Goal: Task Accomplishment & Management: Use online tool/utility

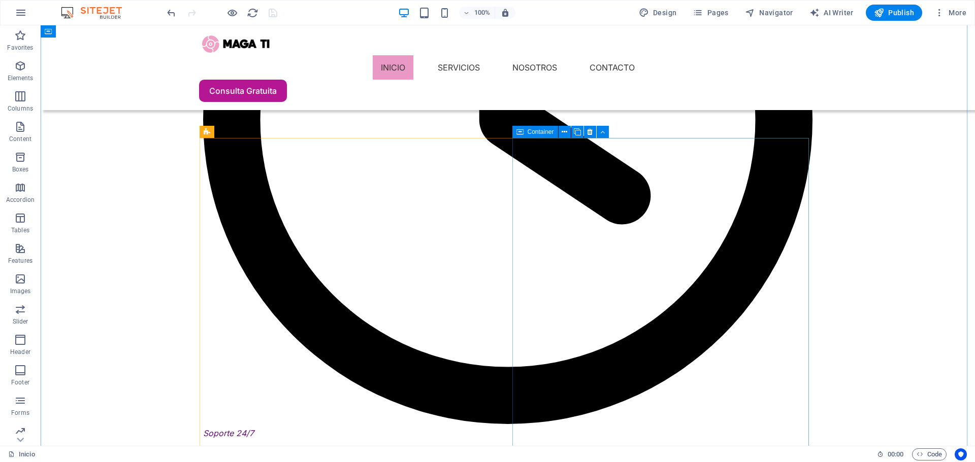
scroll to position [1645, 0]
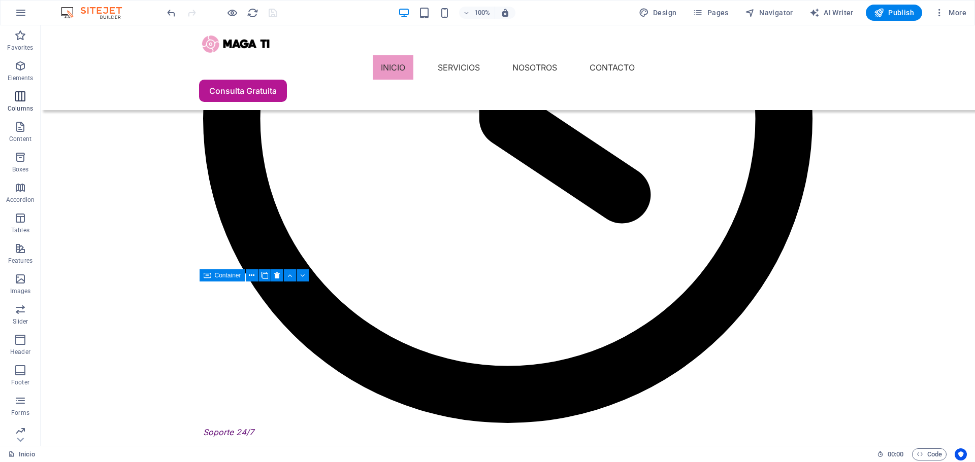
click at [25, 100] on icon "button" at bounding box center [20, 96] width 12 height 12
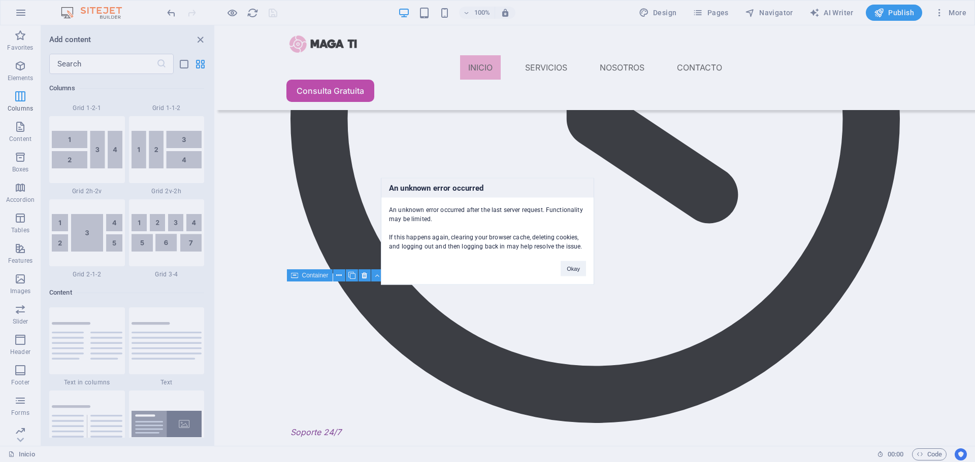
scroll to position [1619, 0]
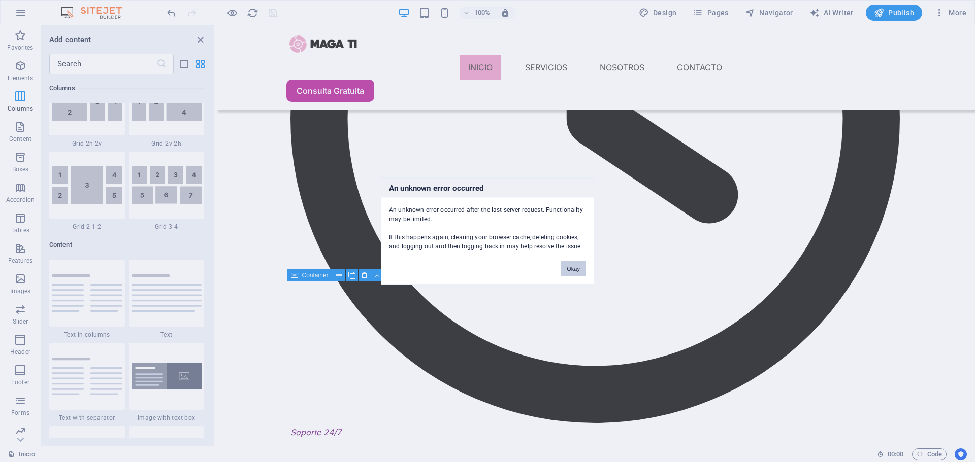
click at [575, 271] on button "Okay" at bounding box center [572, 268] width 25 height 15
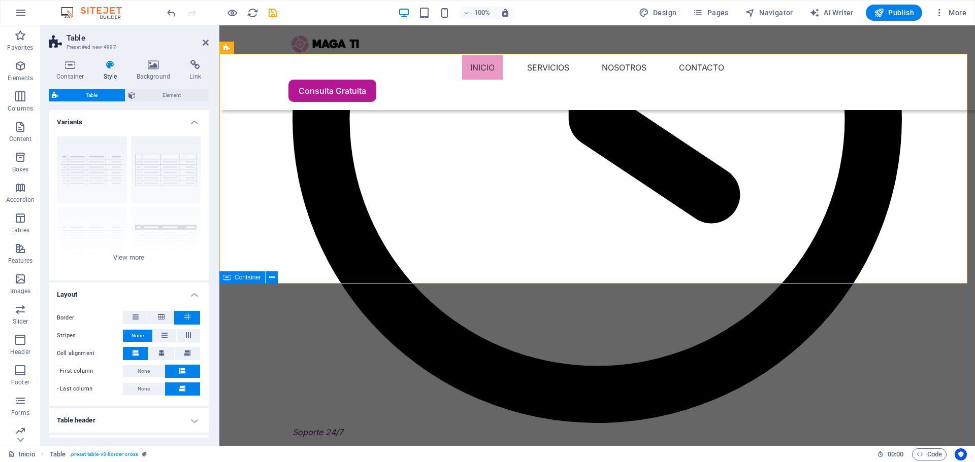
scroll to position [1580, 0]
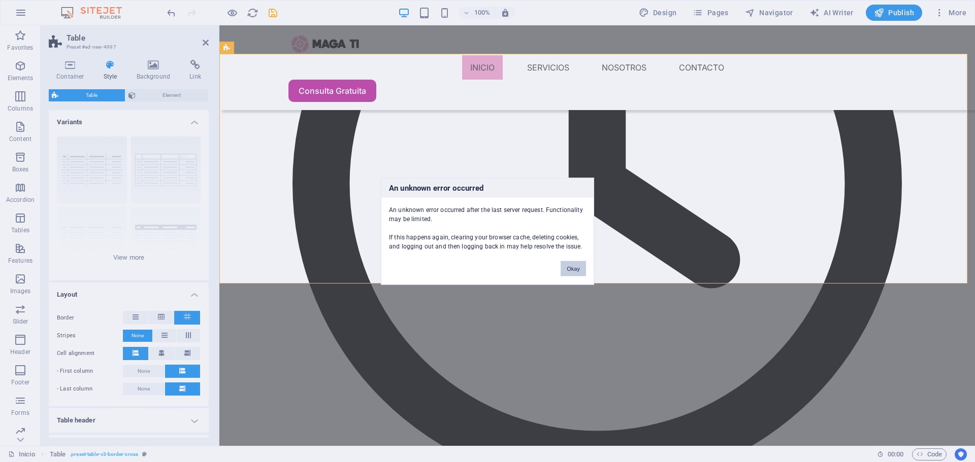
click at [576, 271] on button "Okay" at bounding box center [572, 268] width 25 height 15
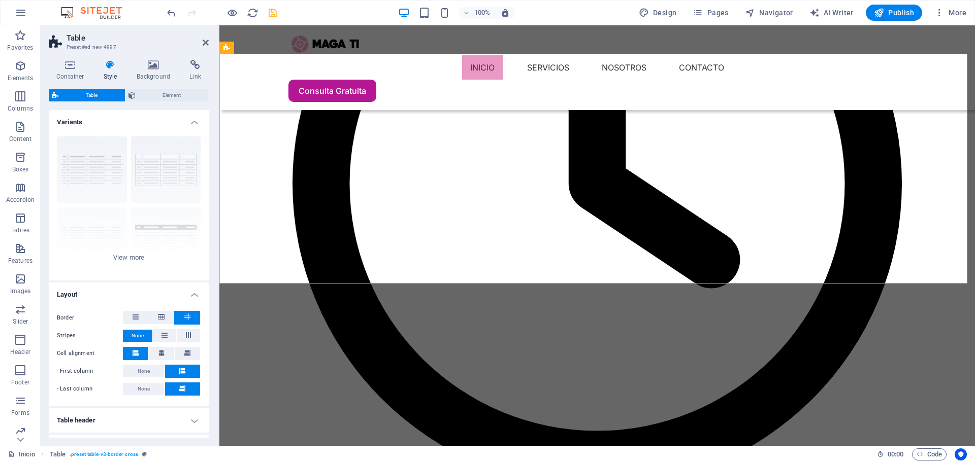
click at [275, 11] on icon "save" at bounding box center [273, 13] width 12 height 12
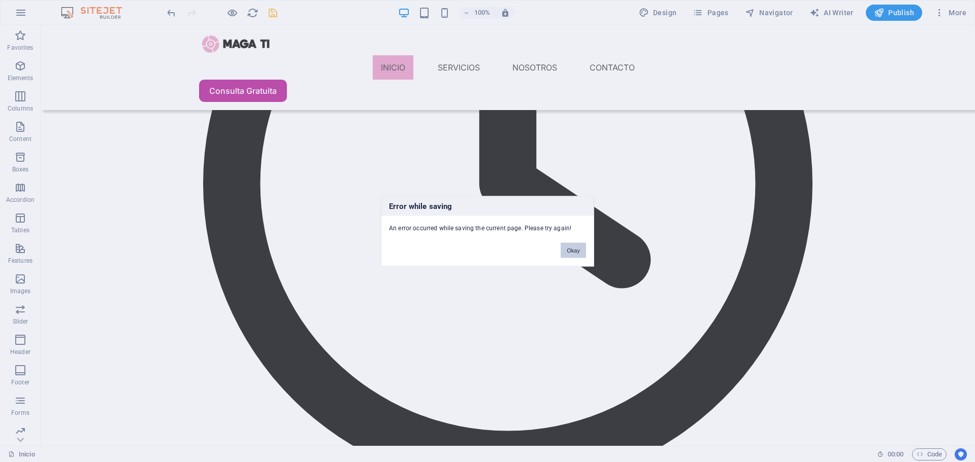
click at [571, 253] on button "Okay" at bounding box center [572, 250] width 25 height 15
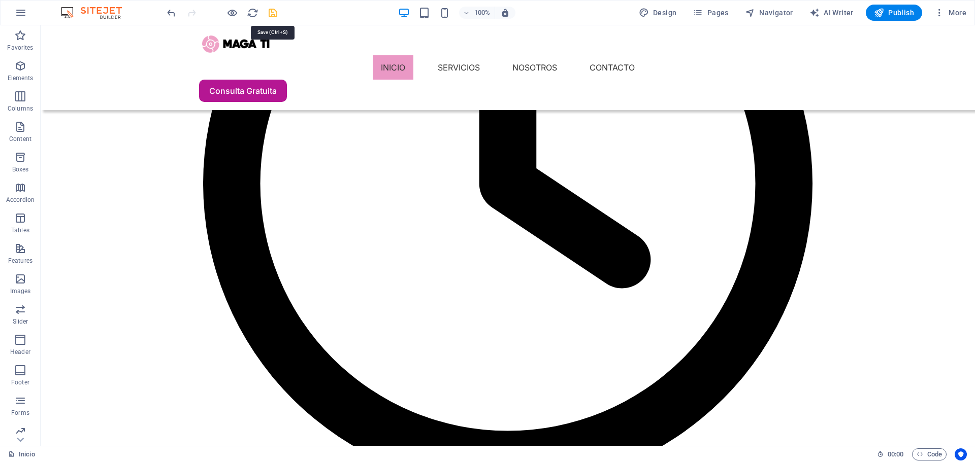
click at [273, 14] on icon "save" at bounding box center [273, 13] width 12 height 12
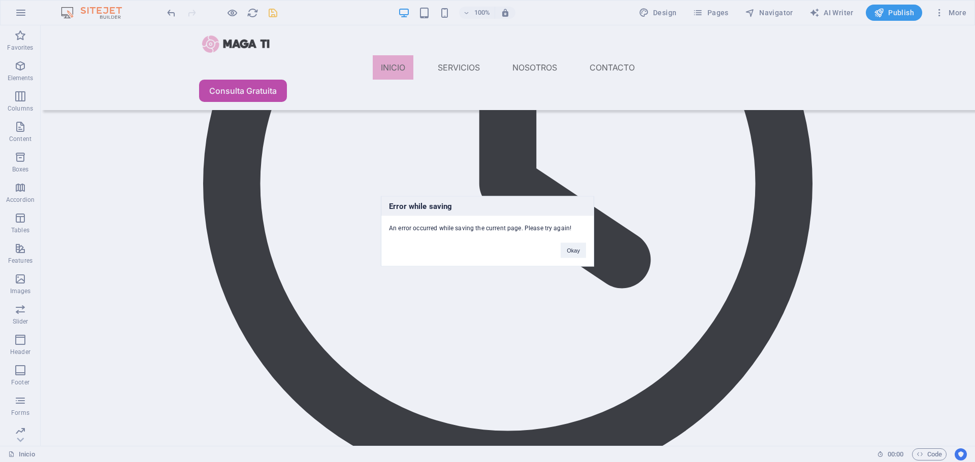
click at [589, 249] on div "Okay" at bounding box center [573, 246] width 41 height 26
click at [576, 250] on button "Okay" at bounding box center [572, 250] width 25 height 15
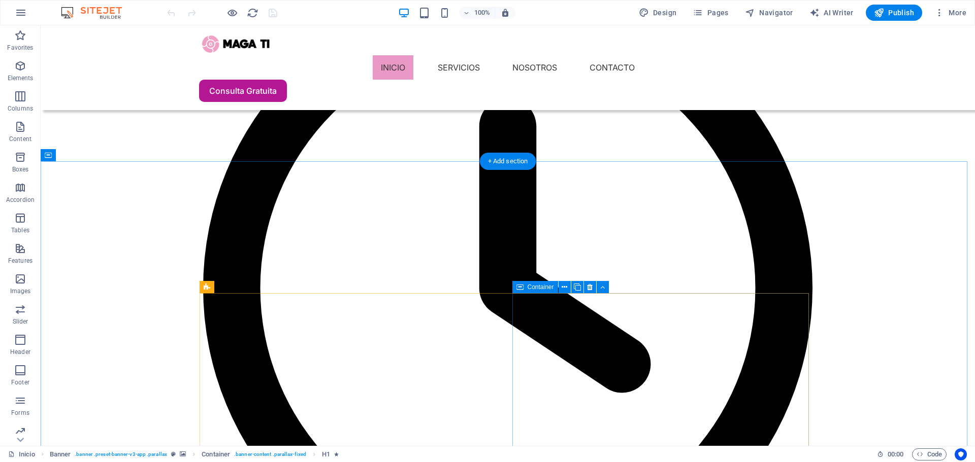
scroll to position [1523, 0]
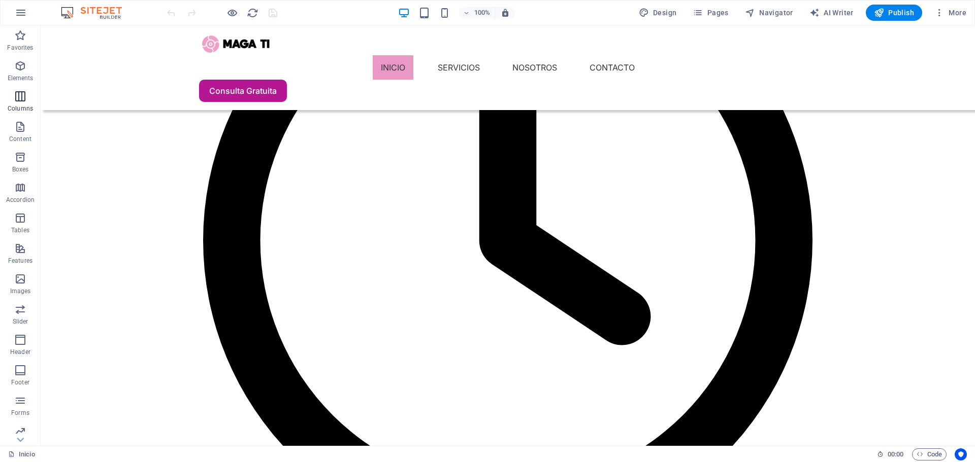
click at [18, 99] on icon "button" at bounding box center [20, 96] width 12 height 12
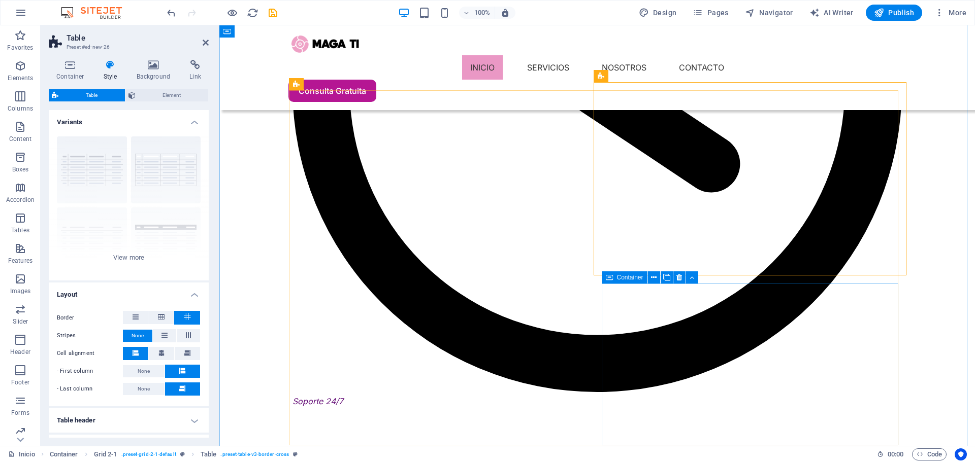
scroll to position [1675, 0]
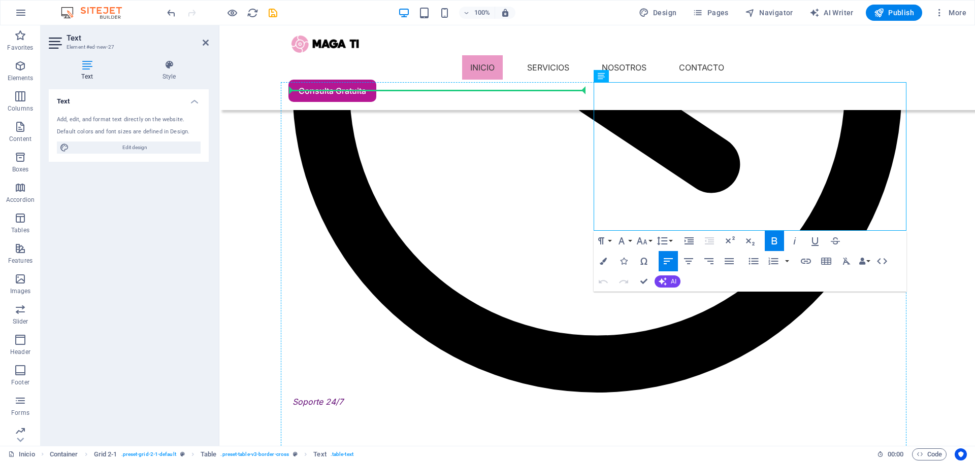
drag, startPoint x: 849, startPoint y: 104, endPoint x: 420, endPoint y: 130, distance: 429.8
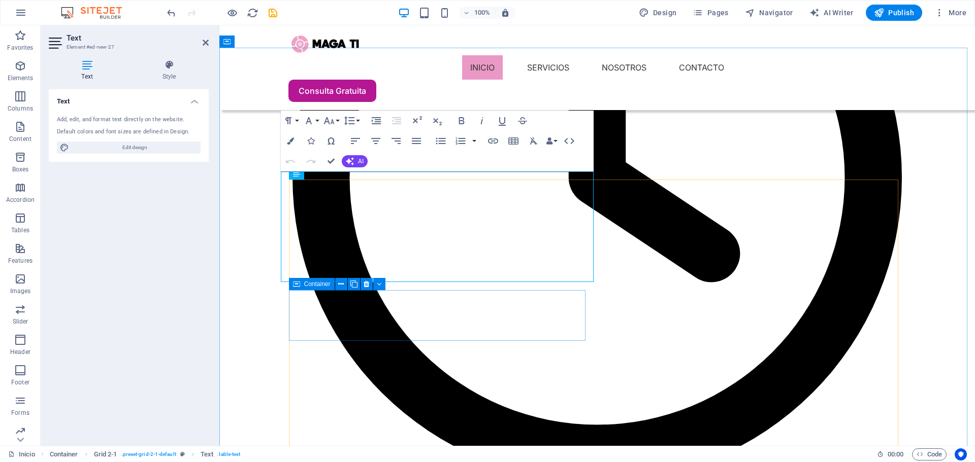
scroll to position [1625, 0]
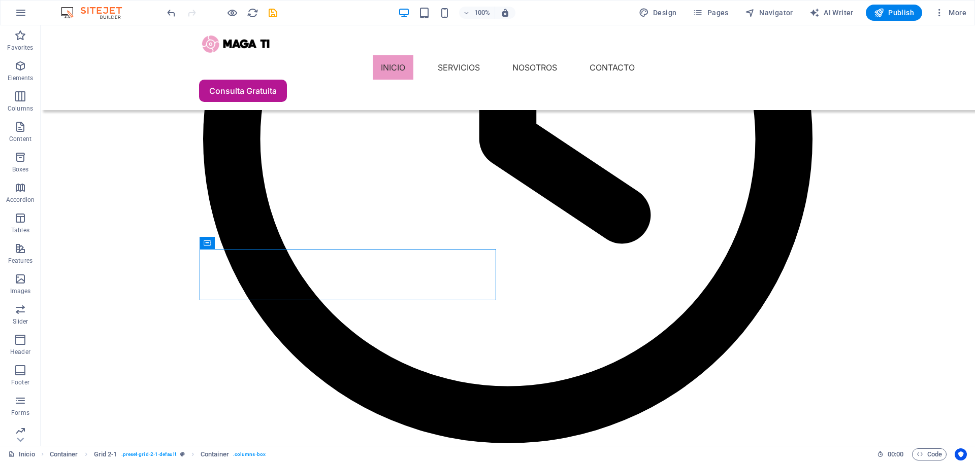
drag, startPoint x: 271, startPoint y: 268, endPoint x: 312, endPoint y: 296, distance: 50.0
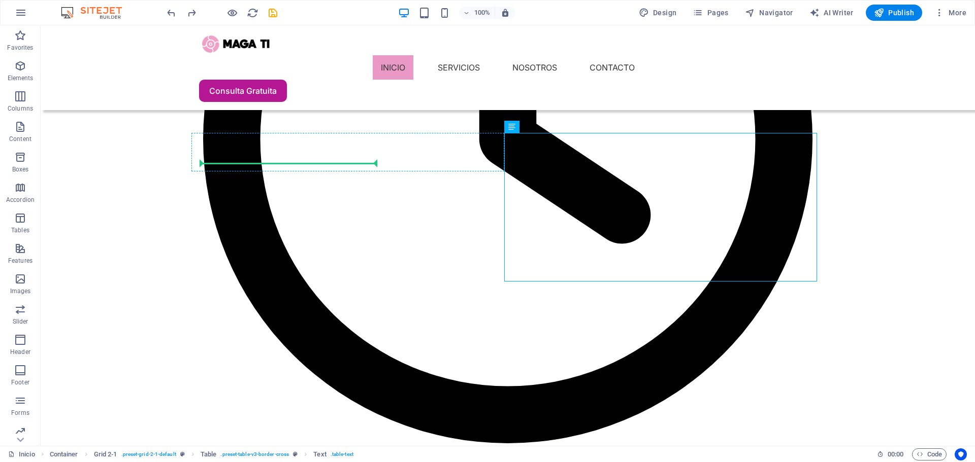
drag, startPoint x: 435, startPoint y: 160, endPoint x: 297, endPoint y: 160, distance: 138.1
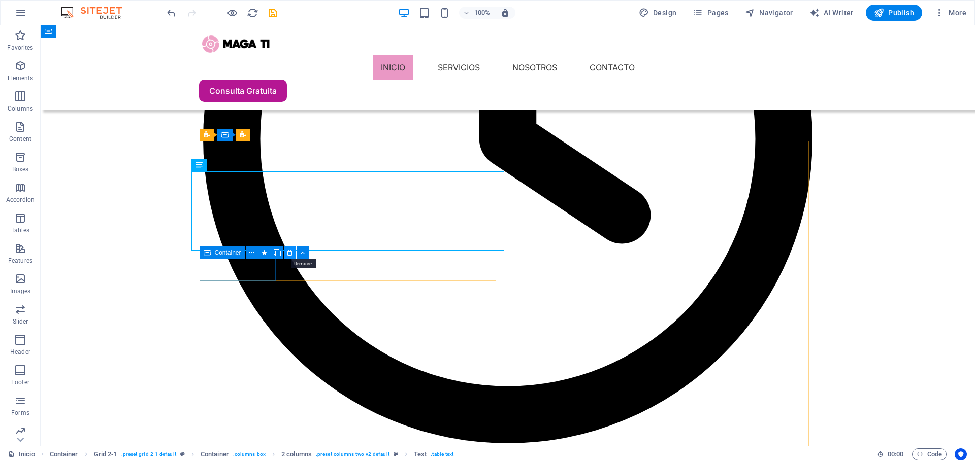
click at [291, 255] on icon at bounding box center [290, 253] width 6 height 11
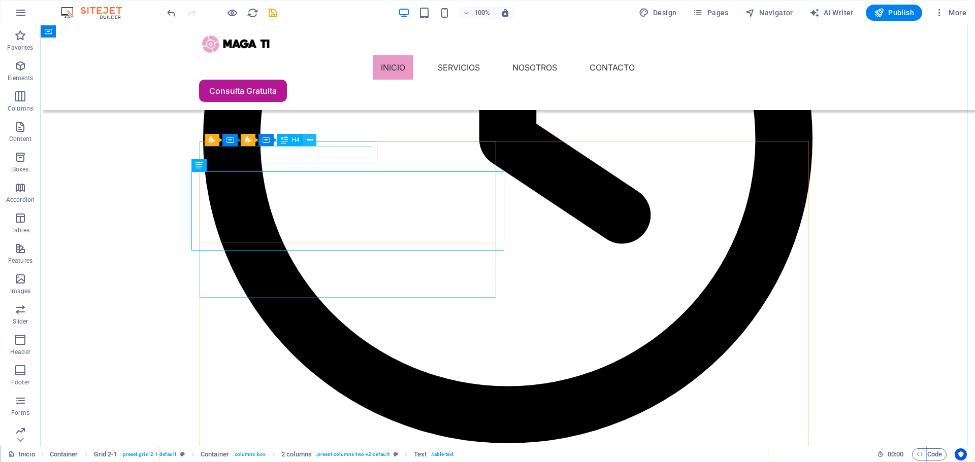
click at [313, 141] on button at bounding box center [310, 140] width 12 height 12
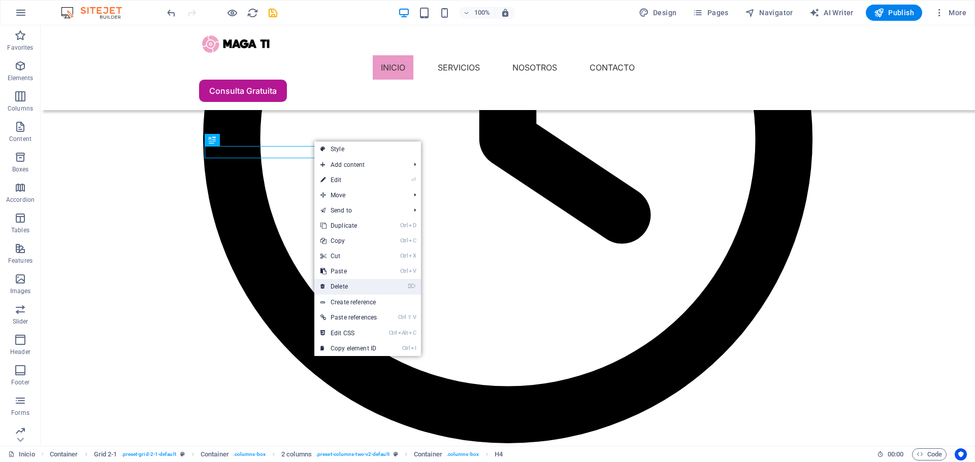
click at [355, 287] on link "⌦ Delete" at bounding box center [348, 286] width 69 height 15
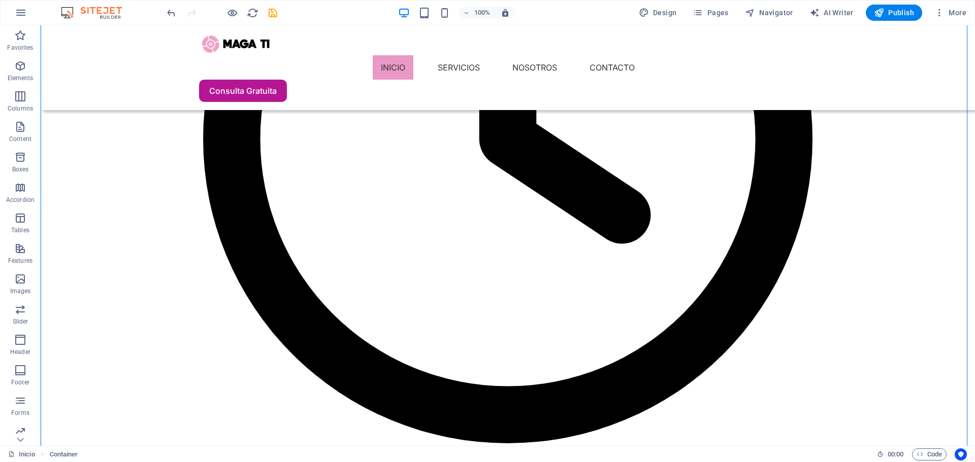
drag, startPoint x: 242, startPoint y: 251, endPoint x: 251, endPoint y: 185, distance: 67.1
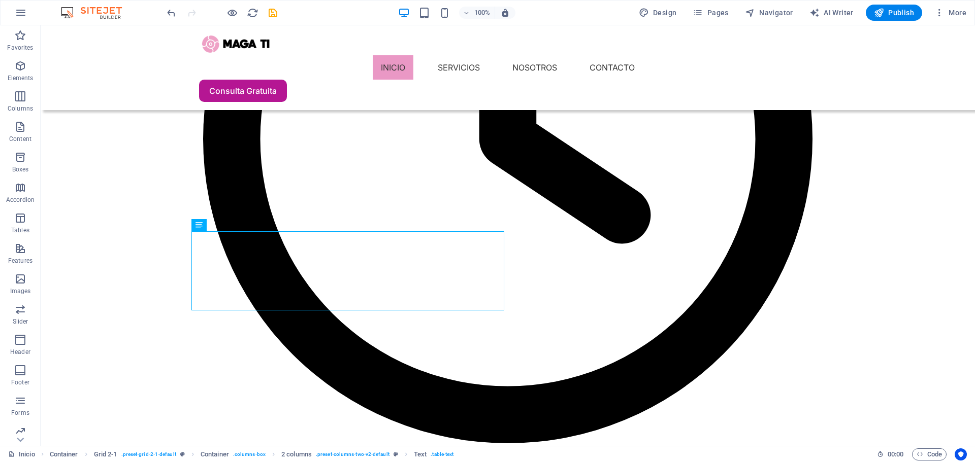
drag, startPoint x: 252, startPoint y: 252, endPoint x: 283, endPoint y: 178, distance: 79.9
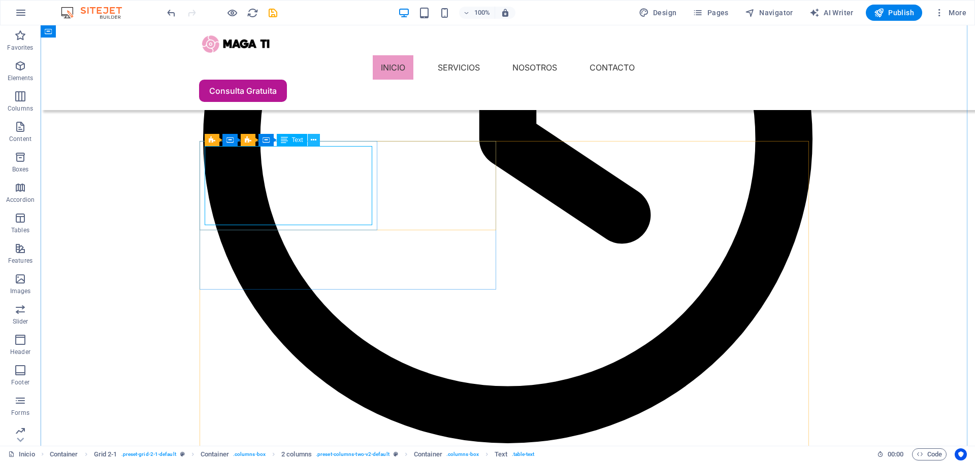
click at [312, 140] on icon at bounding box center [314, 140] width 6 height 11
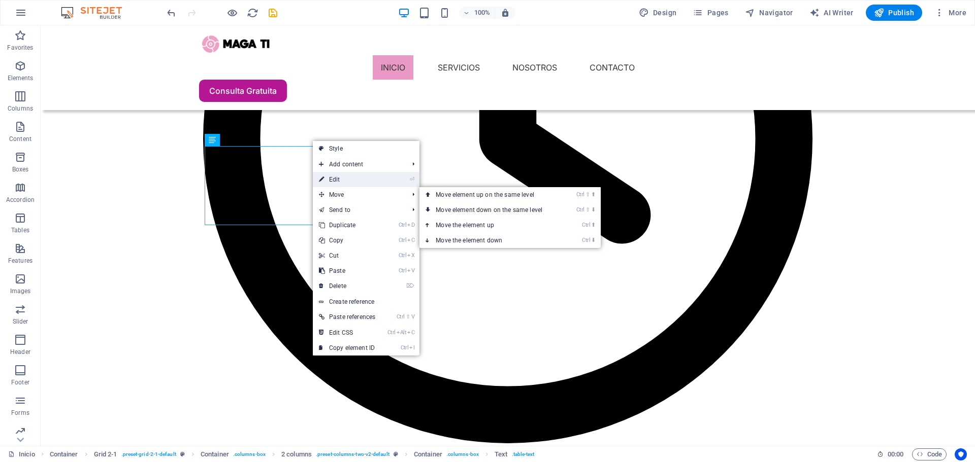
click at [354, 180] on link "⏎ Edit" at bounding box center [347, 179] width 69 height 15
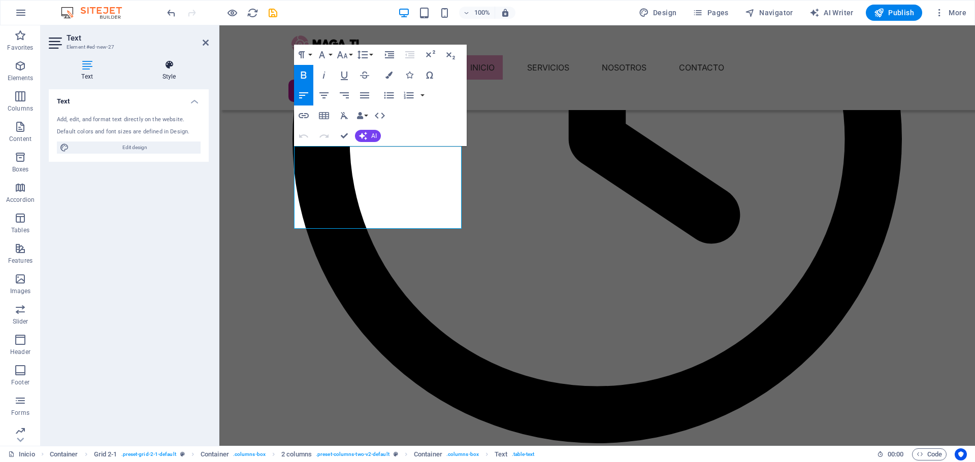
click at [159, 67] on icon at bounding box center [168, 65] width 79 height 10
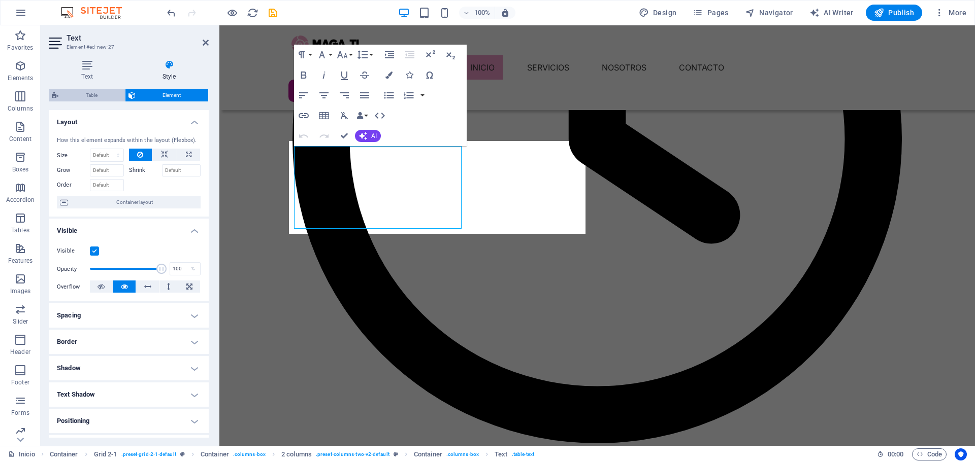
click at [96, 99] on span "Table" at bounding box center [91, 95] width 60 height 12
select select "rem"
select select "preset-columns-two-v2-default"
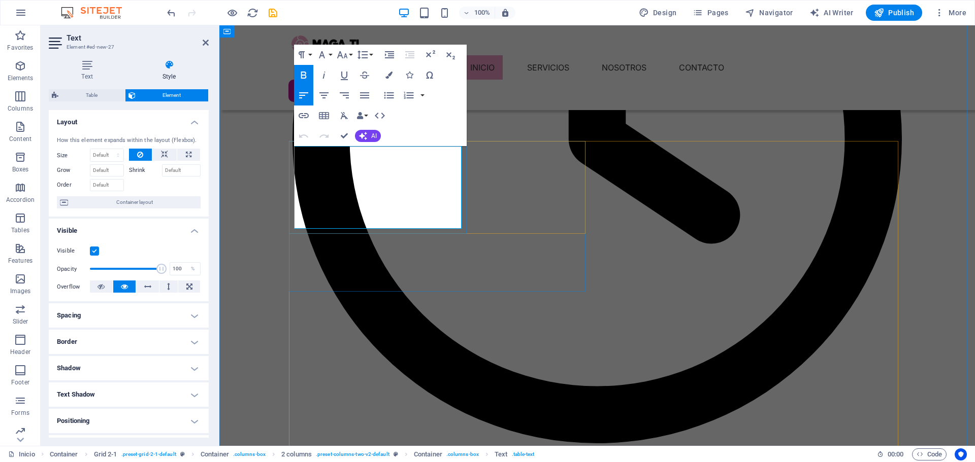
drag, startPoint x: 428, startPoint y: 154, endPoint x: 431, endPoint y: 192, distance: 38.2
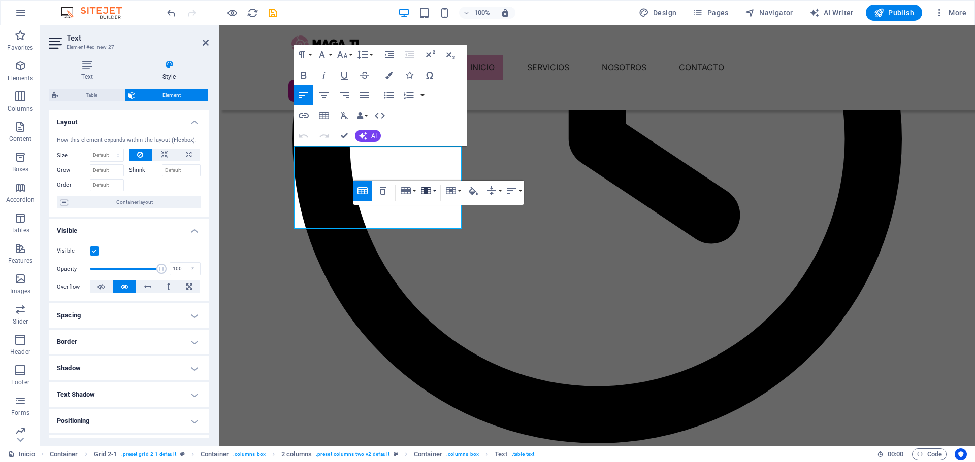
click at [436, 196] on button "Column" at bounding box center [427, 191] width 19 height 20
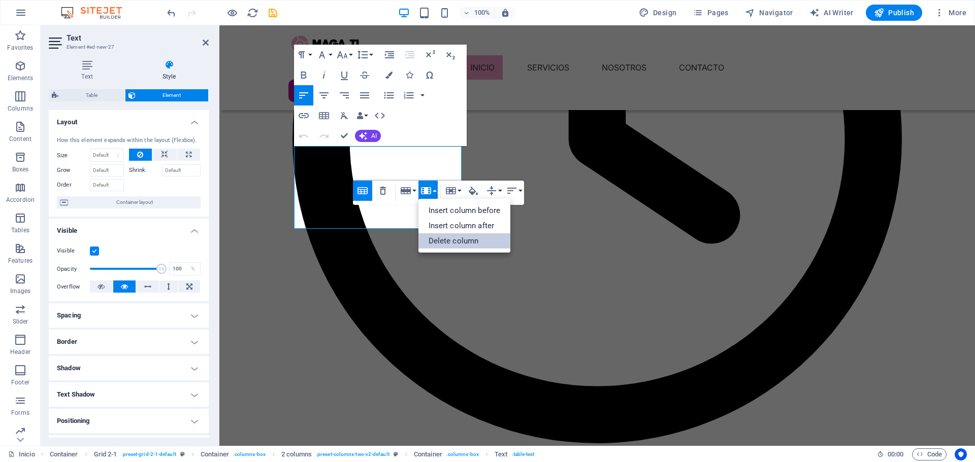
click at [441, 237] on link "Delete column" at bounding box center [464, 241] width 92 height 15
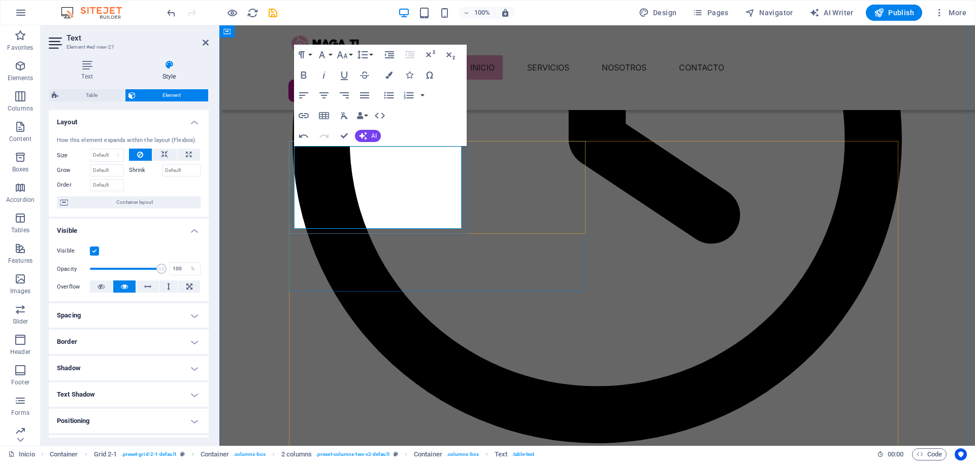
drag, startPoint x: 305, startPoint y: 155, endPoint x: 305, endPoint y: 209, distance: 53.8
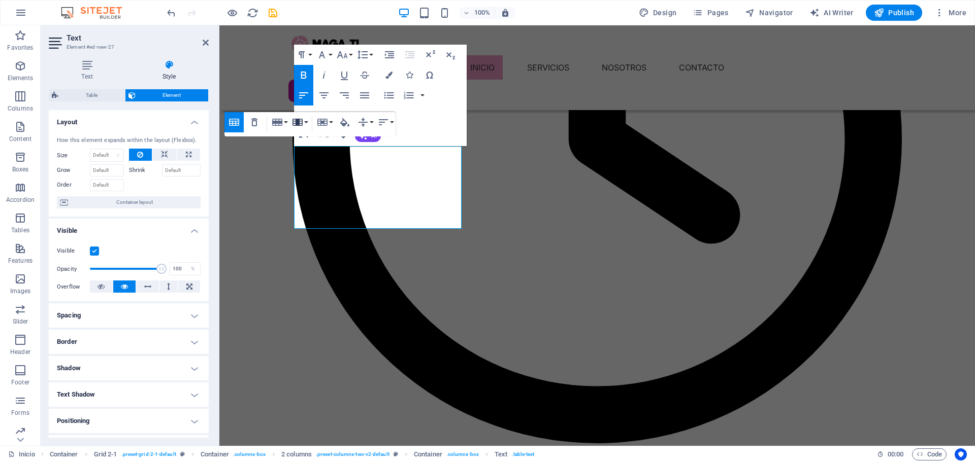
click at [295, 124] on icon "button" at bounding box center [297, 122] width 10 height 7
click at [317, 173] on link "Delete column" at bounding box center [336, 172] width 92 height 15
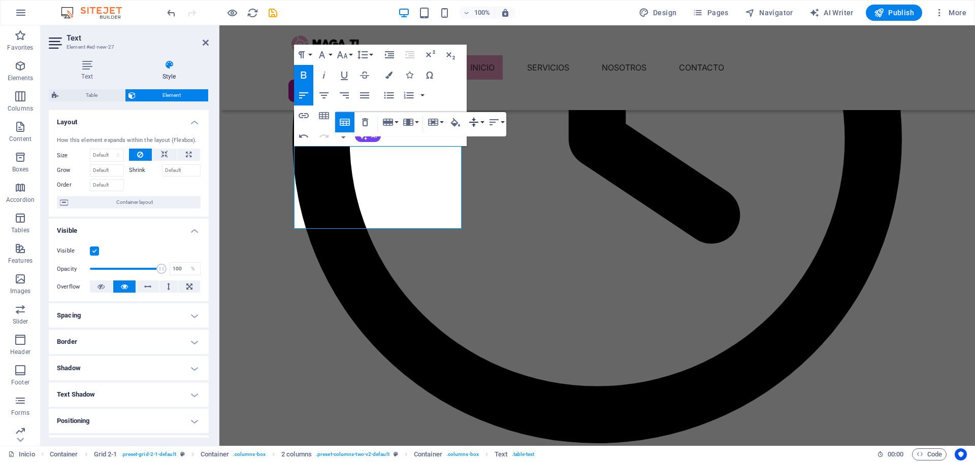
click at [480, 122] on button "Vertical Align" at bounding box center [475, 122] width 19 height 20
click at [442, 123] on button "Cell" at bounding box center [434, 122] width 19 height 20
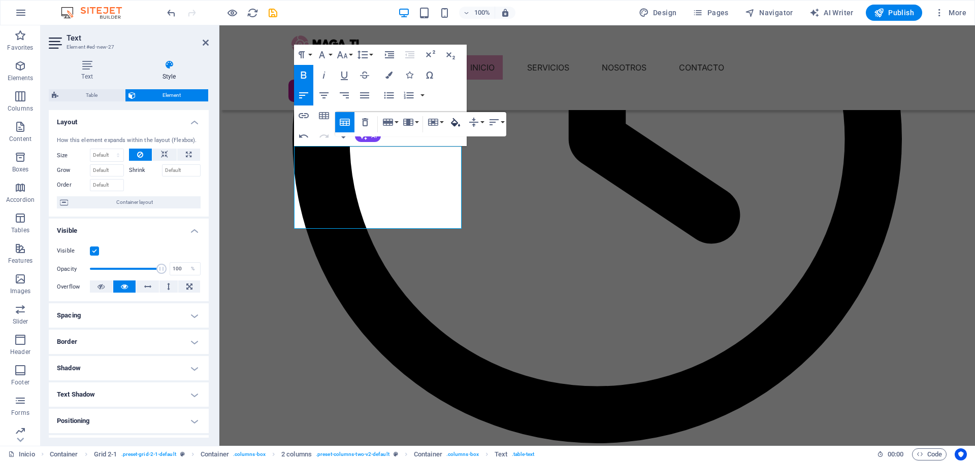
click at [462, 128] on button "Cell Background" at bounding box center [455, 122] width 19 height 20
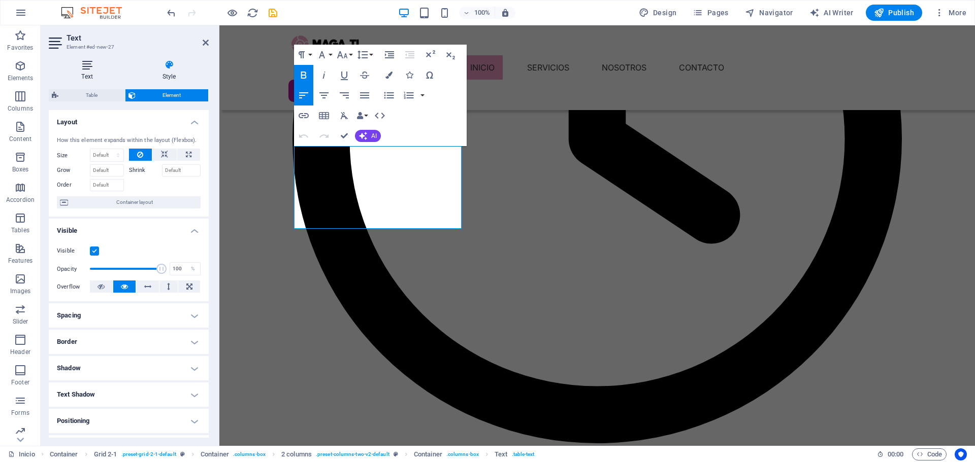
click at [87, 65] on icon at bounding box center [87, 65] width 77 height 10
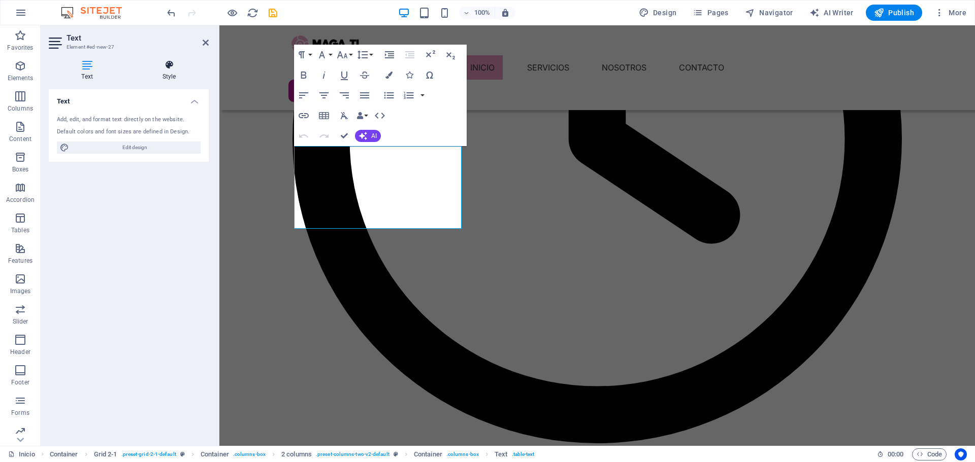
click at [157, 68] on icon at bounding box center [168, 65] width 79 height 10
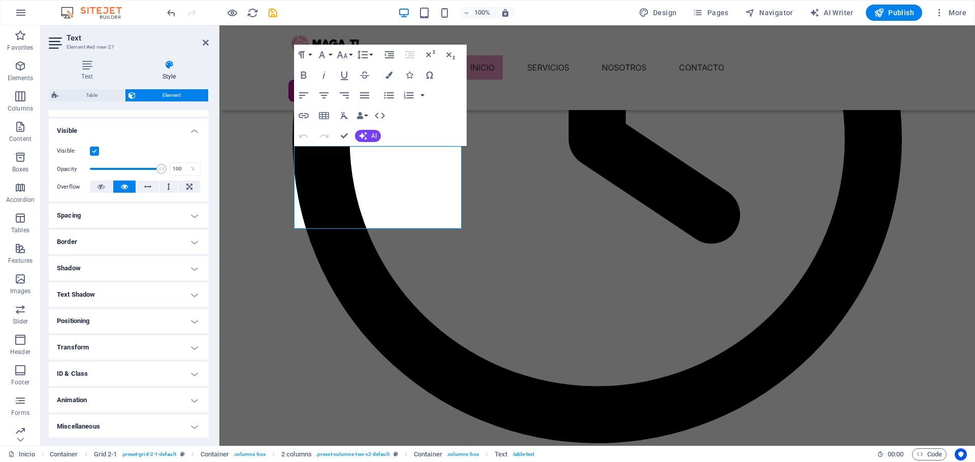
scroll to position [101, 0]
click at [188, 322] on h4 "Positioning" at bounding box center [129, 320] width 160 height 24
click at [195, 381] on h4 "Transform" at bounding box center [129, 382] width 160 height 24
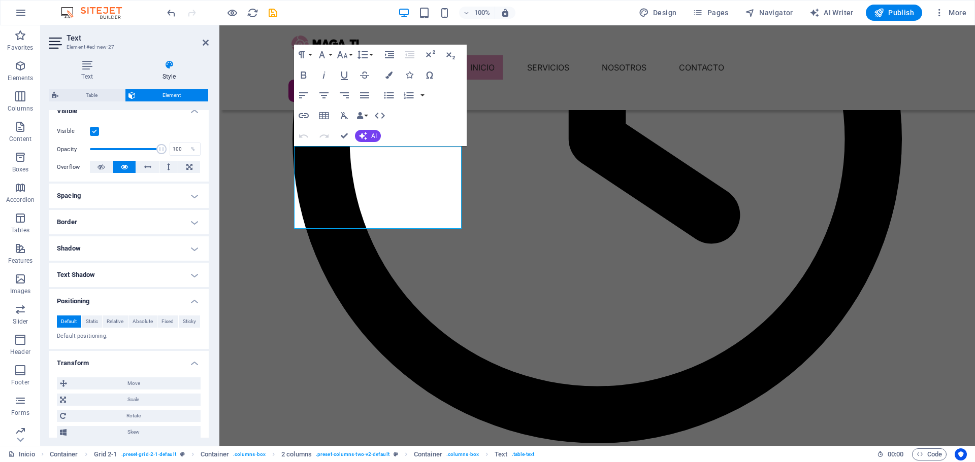
scroll to position [106, 0]
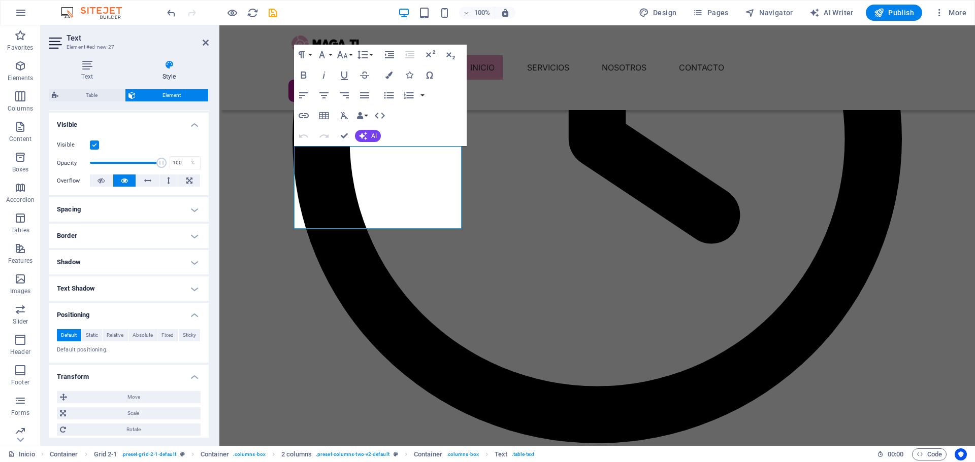
click at [187, 214] on h4 "Spacing" at bounding box center [129, 209] width 160 height 24
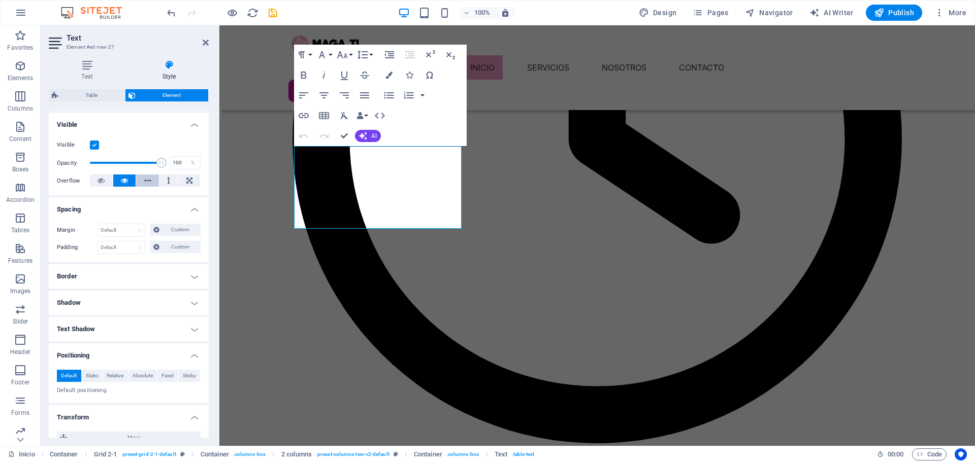
click at [140, 178] on button at bounding box center [147, 181] width 23 height 12
click at [164, 180] on button at bounding box center [168, 181] width 19 height 12
click at [189, 183] on icon at bounding box center [189, 181] width 6 height 12
click at [119, 182] on button at bounding box center [124, 181] width 23 height 12
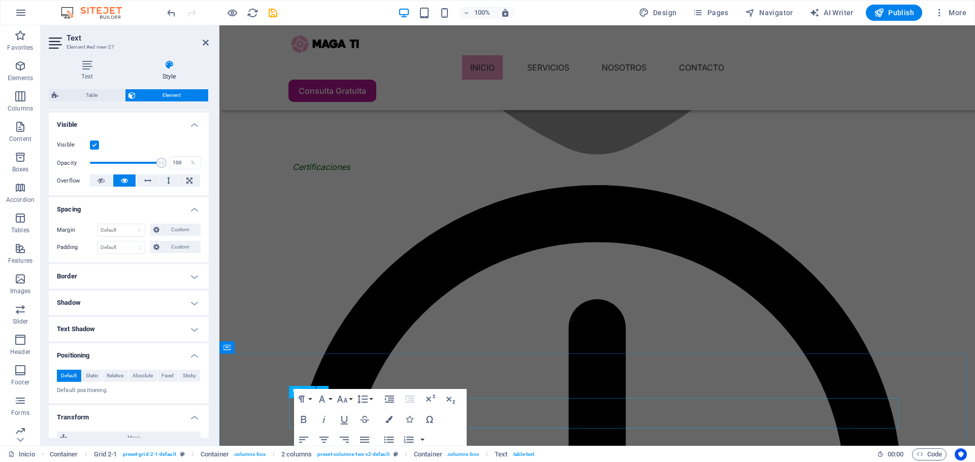
scroll to position [1269, 0]
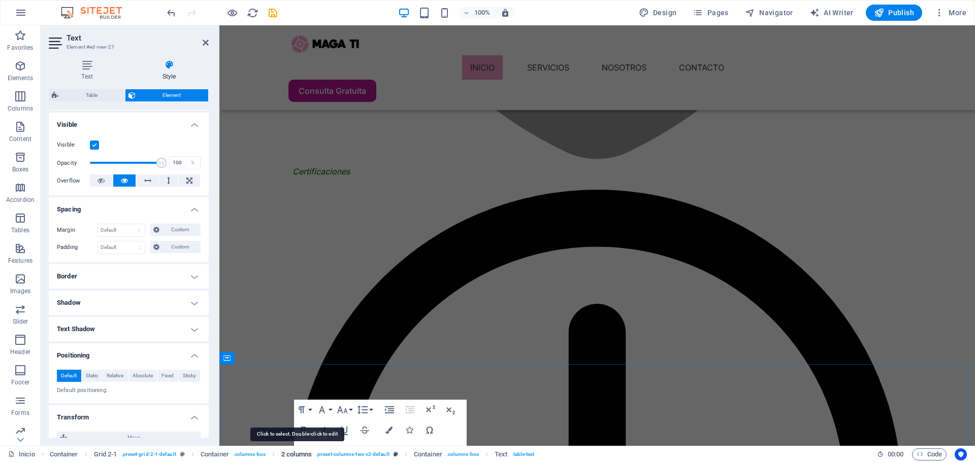
click at [305, 454] on span "2 columns" at bounding box center [296, 455] width 30 height 12
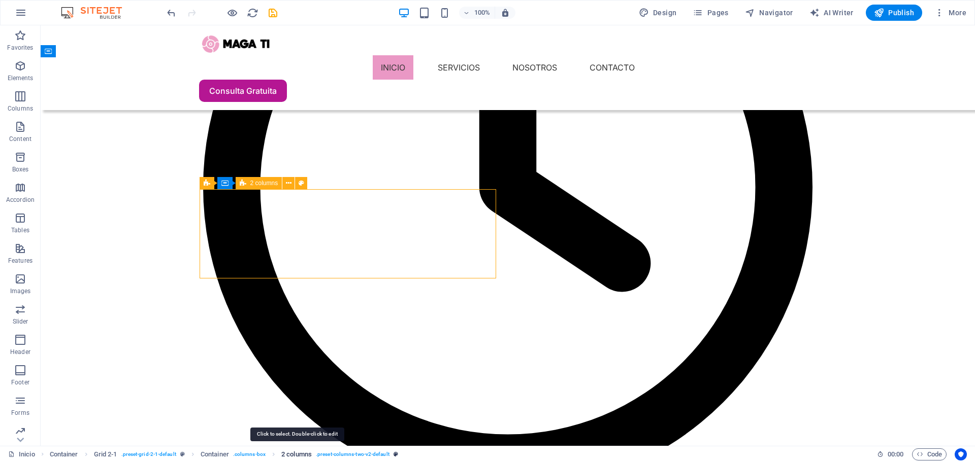
click at [305, 454] on span "2 columns" at bounding box center [296, 455] width 30 height 12
select select "rem"
select select "preset-columns-two-v2-default"
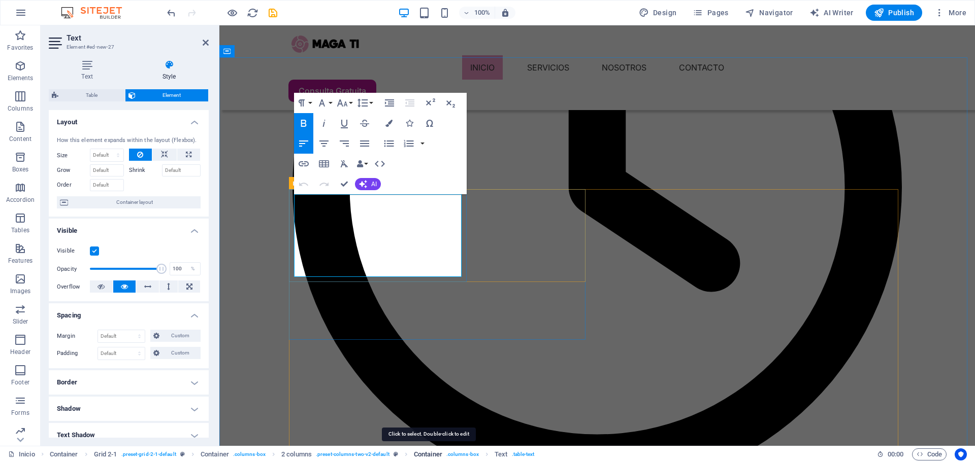
click at [433, 453] on span "Container" at bounding box center [428, 455] width 28 height 12
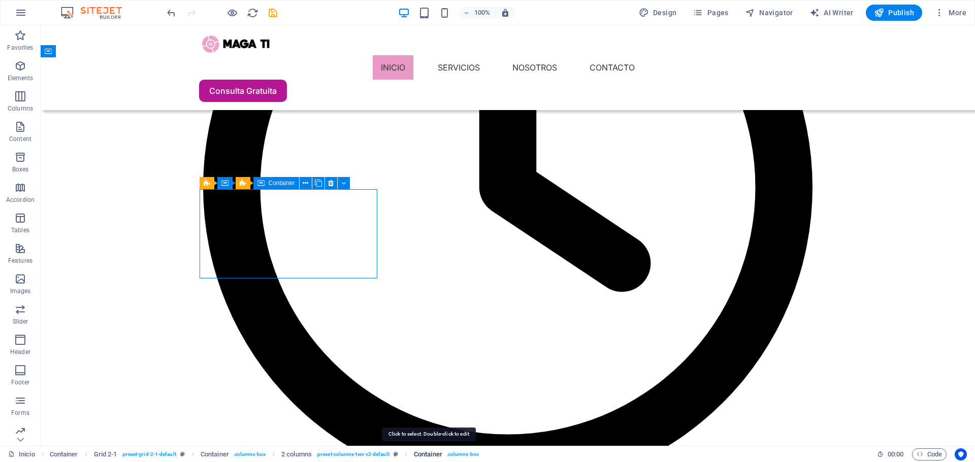
click at [433, 453] on span "Container" at bounding box center [428, 455] width 28 height 12
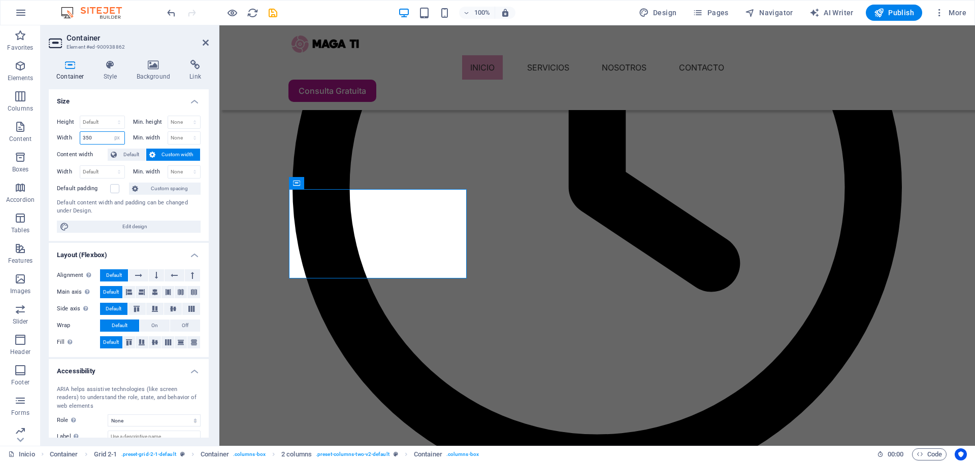
click at [106, 139] on input "350" at bounding box center [102, 138] width 44 height 12
click at [106, 138] on input "350" at bounding box center [102, 138] width 44 height 12
click at [115, 141] on select "Default px rem % em vh vw" at bounding box center [117, 138] width 14 height 12
select select "default"
click at [110, 132] on select "Default px rem % em vh vw" at bounding box center [117, 138] width 14 height 12
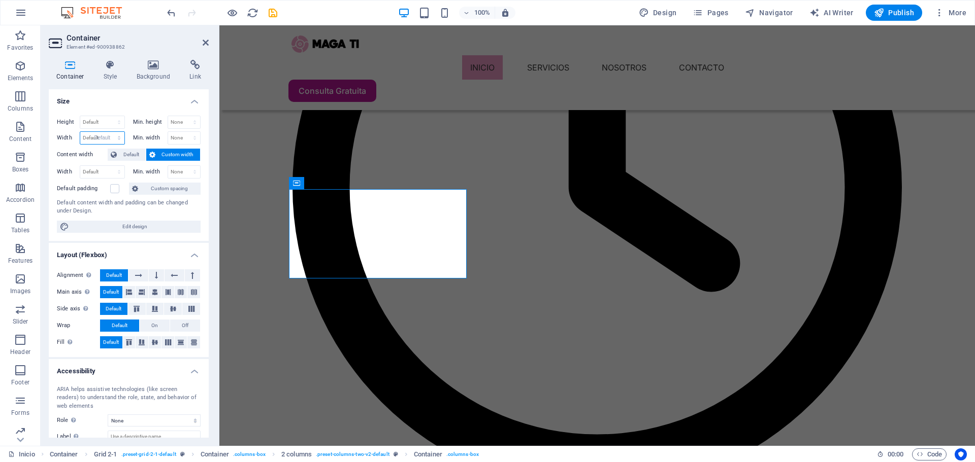
select select "DISABLED_OPTION_VALUE"
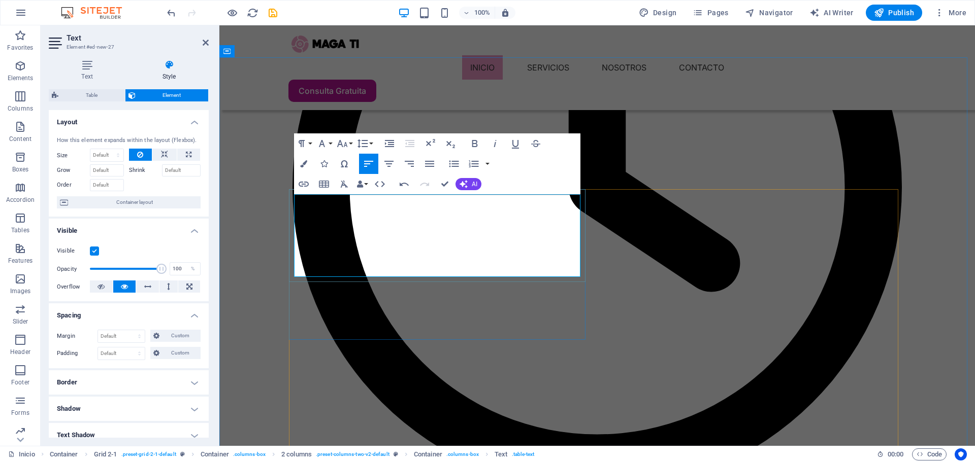
click at [474, 145] on icon "button" at bounding box center [475, 144] width 12 height 12
click at [306, 164] on icon "button" at bounding box center [303, 163] width 7 height 7
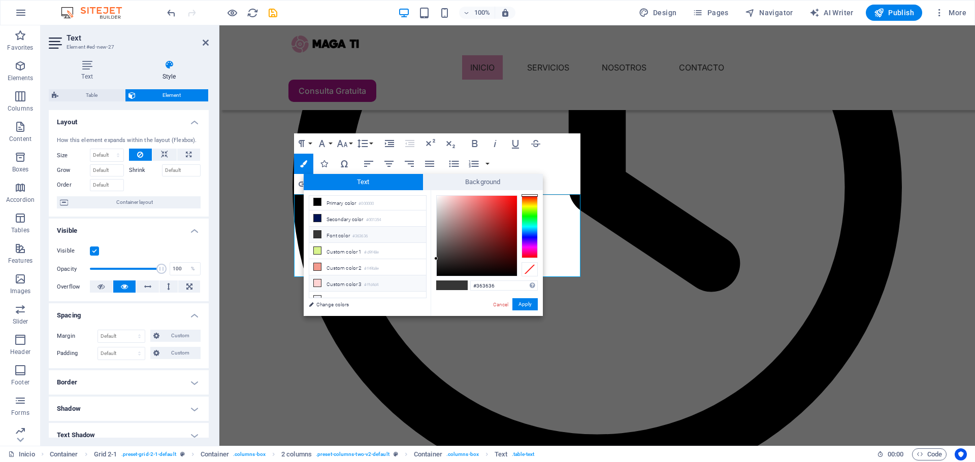
scroll to position [40, 0]
click at [358, 271] on li "Custom color 4 #eff0f6" at bounding box center [367, 278] width 117 height 16
type input "#eff0f6"
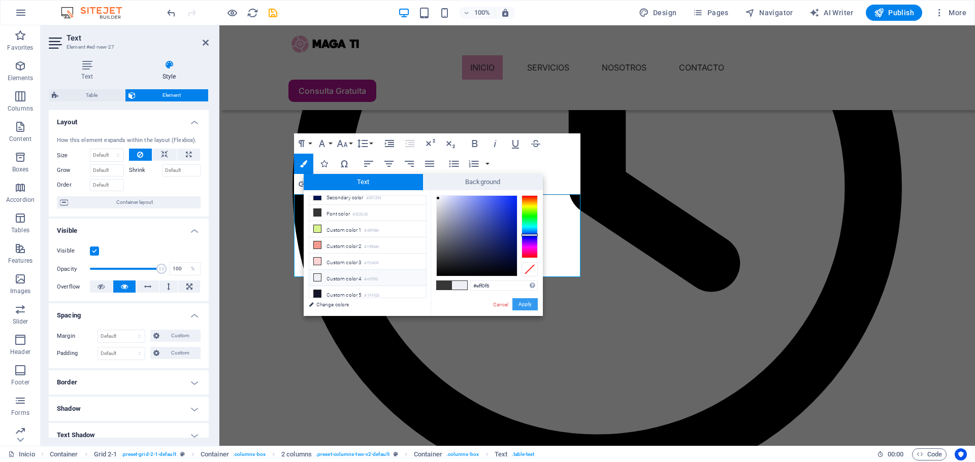
click at [527, 306] on button "Apply" at bounding box center [524, 305] width 25 height 12
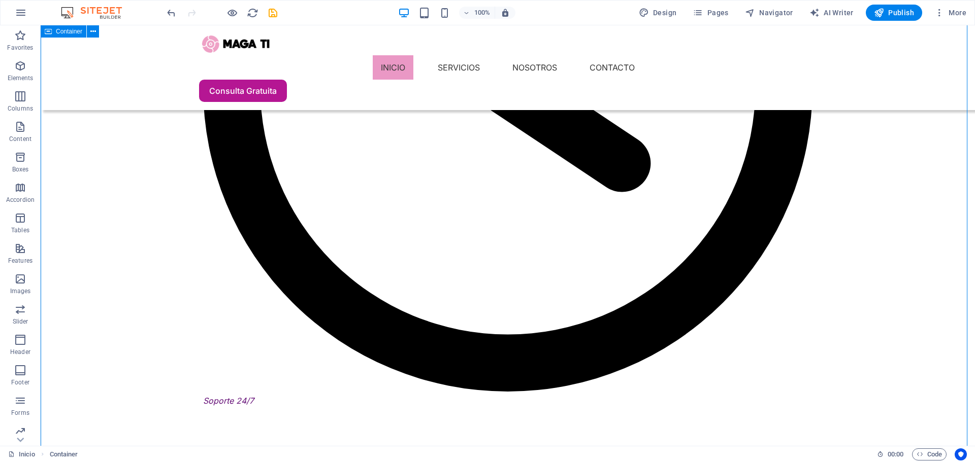
scroll to position [1678, 0]
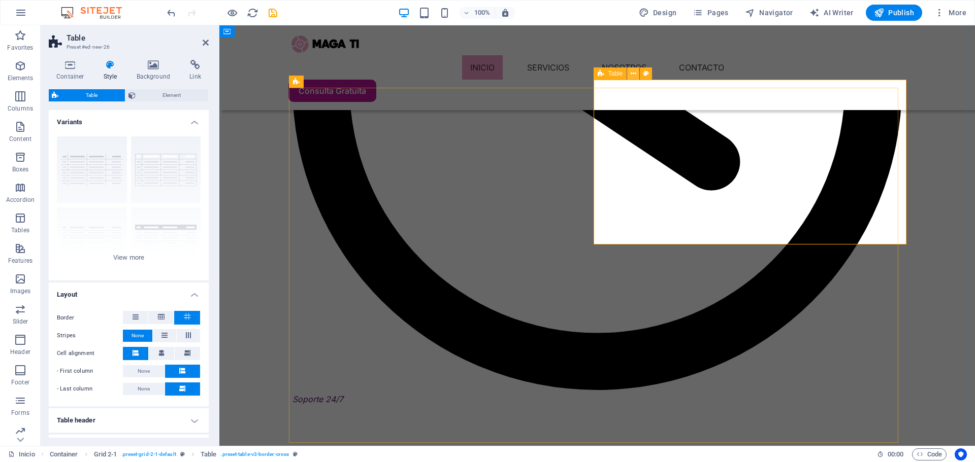
click at [635, 74] on icon at bounding box center [634, 74] width 6 height 11
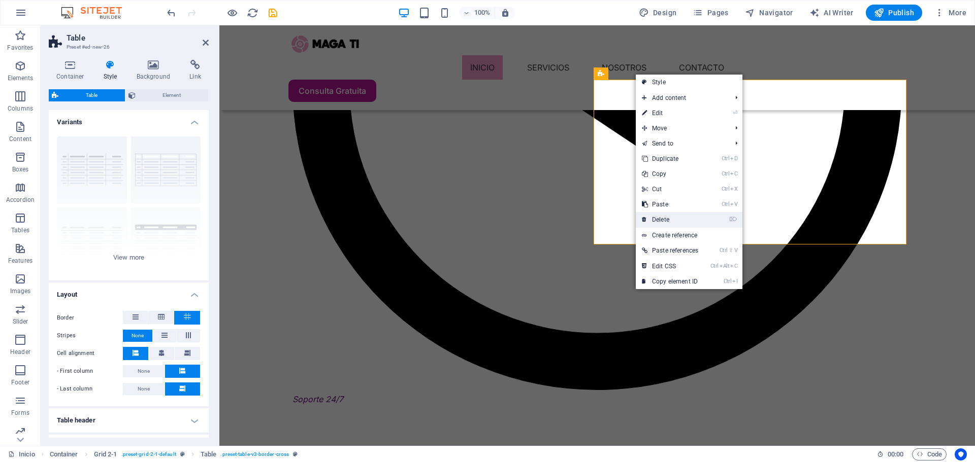
click at [678, 219] on link "⌦ Delete" at bounding box center [670, 219] width 69 height 15
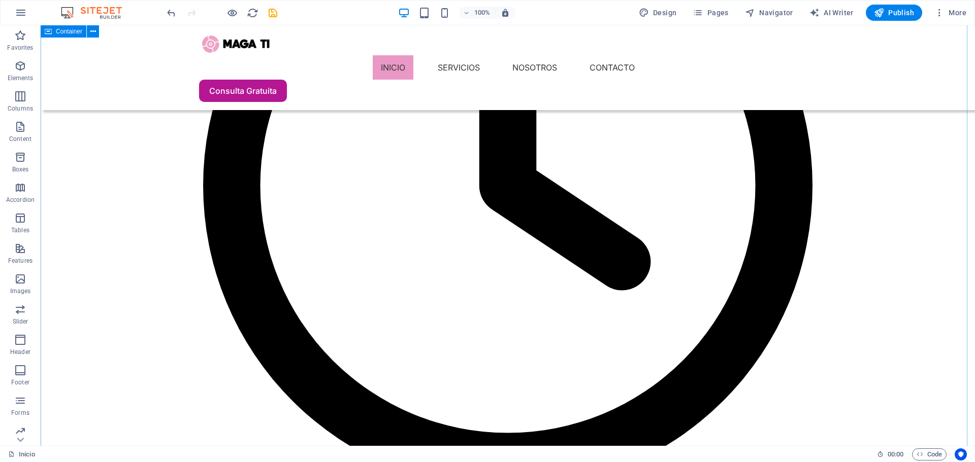
scroll to position [1576, 0]
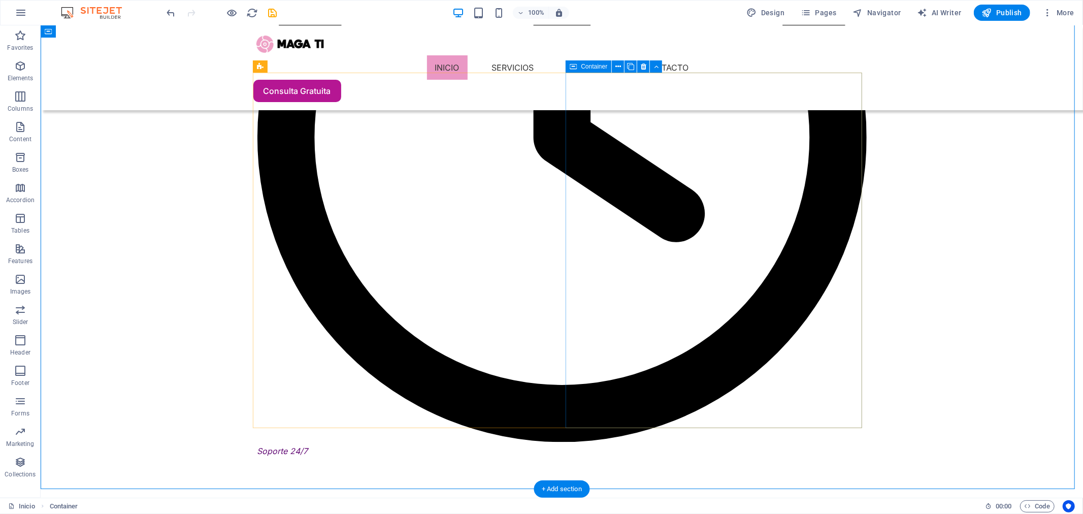
scroll to position [1641, 0]
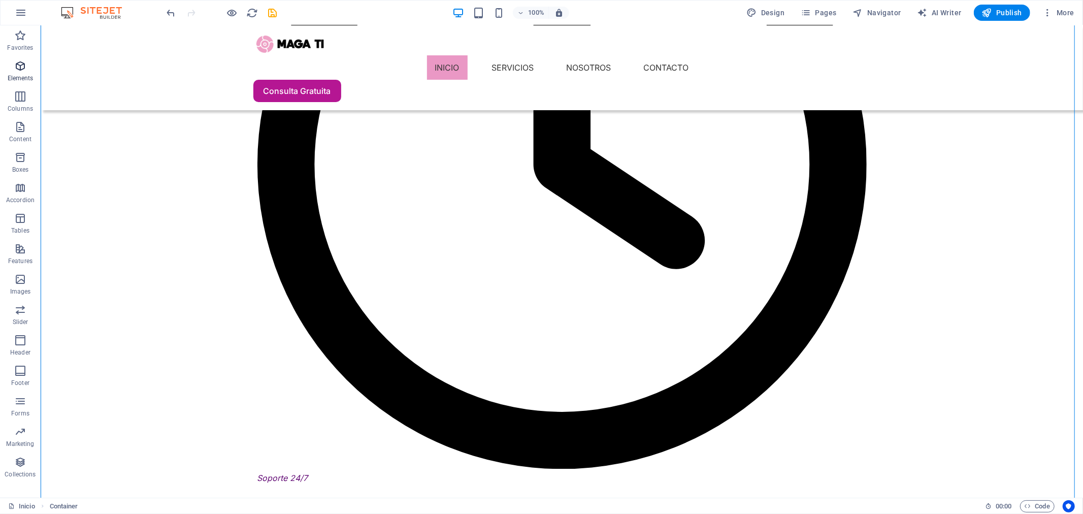
click at [23, 69] on icon "button" at bounding box center [20, 66] width 12 height 12
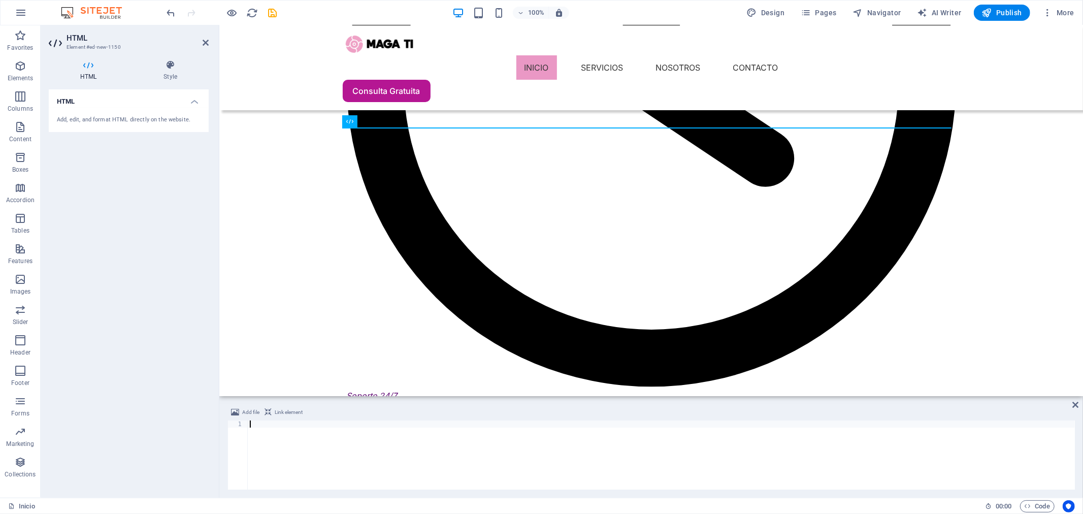
scroll to position [1636, 0]
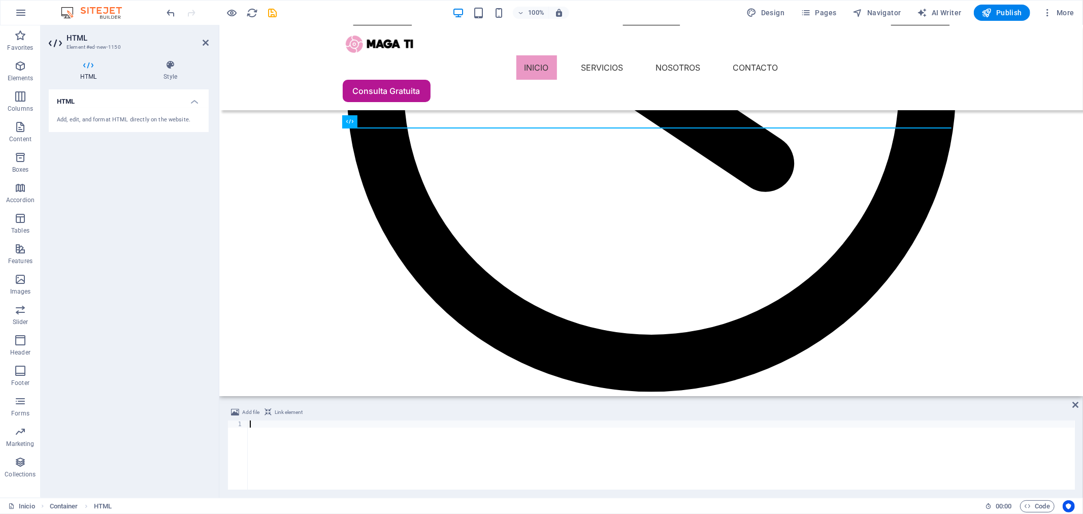
click at [316, 459] on div at bounding box center [661, 461] width 827 height 83
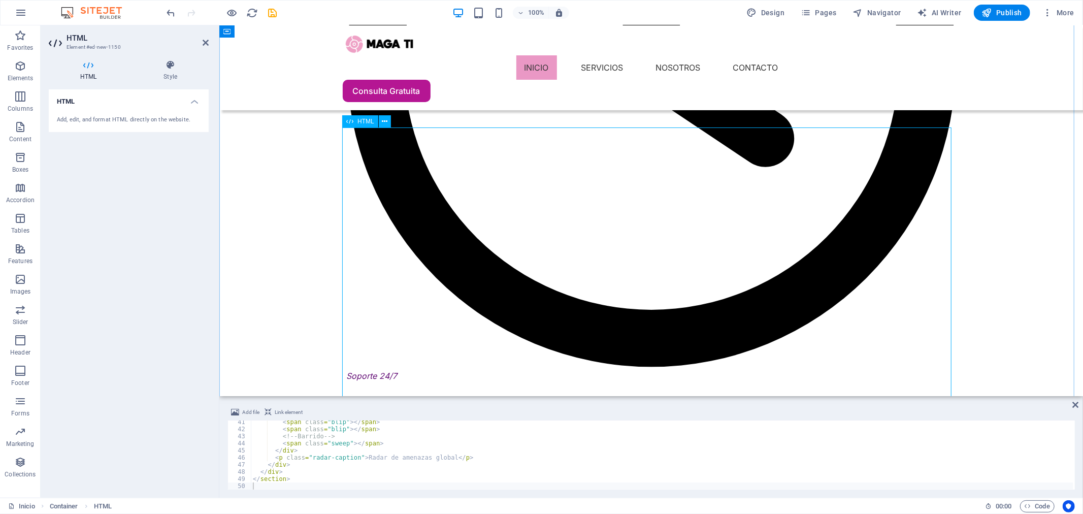
scroll to position [1693, 0]
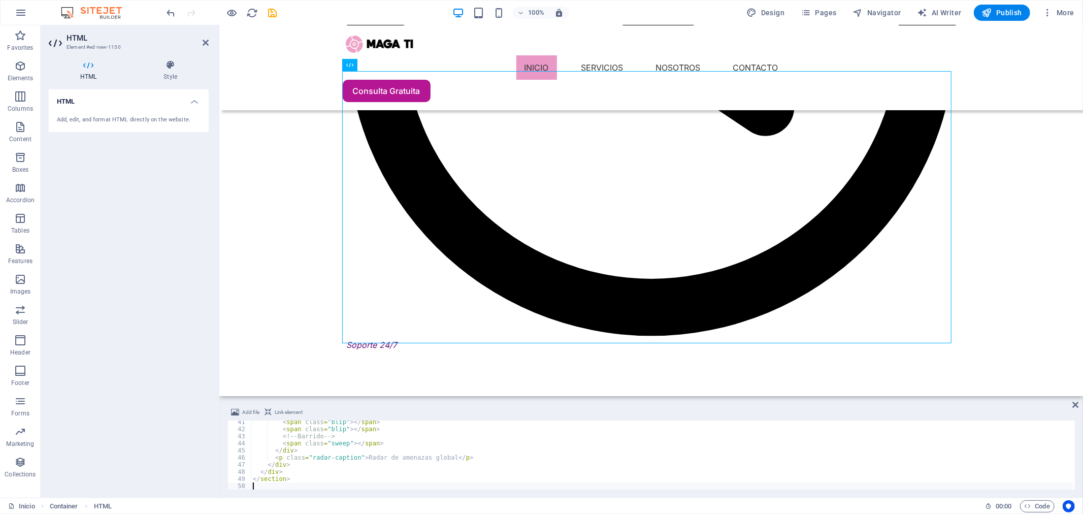
click at [292, 462] on div "< span class = "blip" > </ span > < span class = "blip" > </ span > <!-- Barrid…" at bounding box center [662, 459] width 822 height 83
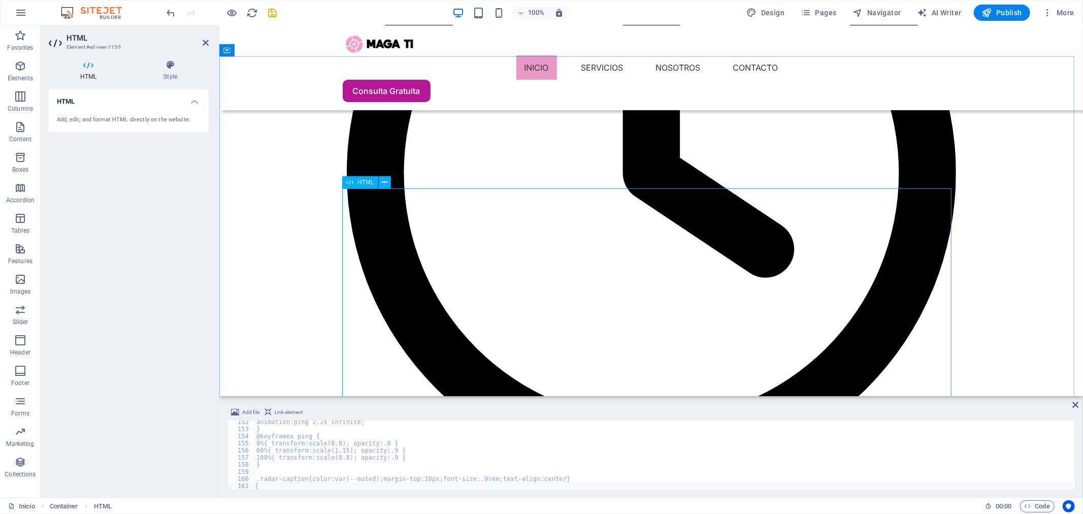
scroll to position [1636, 0]
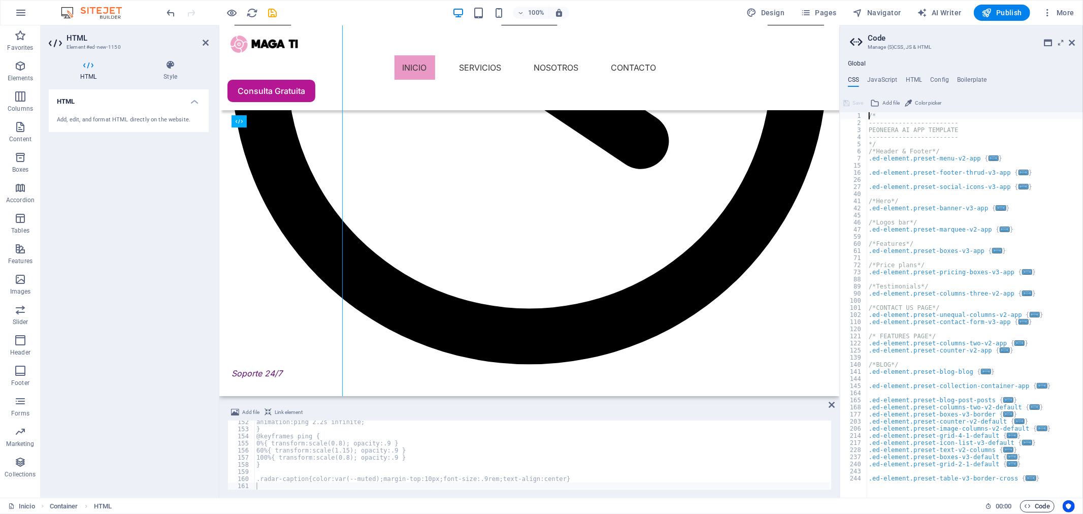
scroll to position [1794, 0]
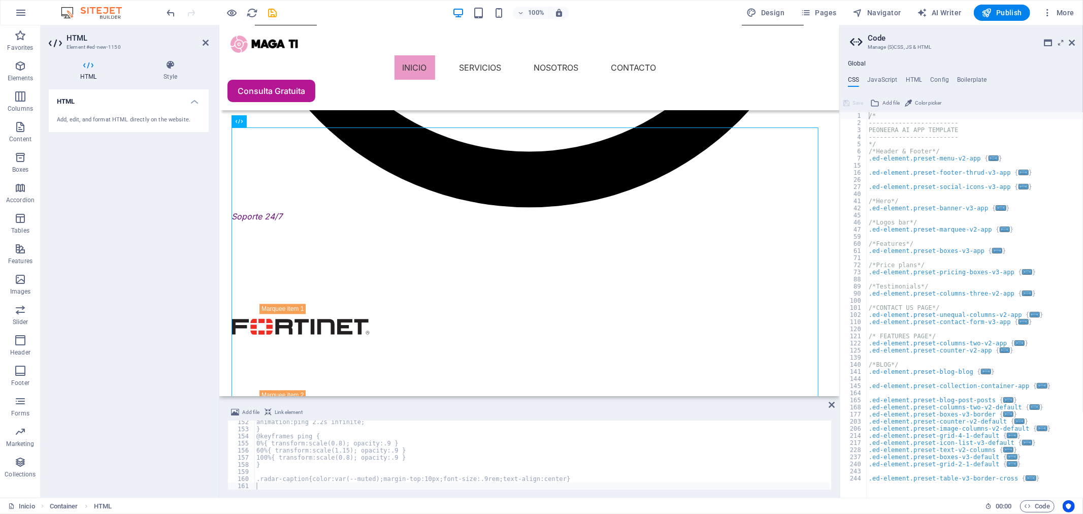
drag, startPoint x: 867, startPoint y: 114, endPoint x: 870, endPoint y: 122, distance: 8.5
click at [867, 114] on div "/* ------------------------ PEONEERA AI APP TEMPLATE ------------------------ *…" at bounding box center [975, 312] width 216 height 400
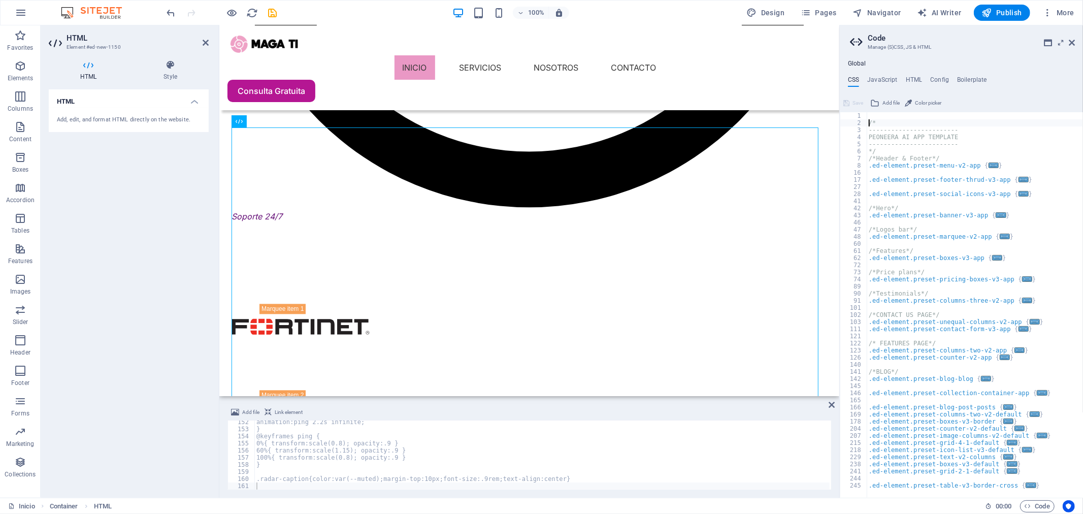
type textarea "/*"
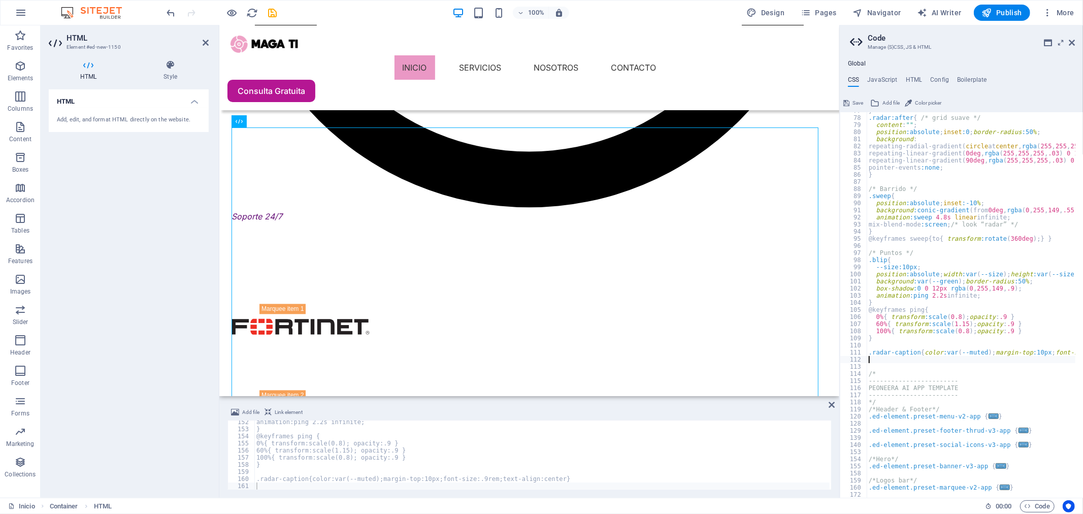
scroll to position [579, 0]
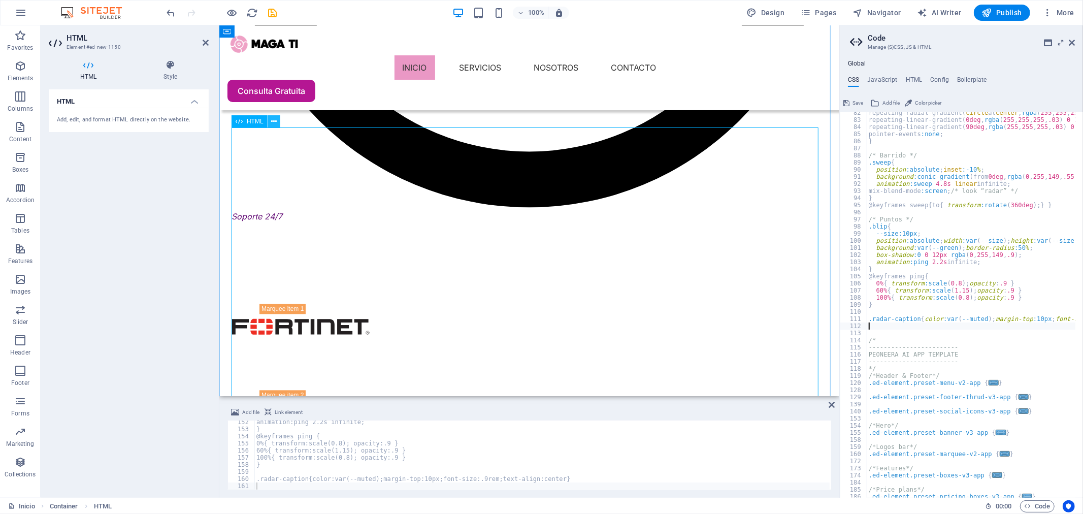
click at [272, 122] on icon at bounding box center [274, 121] width 6 height 11
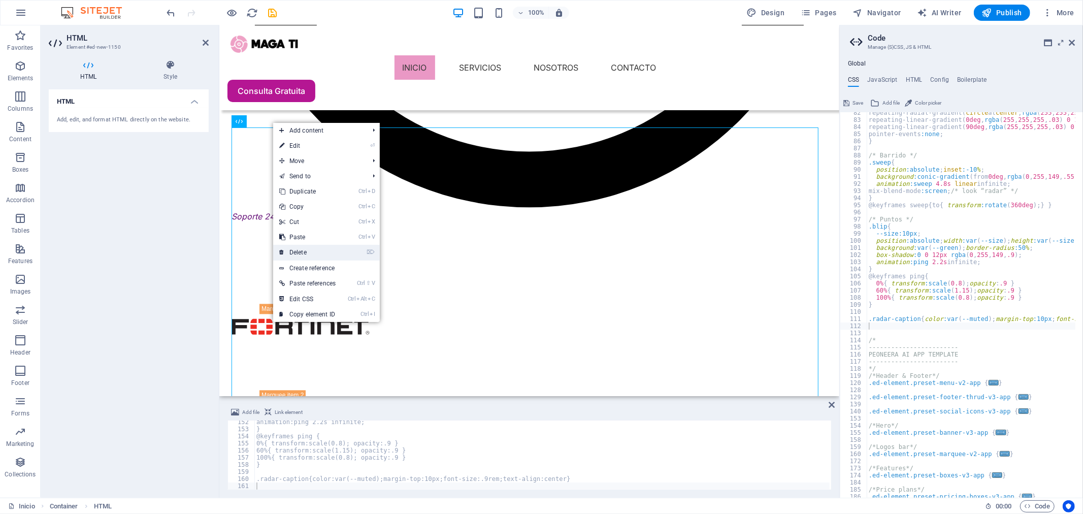
click at [325, 252] on link "⌦ Delete" at bounding box center [307, 252] width 69 height 15
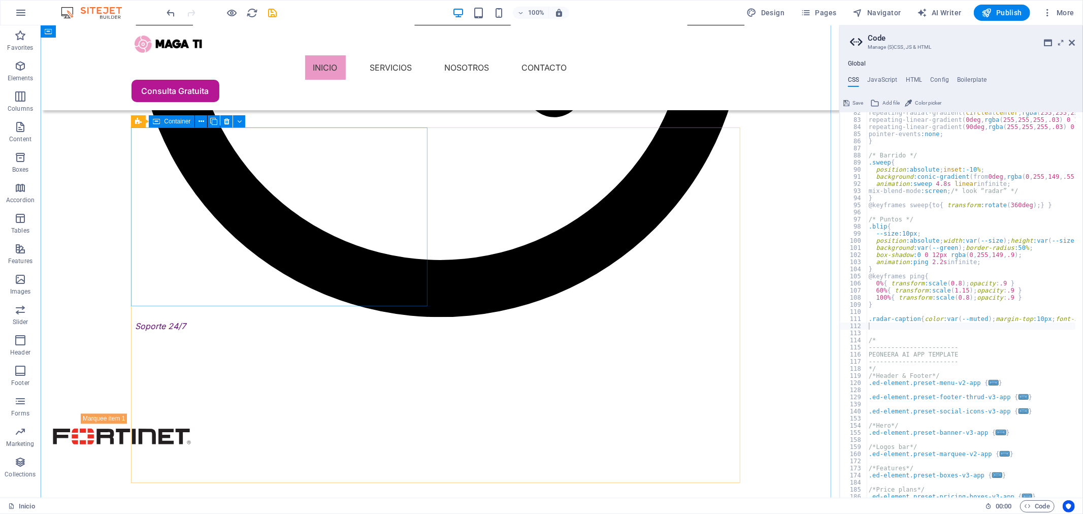
scroll to position [1641, 0]
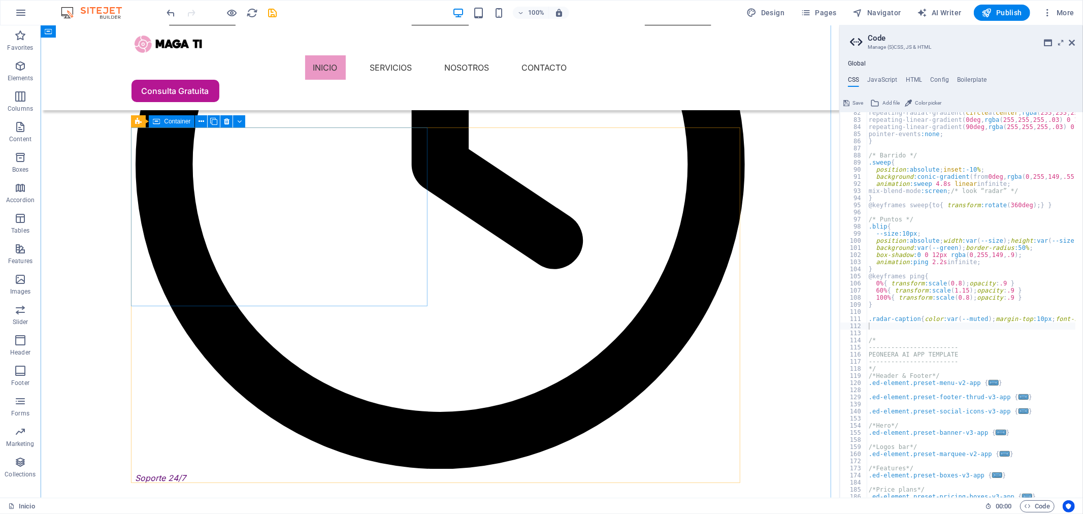
select select "px"
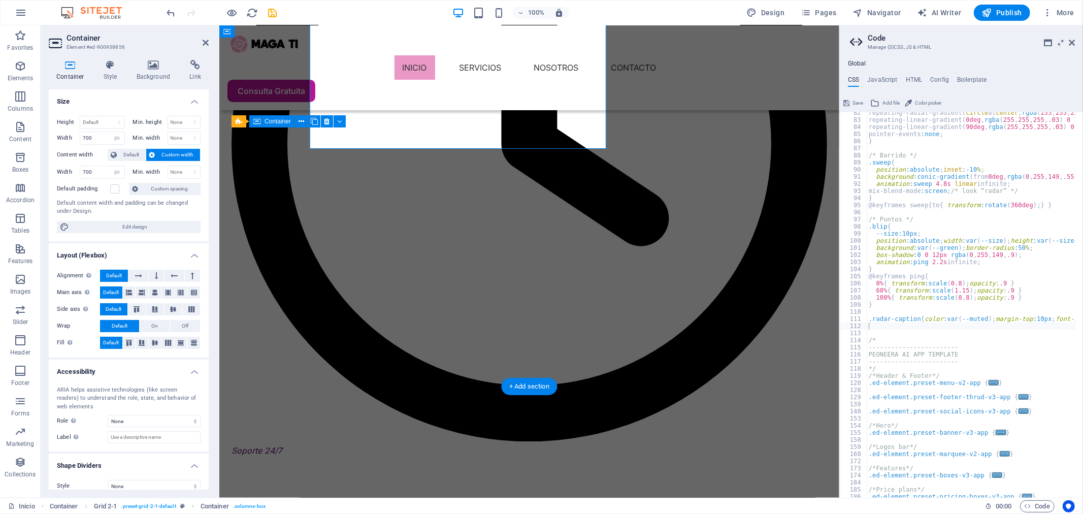
scroll to position [1799, 0]
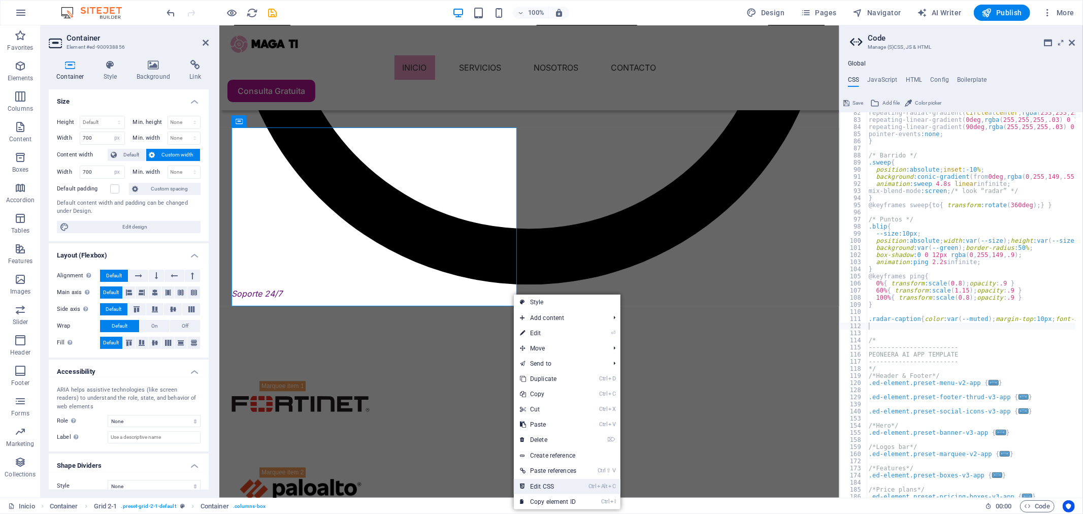
click at [573, 462] on link "Ctrl Alt C Edit CSS" at bounding box center [548, 486] width 69 height 15
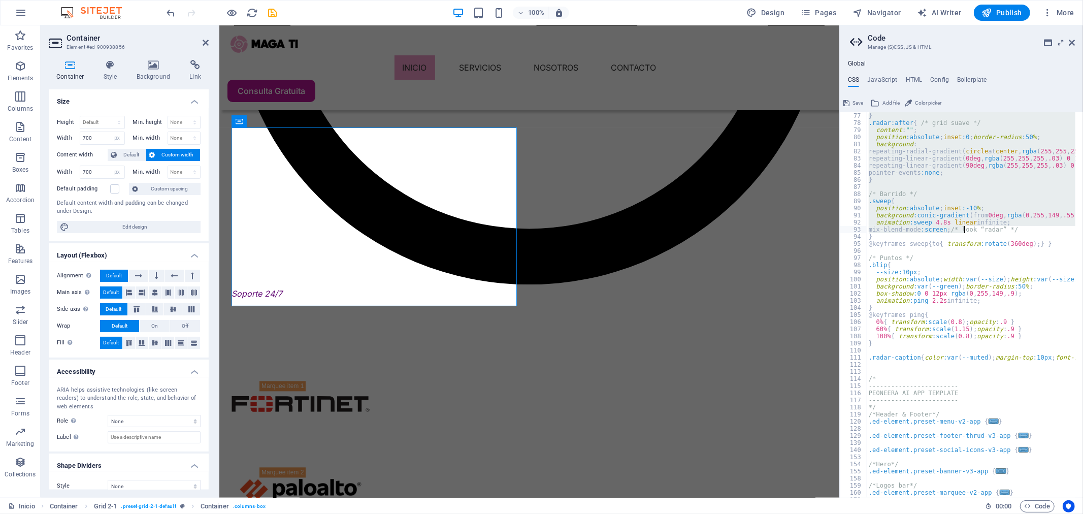
scroll to position [540, 0]
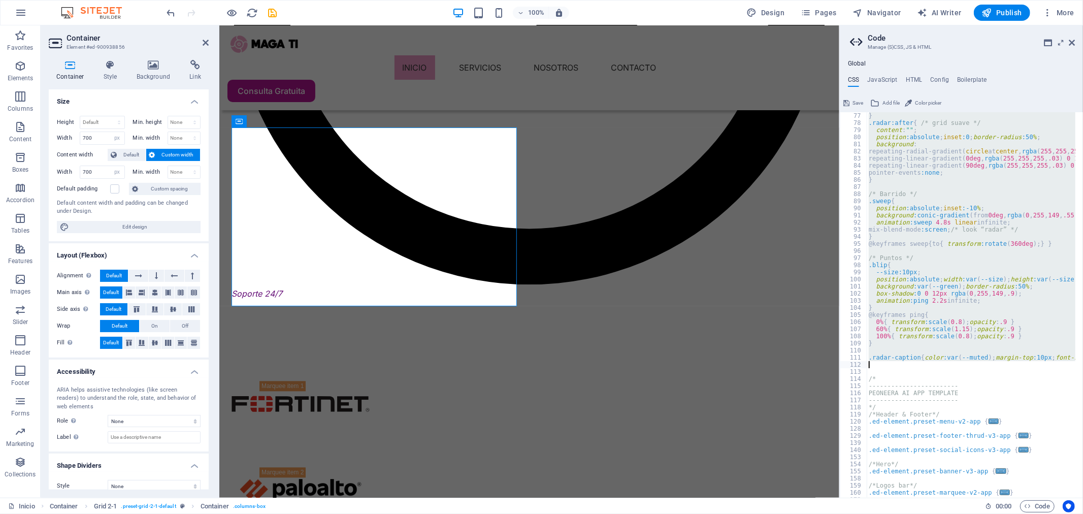
drag, startPoint x: 866, startPoint y: 115, endPoint x: 872, endPoint y: 363, distance: 248.3
click at [872, 363] on div "} .radar:after { /* grid suave */ content : "" ; position :absolute ; inset :0 …" at bounding box center [1040, 308] width 346 height 392
type textarea ".radar-caption{color:var(--muted);margin-top:10px;font-size:.9rem;text-align:ce…"
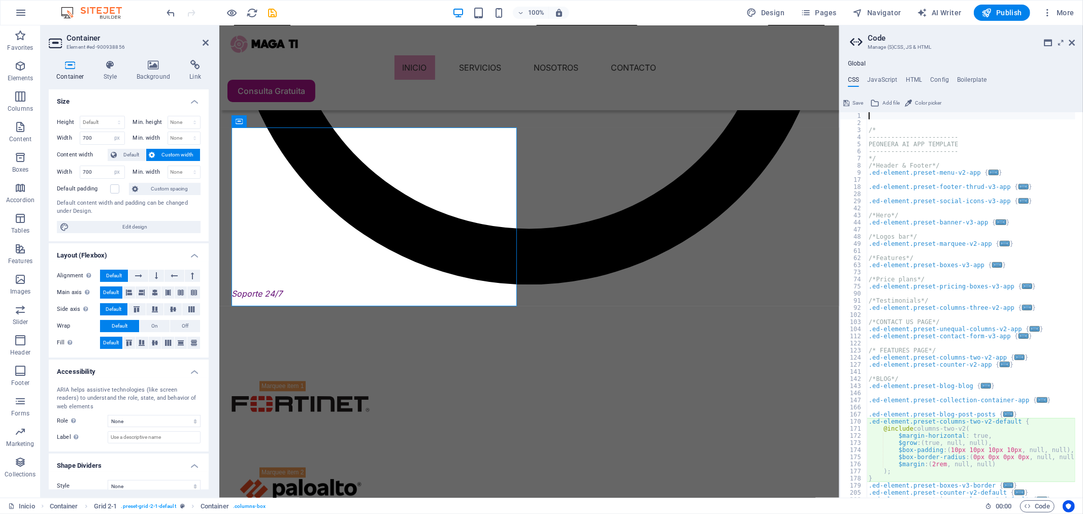
scroll to position [0, 0]
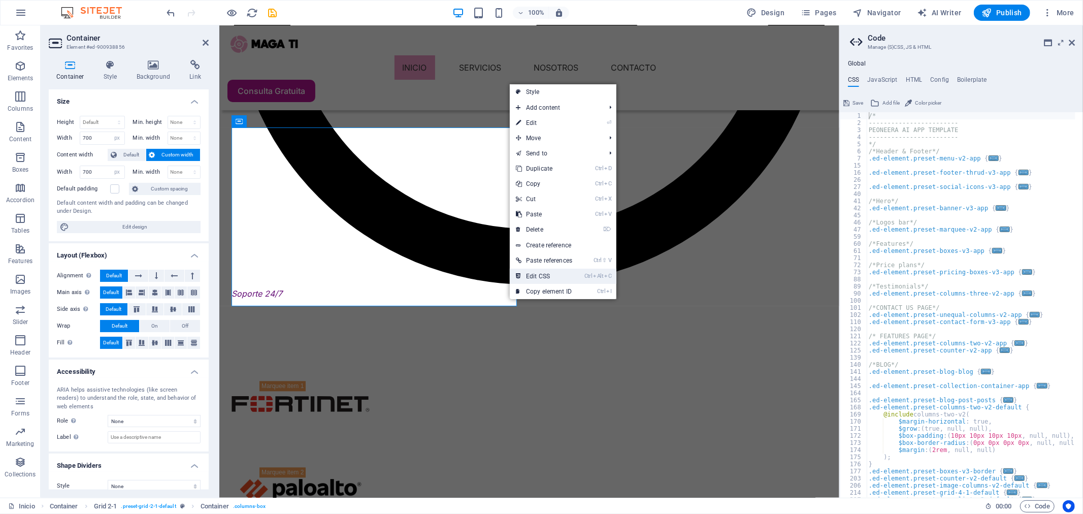
click at [561, 277] on link "Ctrl Alt C Edit CSS" at bounding box center [544, 276] width 69 height 15
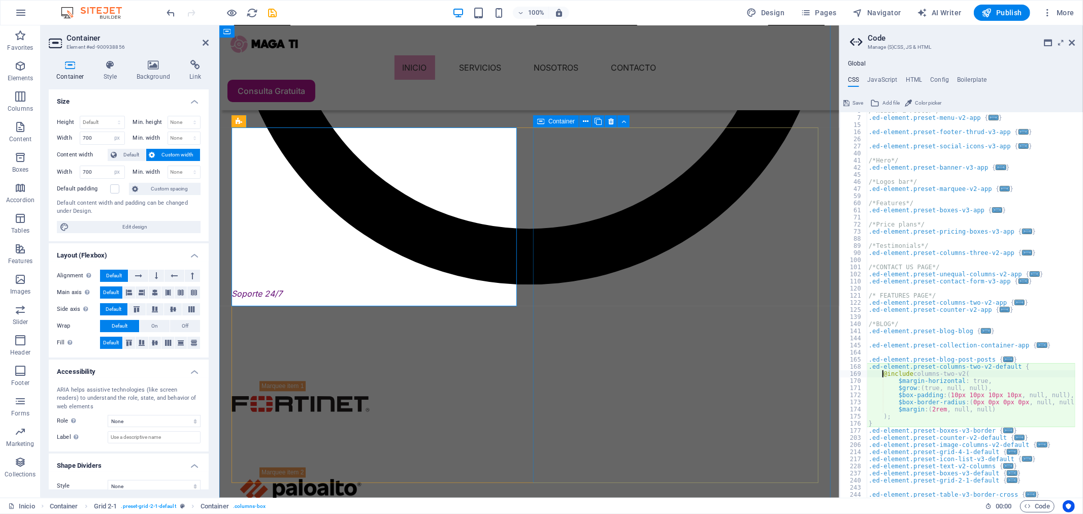
scroll to position [41, 0]
click at [900, 413] on div "/*Header & Footer*/ .ed-element.preset-menu-v2-app { ... } .ed-element.preset-f…" at bounding box center [971, 307] width 209 height 400
type textarea ");"
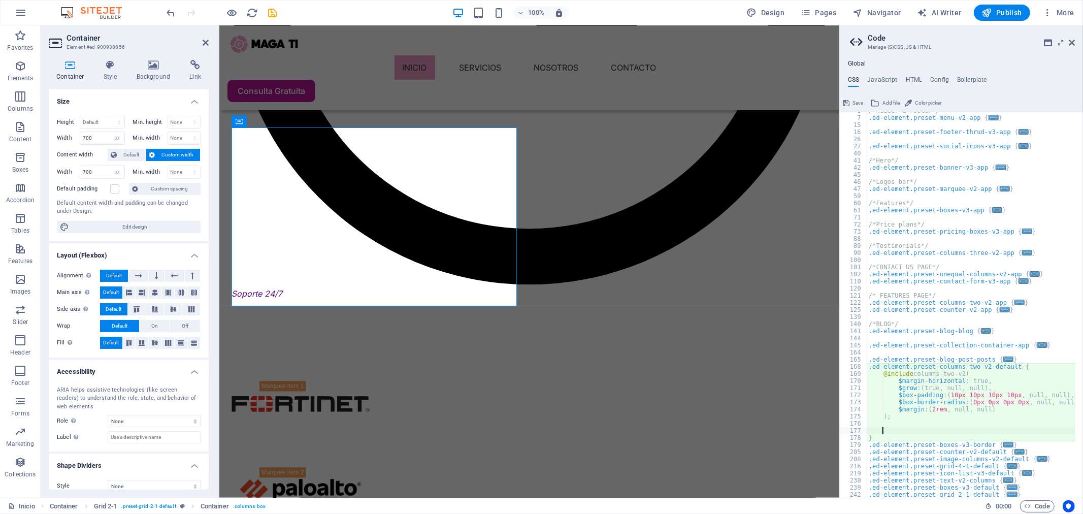
paste textarea
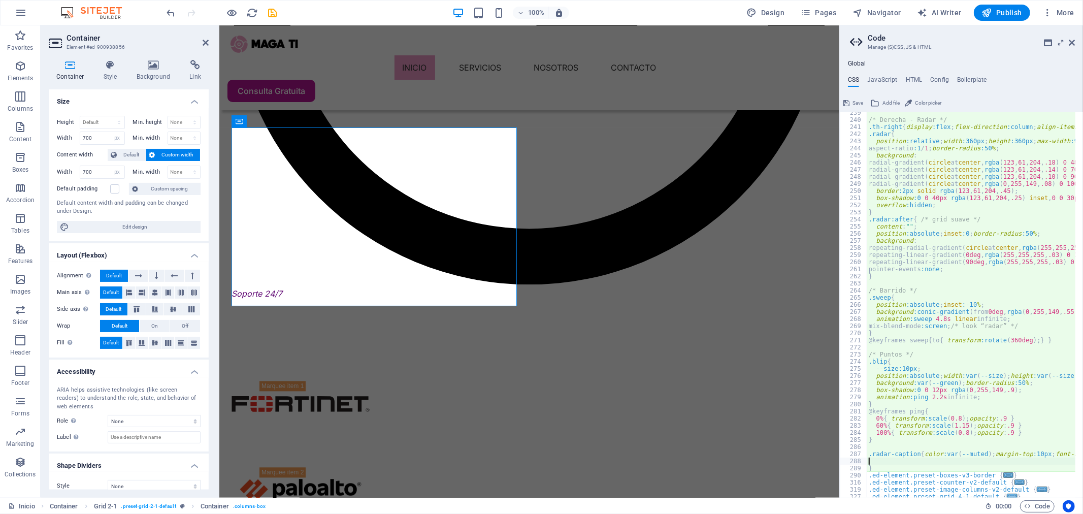
scroll to position [54, 0]
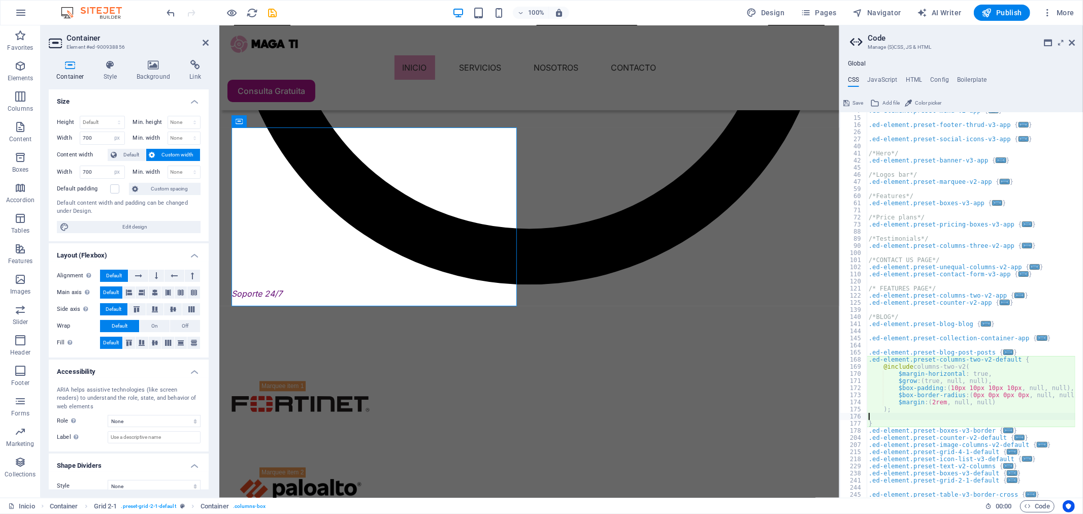
type textarea ");"
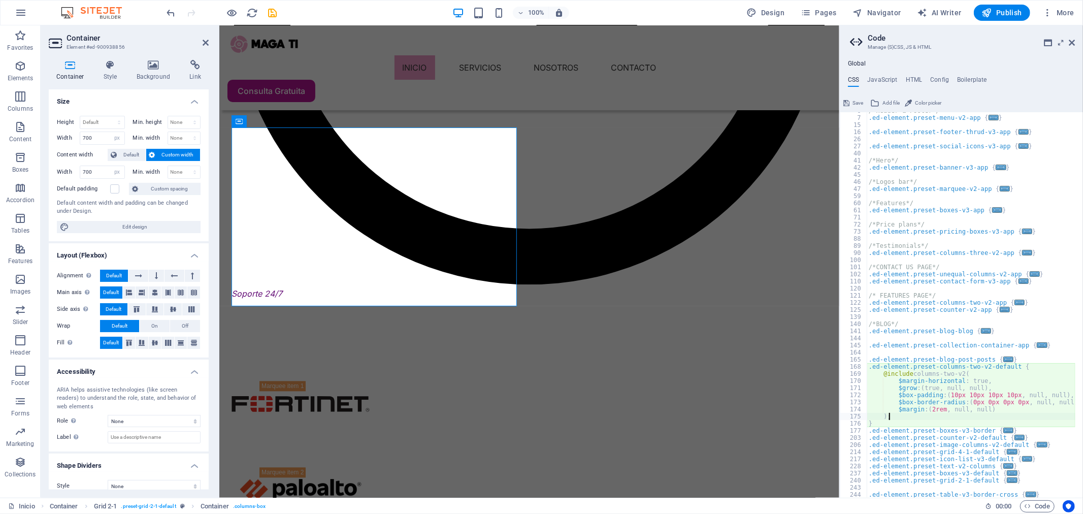
scroll to position [41, 0]
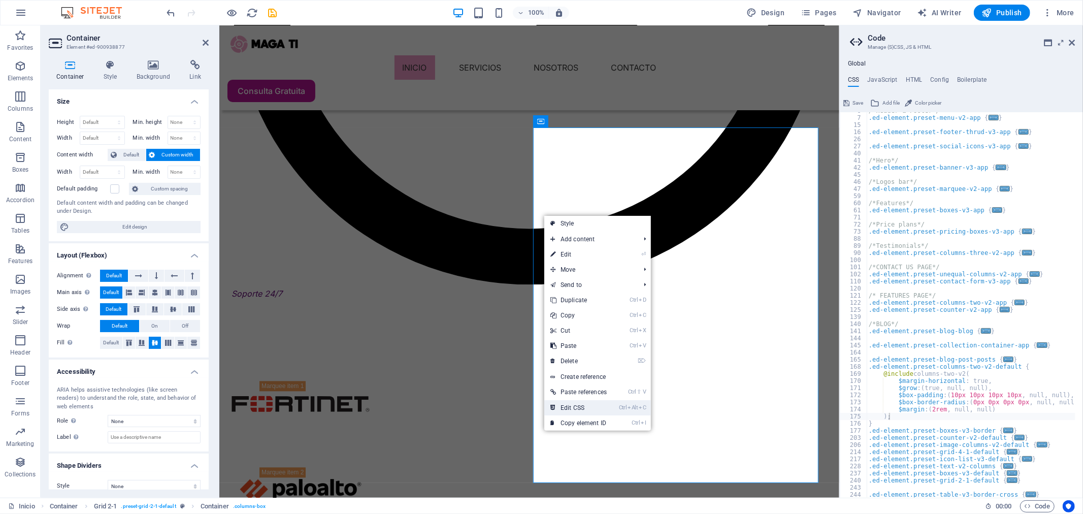
click at [581, 408] on link "Ctrl Alt C Edit CSS" at bounding box center [578, 407] width 69 height 15
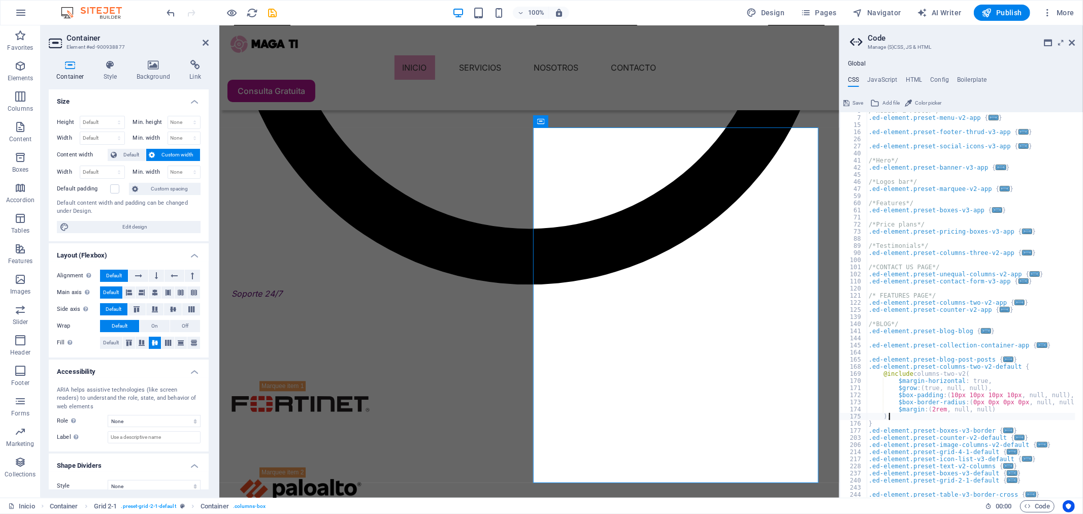
scroll to position [0, 2]
paste textarea
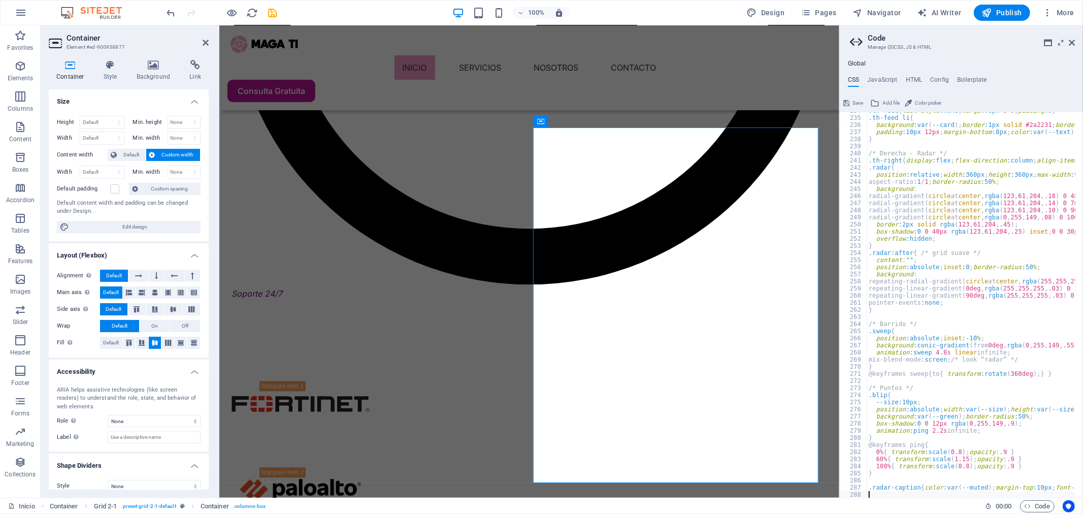
scroll to position [765, 0]
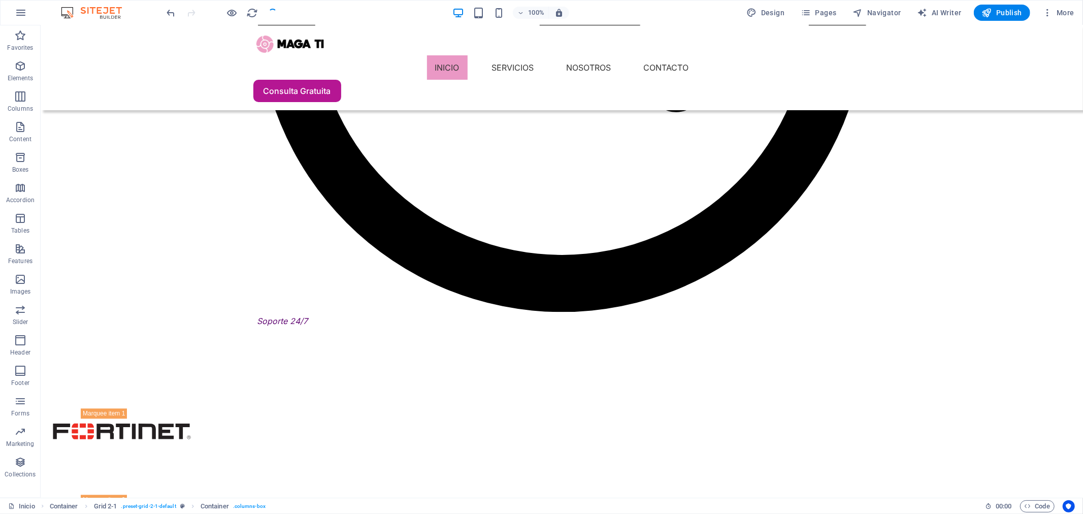
scroll to position [1641, 0]
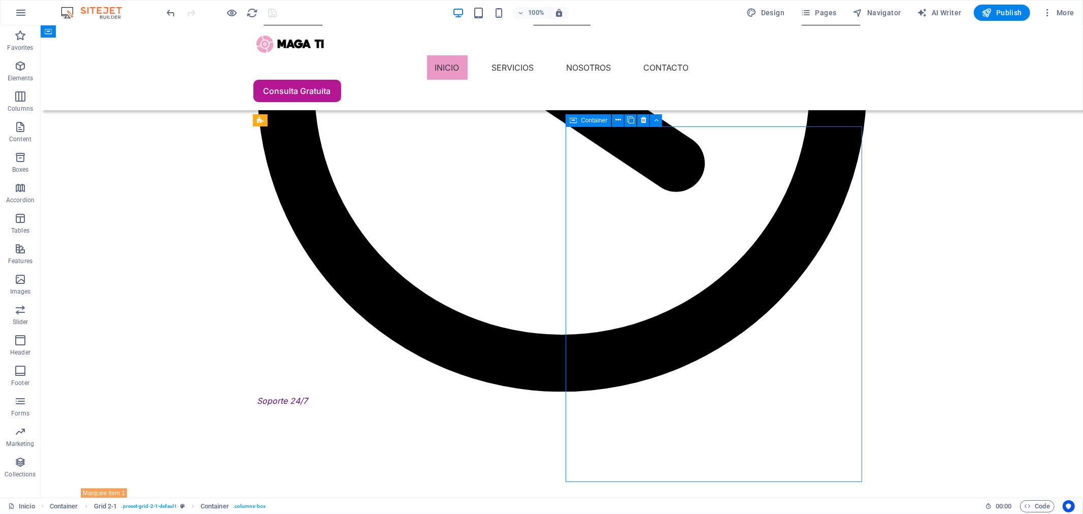
scroll to position [1867, 0]
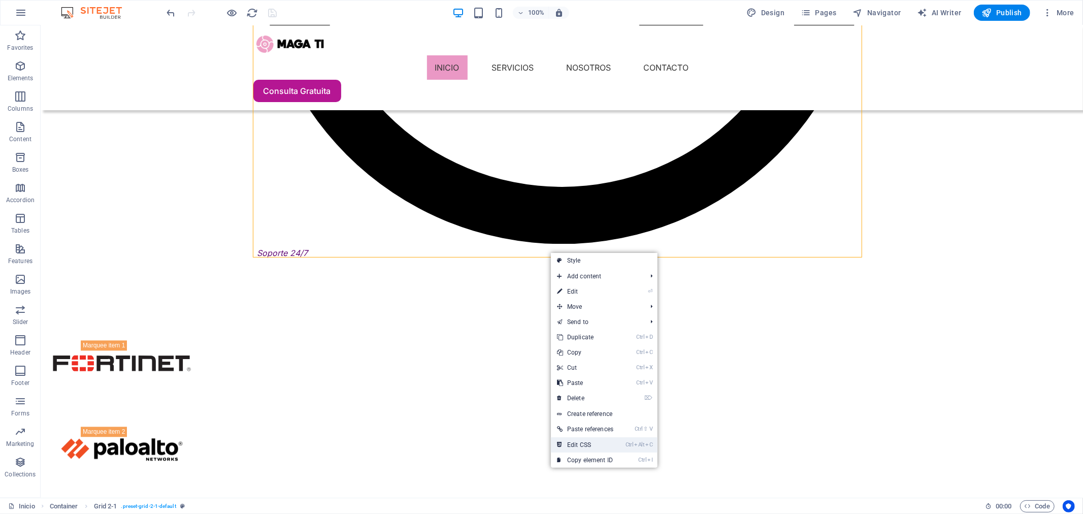
click at [593, 445] on link "Ctrl Alt C Edit CSS" at bounding box center [585, 444] width 69 height 15
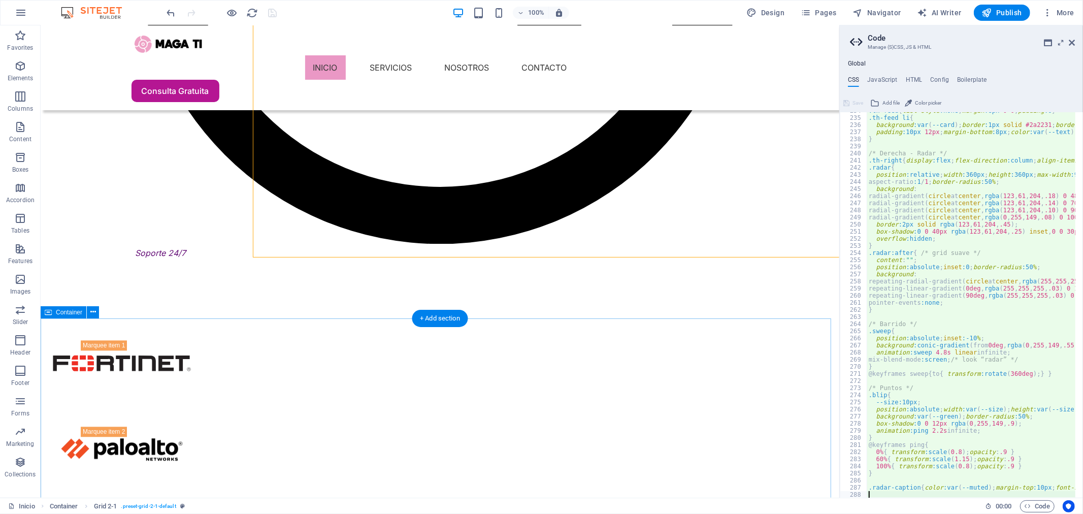
type textarea "@include grid-2-1;"
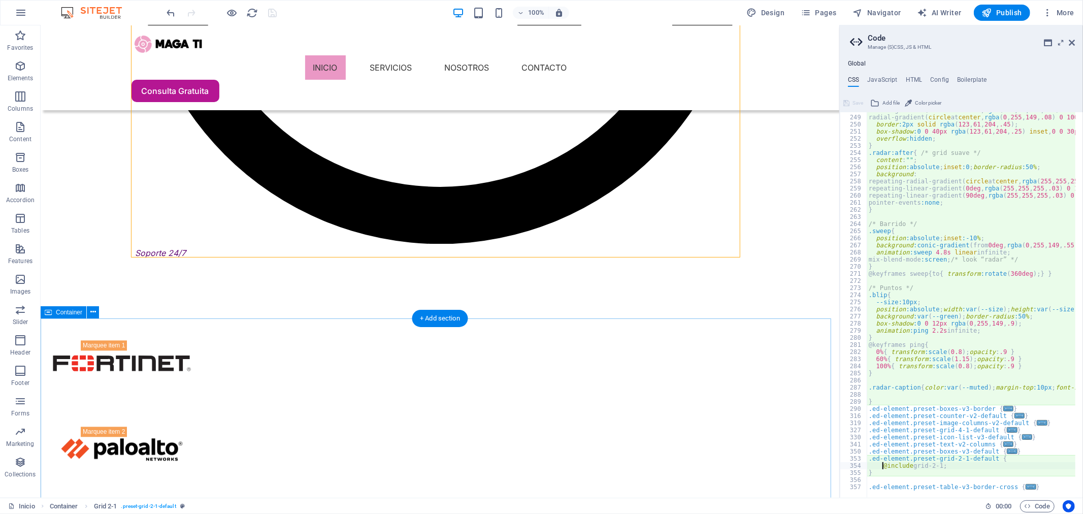
scroll to position [865, 0]
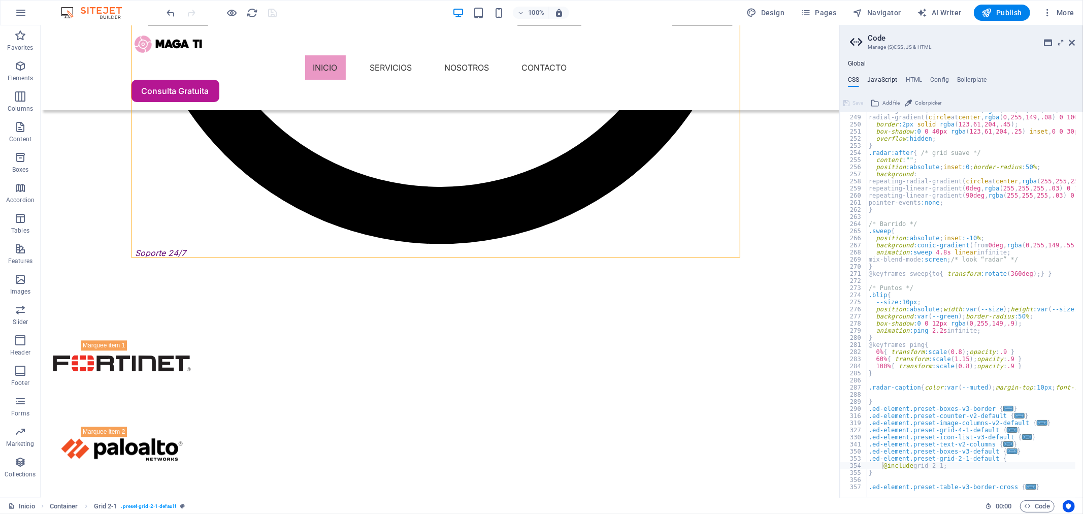
click at [885, 80] on h4 "JavaScript" at bounding box center [882, 81] width 30 height 11
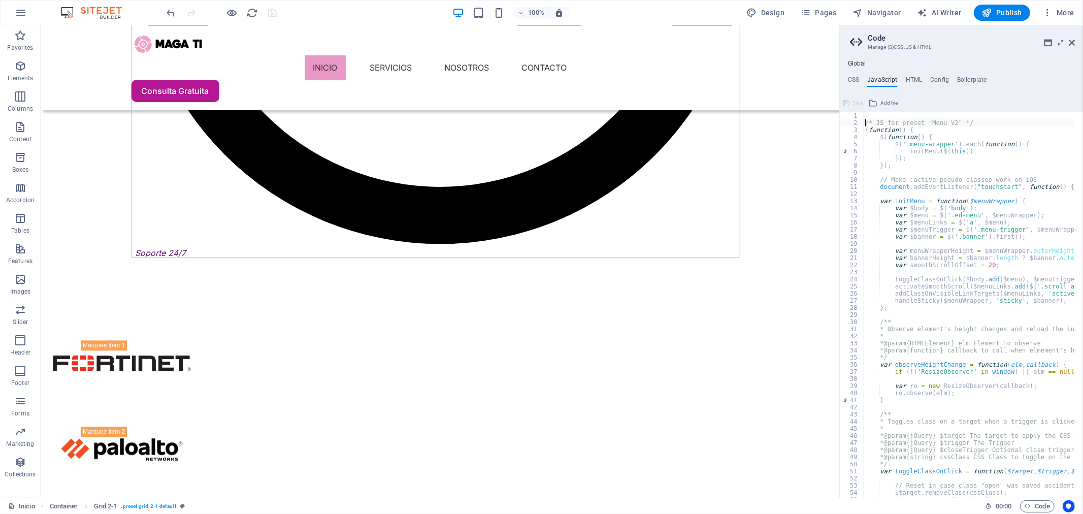
type textarea "/* JS for preset "Menu V2" */"
click at [919, 83] on h4 "HTML" at bounding box center [914, 81] width 17 height 11
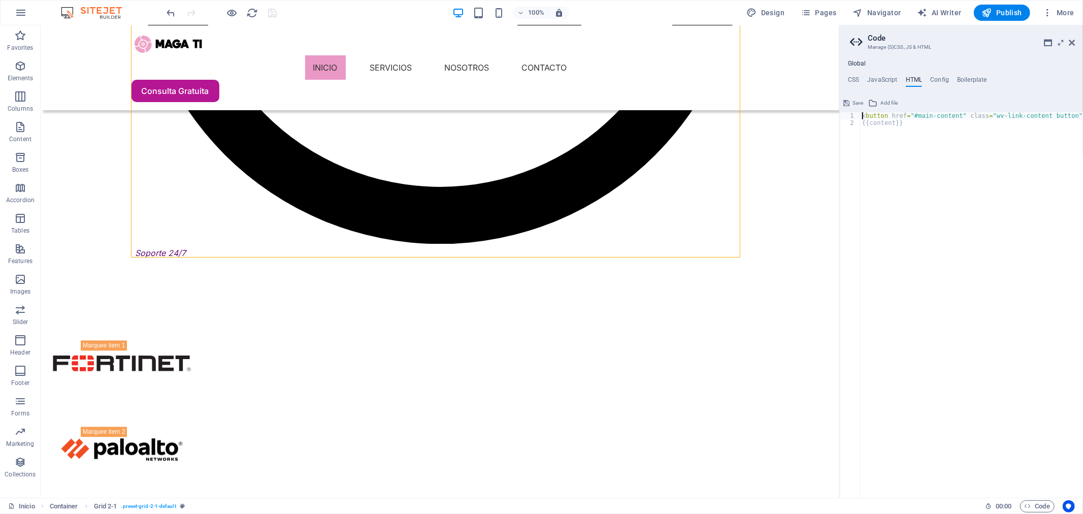
click at [928, 119] on div "< button href = "#main-content" class = "wv-link-content button" > Skip to main…" at bounding box center [1014, 308] width 308 height 392
click at [928, 117] on div "< button href = "#main-content" class = "wv-link-content button" > Skip to main…" at bounding box center [1014, 308] width 308 height 392
type textarea "<button href="#main-content" class="wv-link-content button">Skip to main conten…"
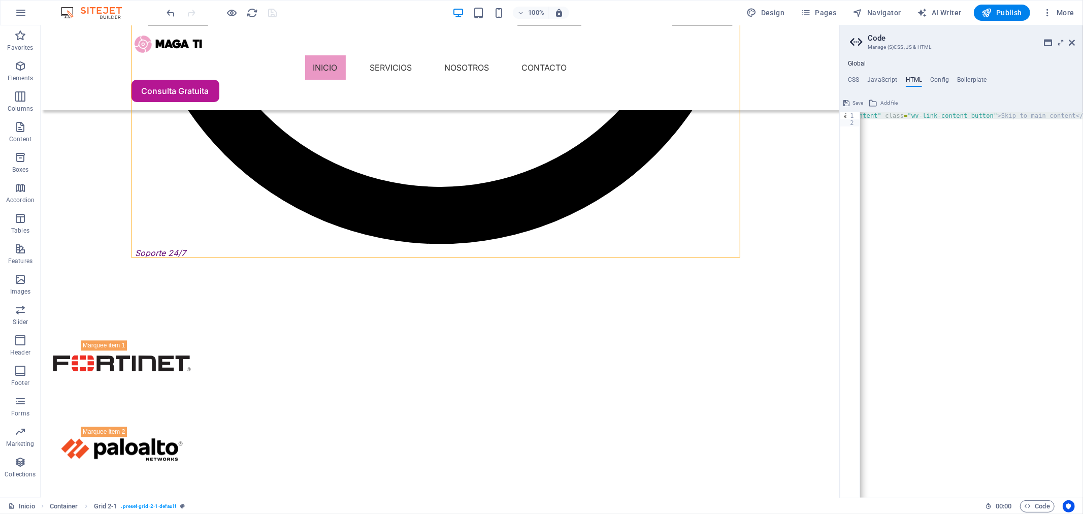
scroll to position [0, 0]
drag, startPoint x: 950, startPoint y: 493, endPoint x: 562, endPoint y: 431, distance: 393.4
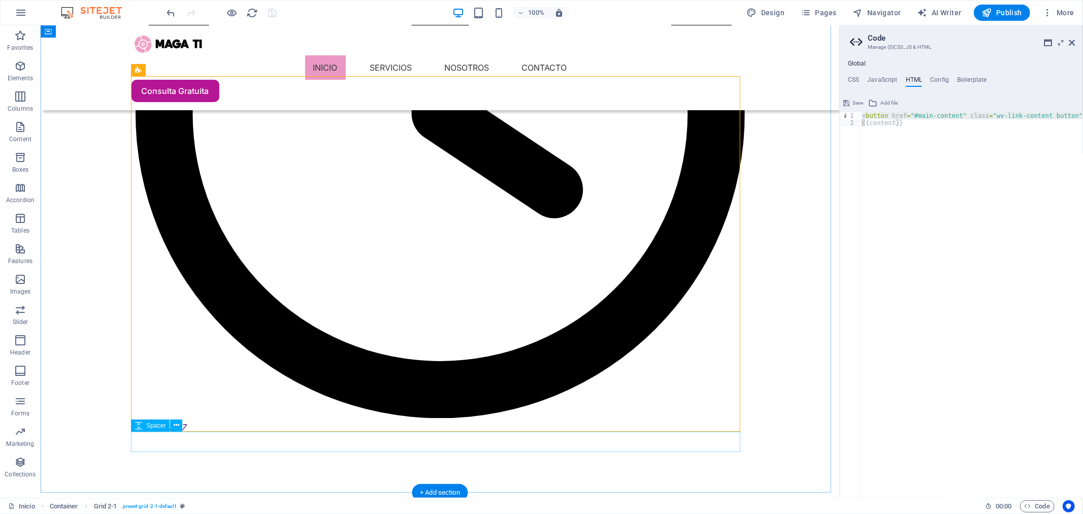
scroll to position [1698, 0]
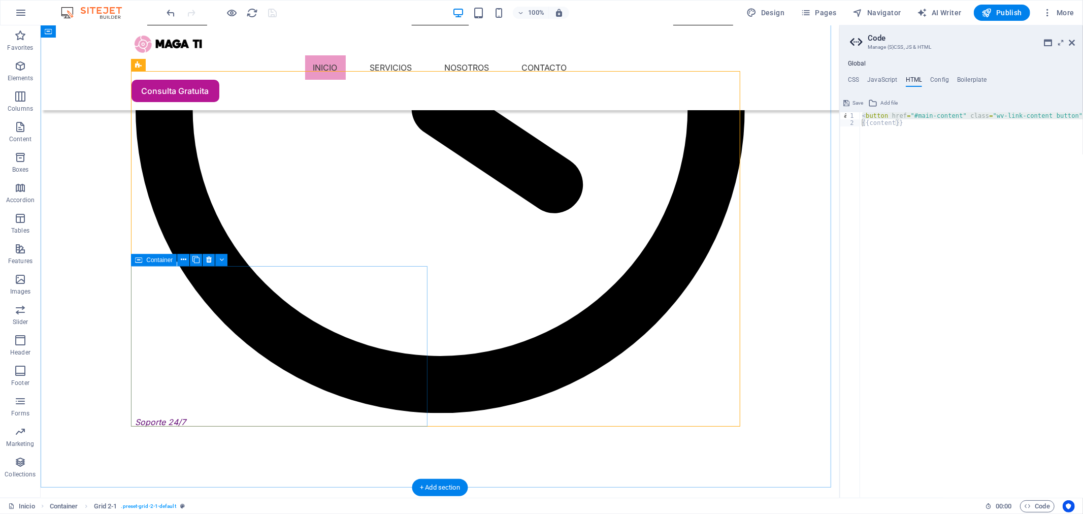
select select "px"
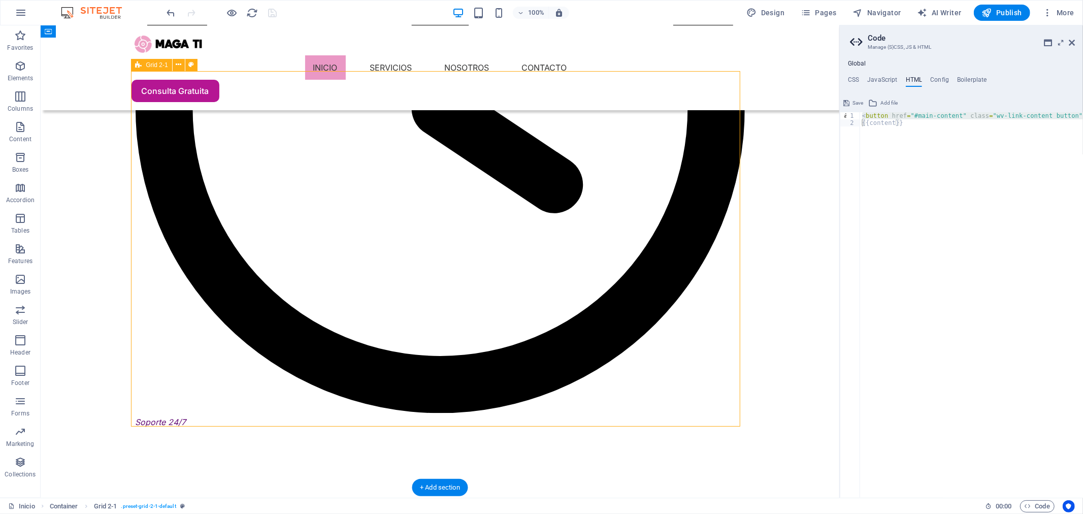
select select "px"
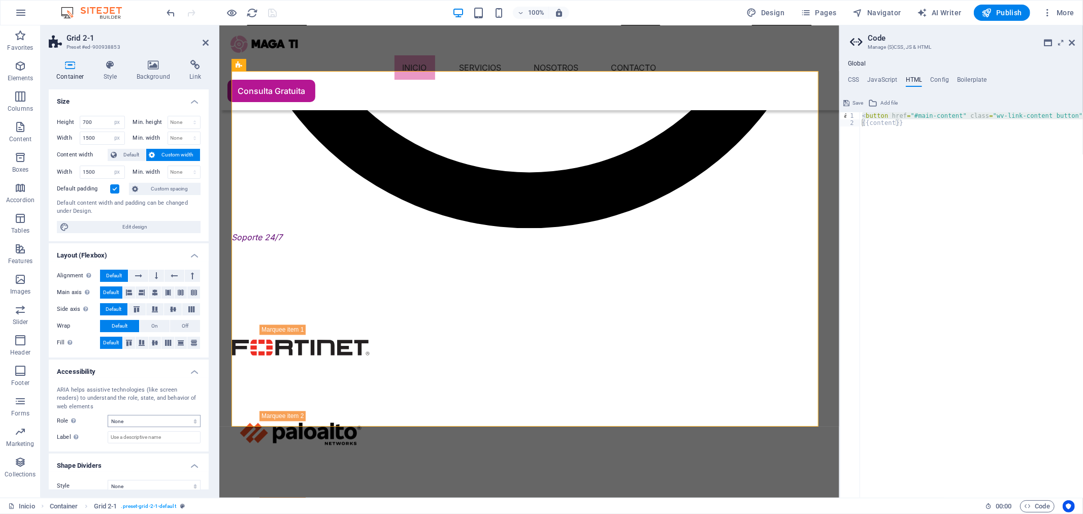
scroll to position [11, 0]
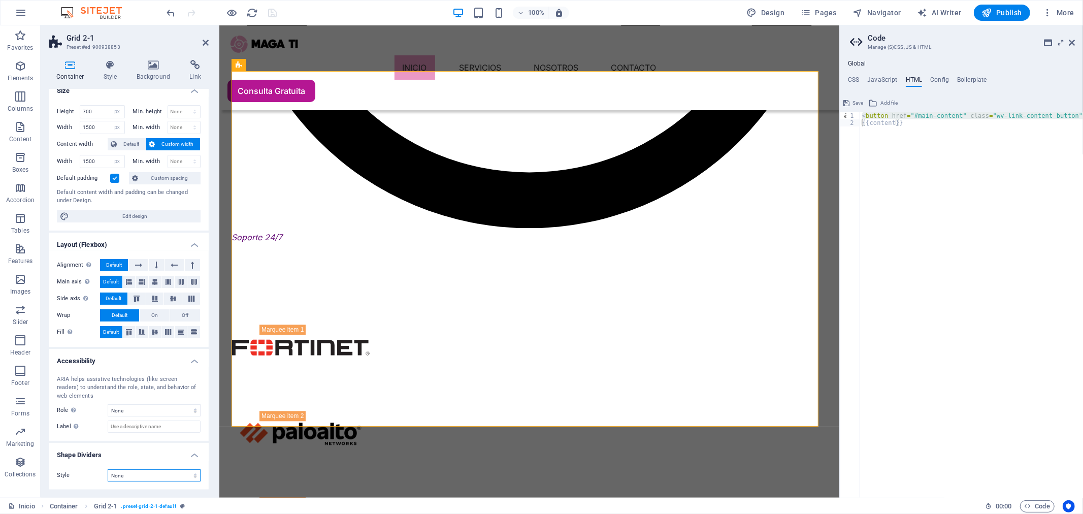
click at [140, 462] on select "None Triangle Square Diagonal Polygon 1 Polygon 2 Zigzag Multiple Zigzags Waves…" at bounding box center [154, 475] width 93 height 12
click at [134, 425] on input "Label Use the ARIA label to provide a clear and descriptive name for elements t…" at bounding box center [154, 426] width 93 height 12
click at [167, 410] on select "None Alert Article Banner Comment Complementary Dialog Footer Header Marquee Pr…" at bounding box center [154, 410] width 93 height 12
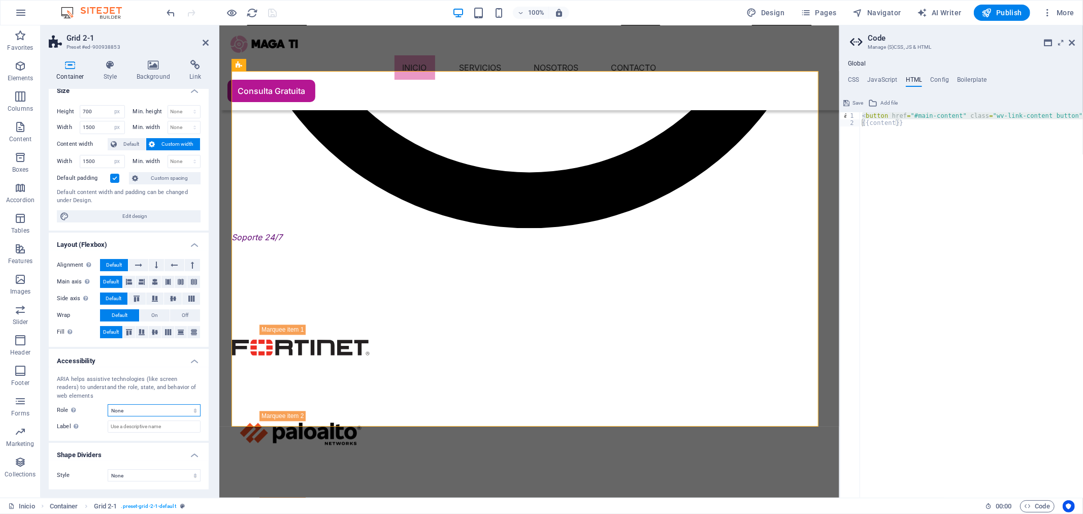
click at [167, 410] on select "None Alert Article Banner Comment Complementary Dialog Footer Header Marquee Pr…" at bounding box center [154, 410] width 93 height 12
click at [103, 73] on h4 "Style" at bounding box center [112, 70] width 33 height 21
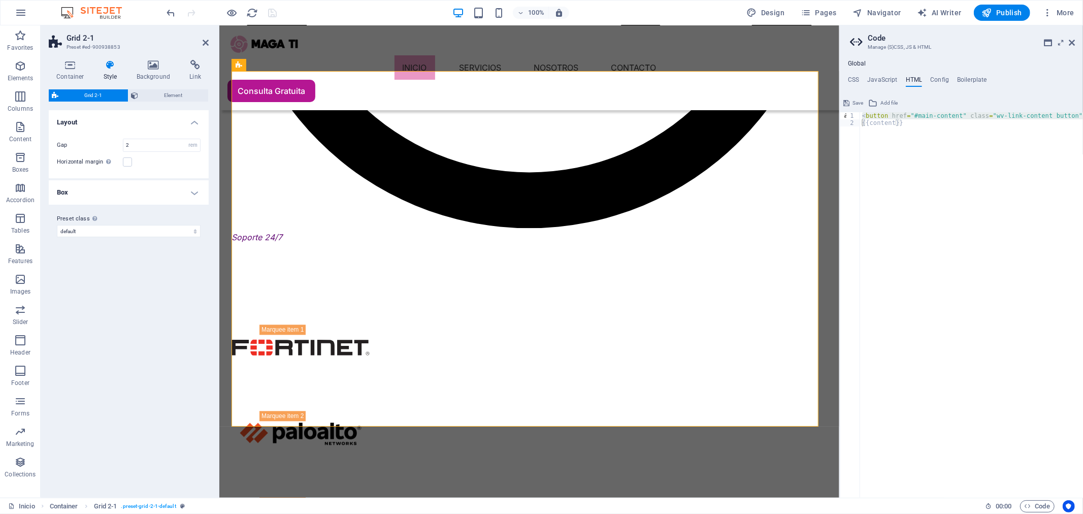
click at [200, 196] on h4 "Box" at bounding box center [129, 192] width 160 height 24
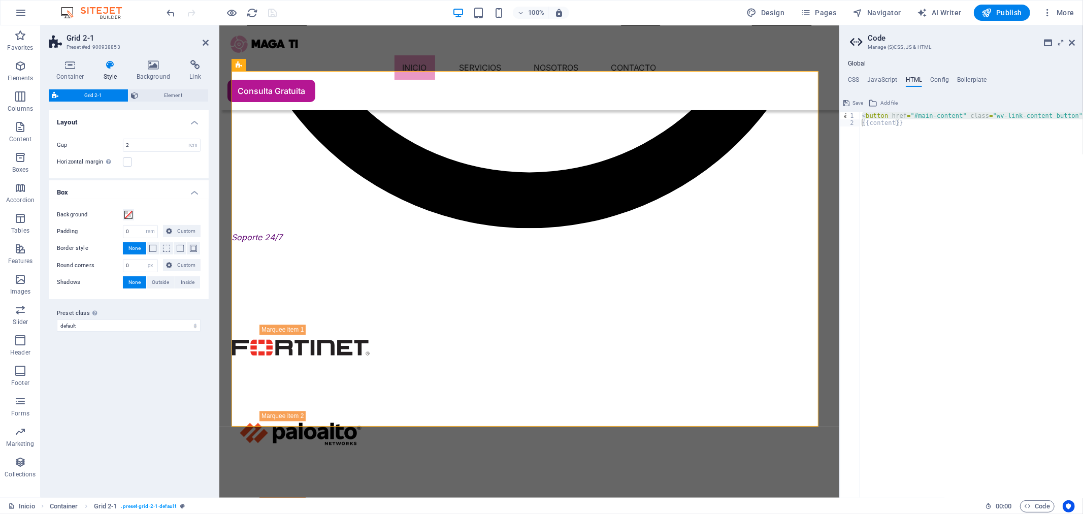
click at [173, 332] on div "Preset class Above chosen variant and settings affect all elements which carry …" at bounding box center [129, 319] width 160 height 41
click at [174, 328] on select "default Add preset class" at bounding box center [129, 325] width 144 height 12
click at [162, 74] on h4 "Background" at bounding box center [155, 70] width 53 height 21
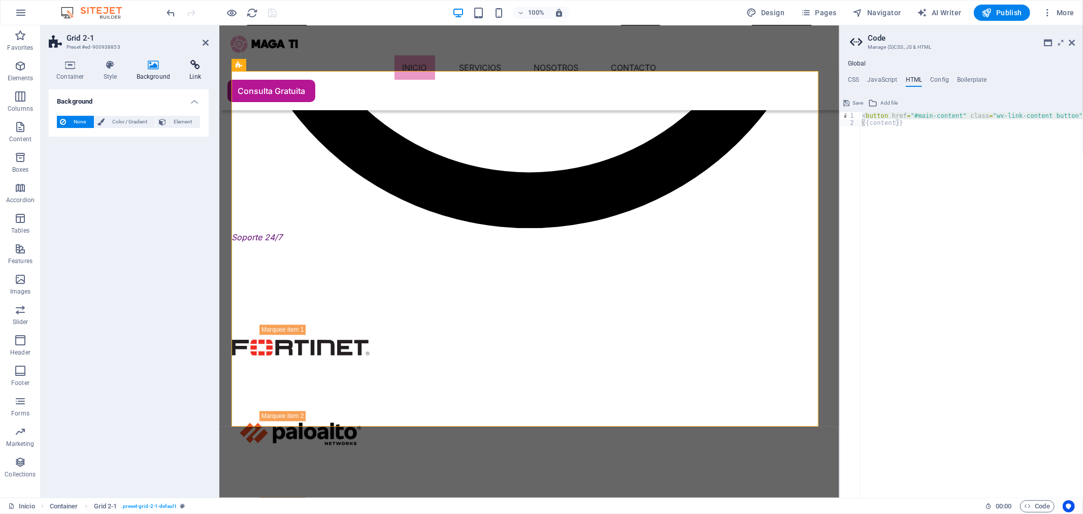
click at [193, 69] on icon at bounding box center [195, 65] width 27 height 10
click at [944, 70] on div "Global CSS JavaScript HTML Config Boilerplate @include grid-2-1; 248 249 250 25…" at bounding box center [961, 279] width 243 height 438
click at [945, 76] on h4 "Config" at bounding box center [939, 81] width 19 height 11
type textarea "$color-background: #ffffff;"
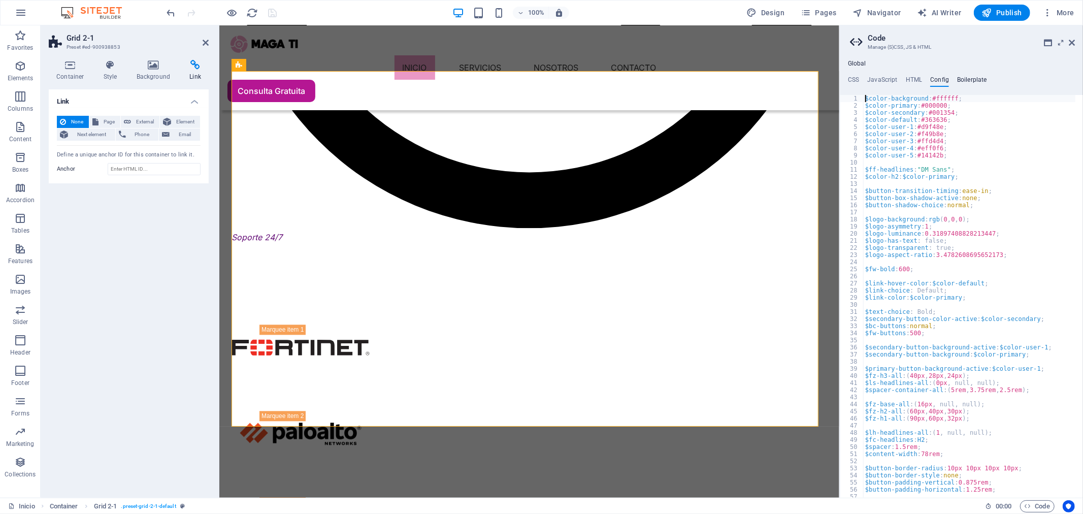
click at [974, 80] on h4 "Boilerplate" at bounding box center [972, 81] width 30 height 11
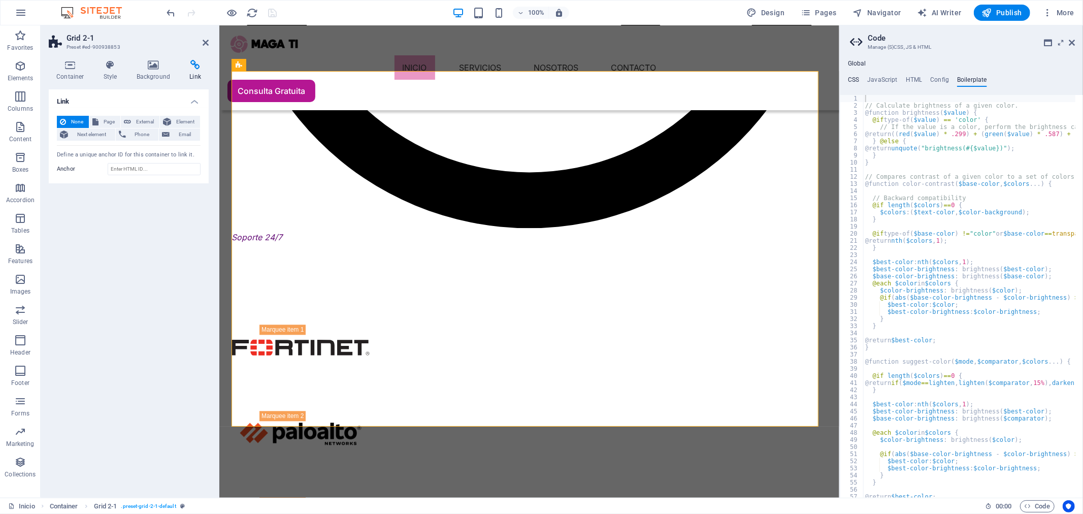
click at [856, 76] on h4 "CSS" at bounding box center [853, 81] width 11 height 11
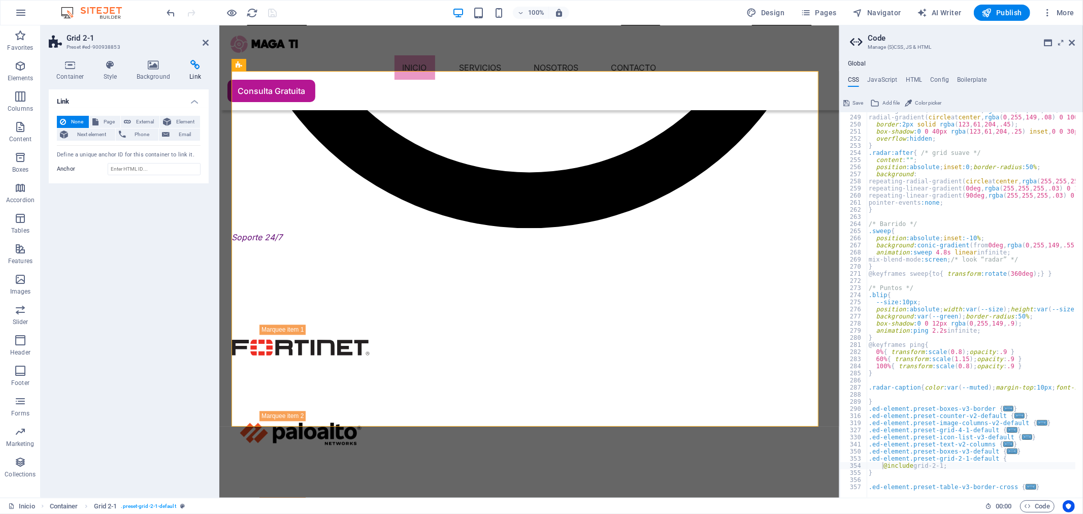
click at [958, 72] on div "Global CSS JavaScript HTML Config Boilerplate @include grid-2-1; 248 249 250 25…" at bounding box center [961, 279] width 243 height 438
click at [965, 74] on div "Global CSS JavaScript HTML Config Boilerplate @include grid-2-1; 248 249 250 25…" at bounding box center [961, 279] width 243 height 438
click at [966, 76] on h4 "Boilerplate" at bounding box center [972, 81] width 30 height 11
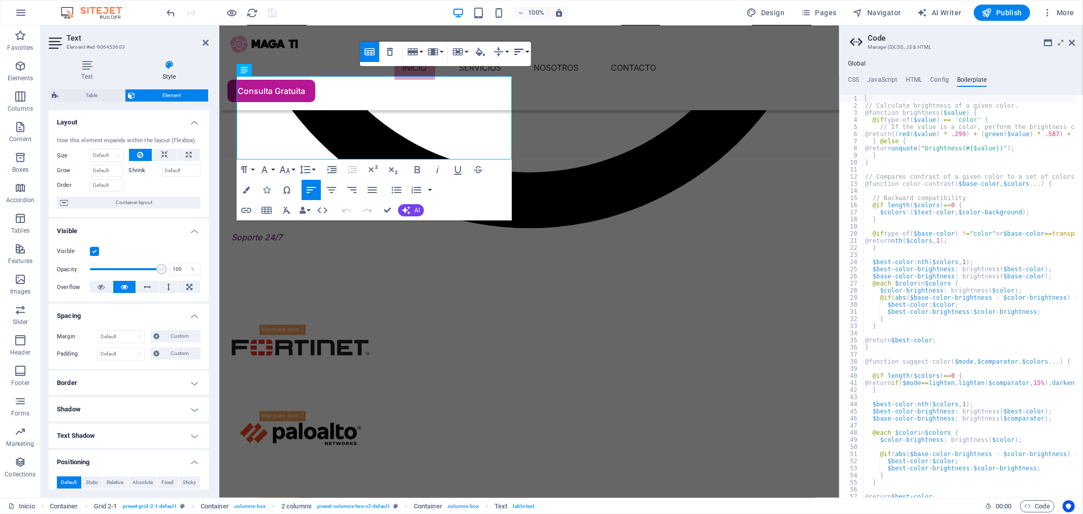
click at [523, 50] on icon "button" at bounding box center [519, 52] width 12 height 12
click at [538, 99] on link "Align Right" at bounding box center [529, 101] width 37 height 15
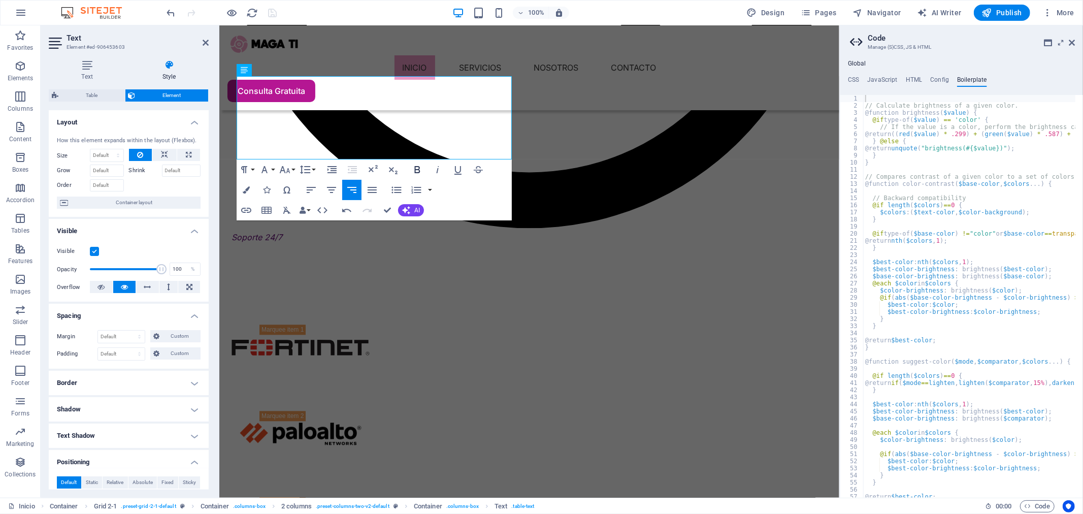
click at [419, 173] on icon "button" at bounding box center [417, 169] width 12 height 12
click at [245, 190] on icon "button" at bounding box center [246, 189] width 7 height 7
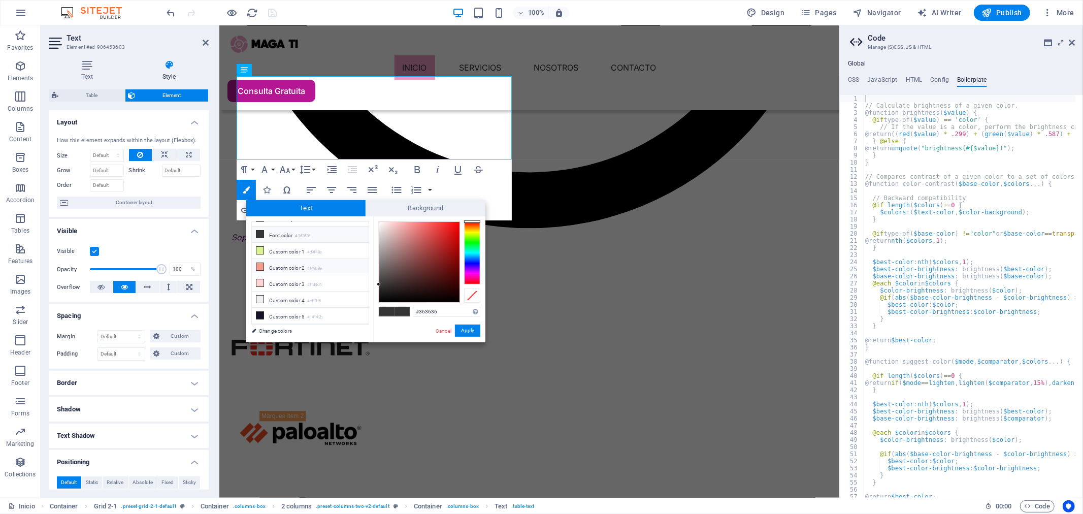
scroll to position [46, 0]
click at [299, 302] on li "Custom color 4 #eff0f6" at bounding box center [310, 299] width 117 height 16
type input "#eff0f6"
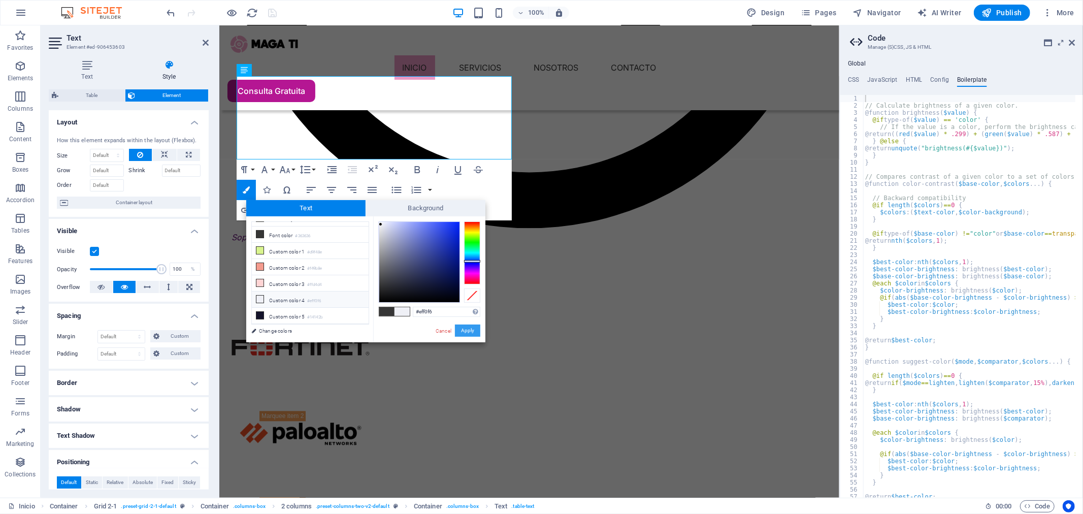
click at [473, 333] on button "Apply" at bounding box center [467, 330] width 25 height 12
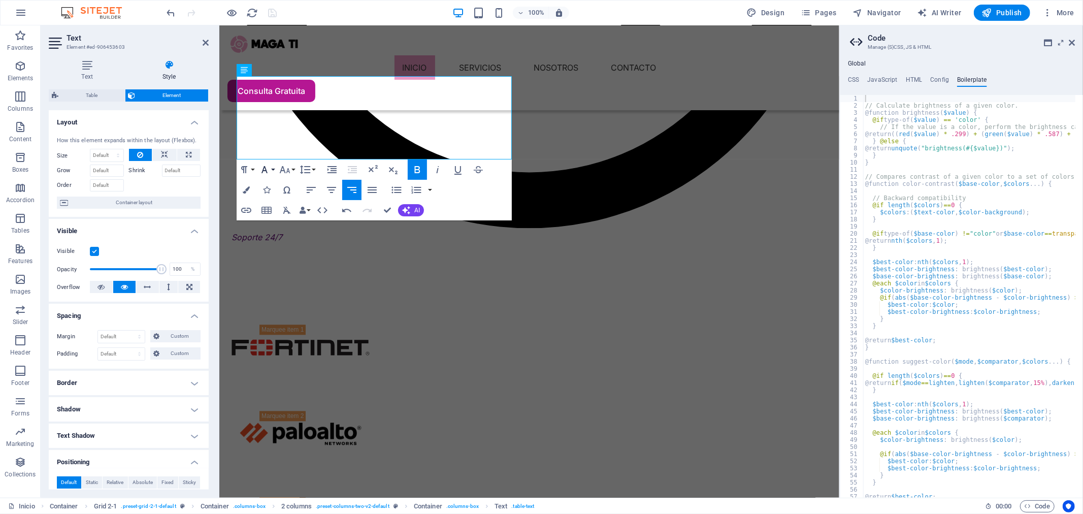
click at [273, 169] on button "Font Family" at bounding box center [266, 169] width 19 height 20
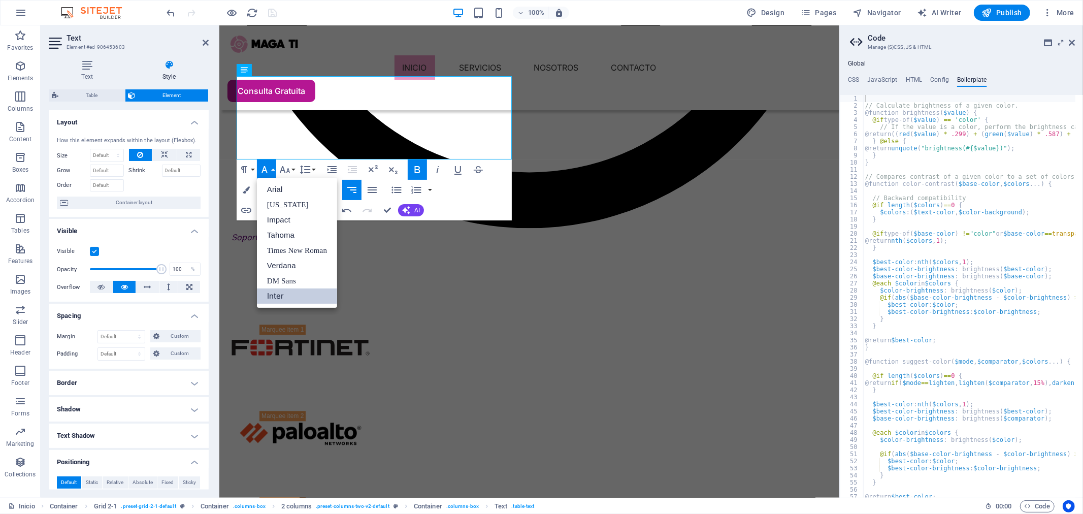
scroll to position [0, 0]
click at [273, 170] on button "Font Family" at bounding box center [266, 169] width 19 height 20
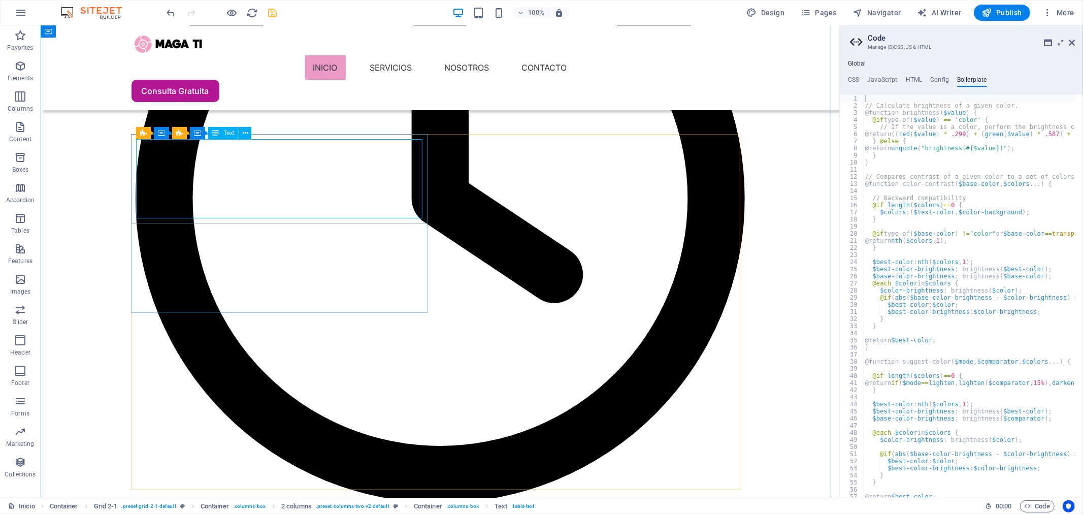
scroll to position [1472, 0]
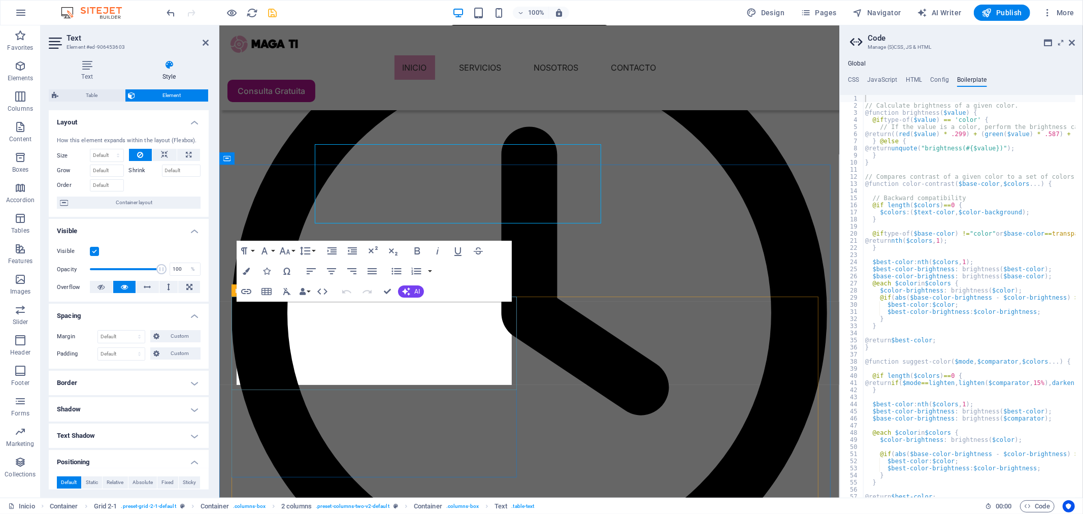
scroll to position [1630, 0]
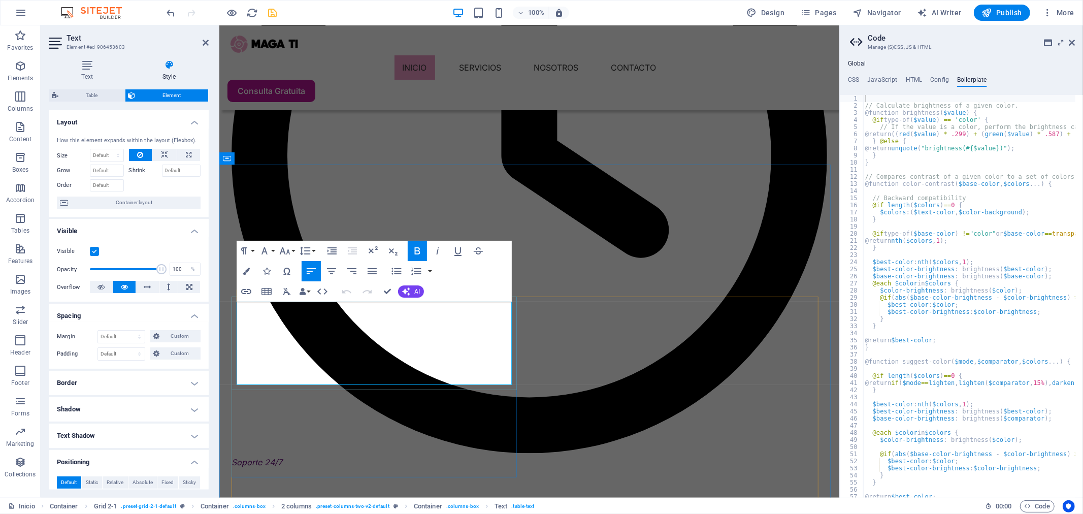
click at [245, 273] on icon "button" at bounding box center [246, 271] width 7 height 7
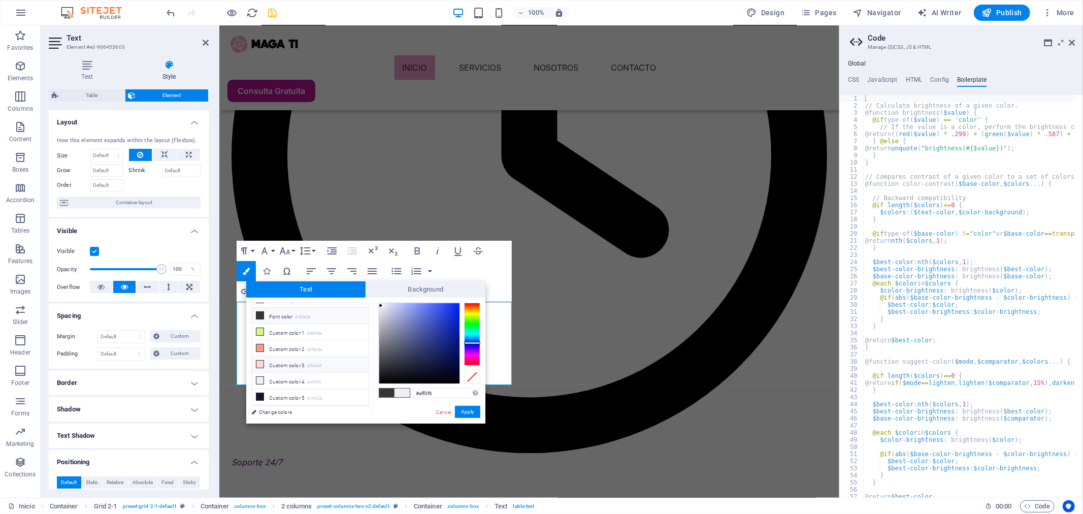
scroll to position [46, 0]
drag, startPoint x: 470, startPoint y: 306, endPoint x: 473, endPoint y: 299, distance: 8.2
click at [473, 299] on div "#f6efef Supported formats #0852ed rgb(8, 82, 237) rgba(8, 82, 237, 90%) hsv(221…" at bounding box center [429, 433] width 112 height 273
drag, startPoint x: 452, startPoint y: 320, endPoint x: 474, endPoint y: 304, distance: 27.5
click at [474, 304] on div at bounding box center [430, 343] width 102 height 81
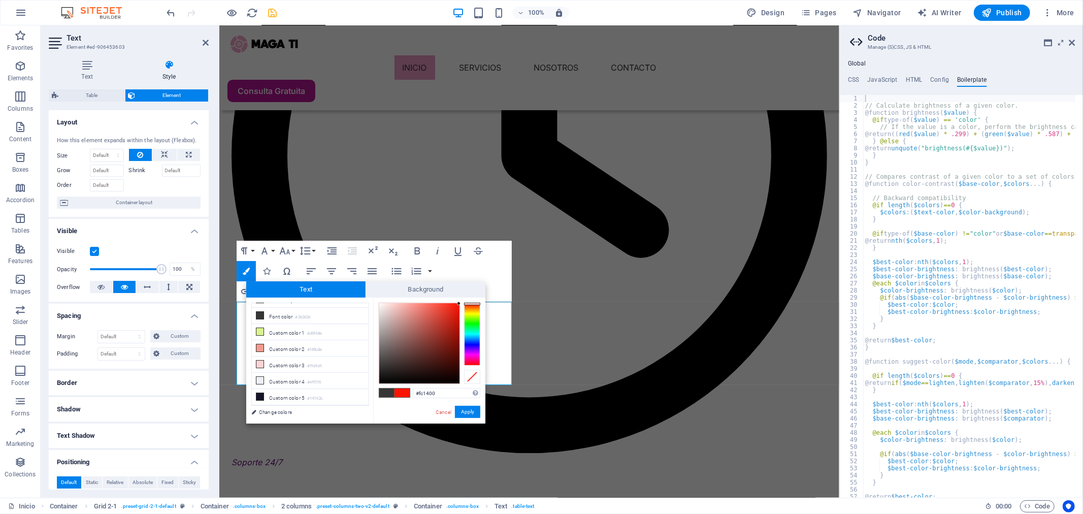
click at [474, 304] on div at bounding box center [472, 304] width 16 height 3
drag, startPoint x: 453, startPoint y: 319, endPoint x: 461, endPoint y: 311, distance: 11.1
click at [461, 311] on div at bounding box center [430, 343] width 102 height 81
type input "#f31300"
click at [459, 307] on div at bounding box center [459, 307] width 4 height 4
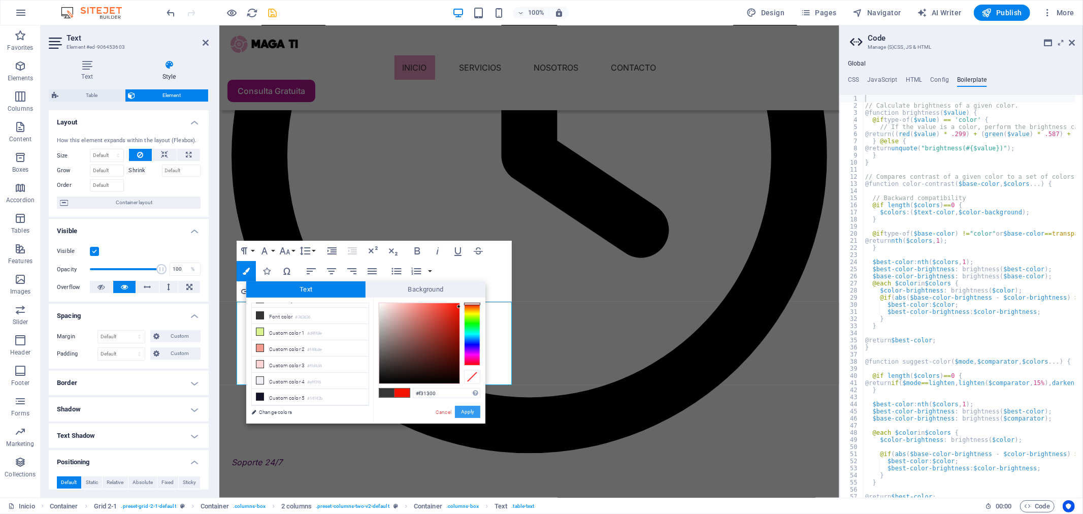
click at [475, 413] on button "Apply" at bounding box center [467, 412] width 25 height 12
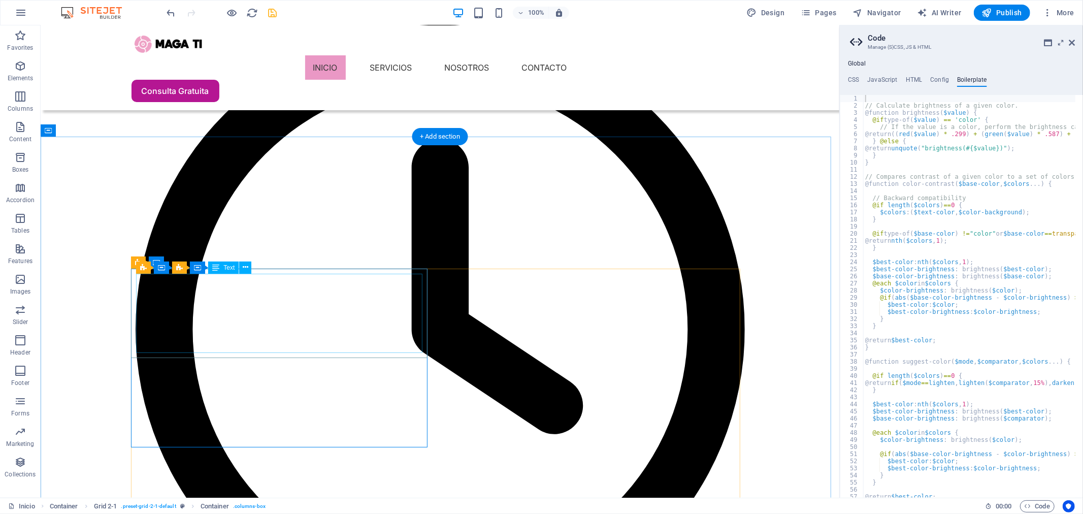
scroll to position [1472, 0]
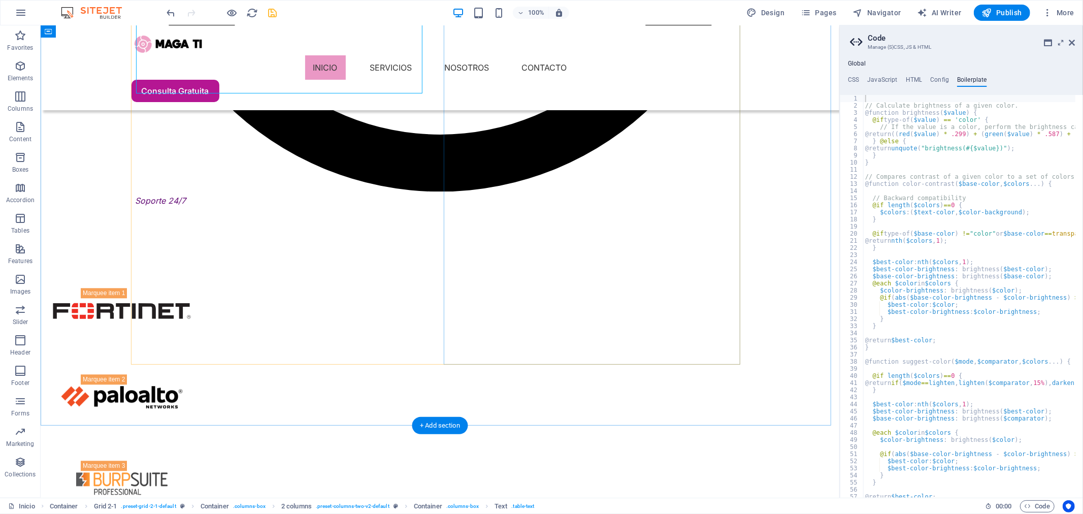
scroll to position [1923, 0]
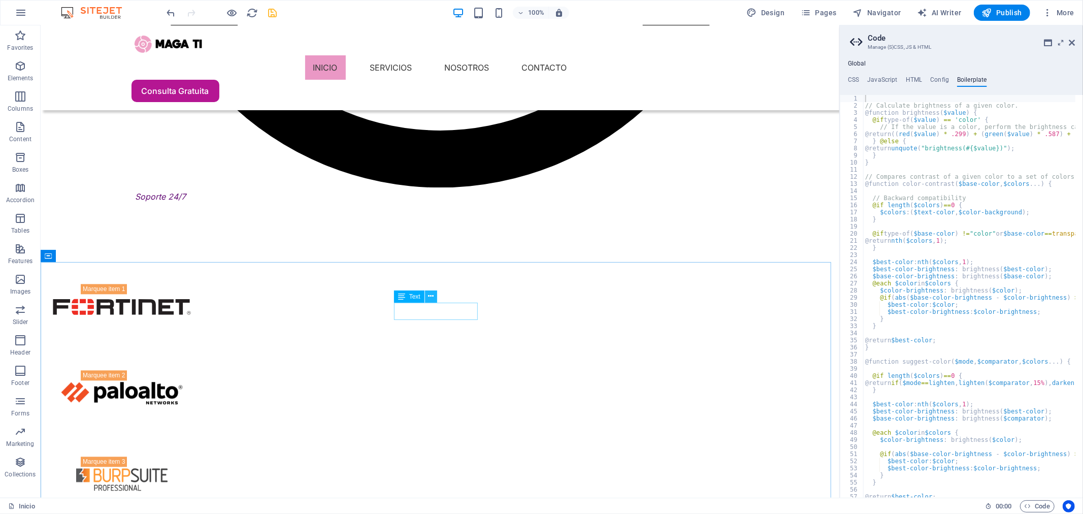
click at [432, 297] on icon at bounding box center [431, 296] width 6 height 11
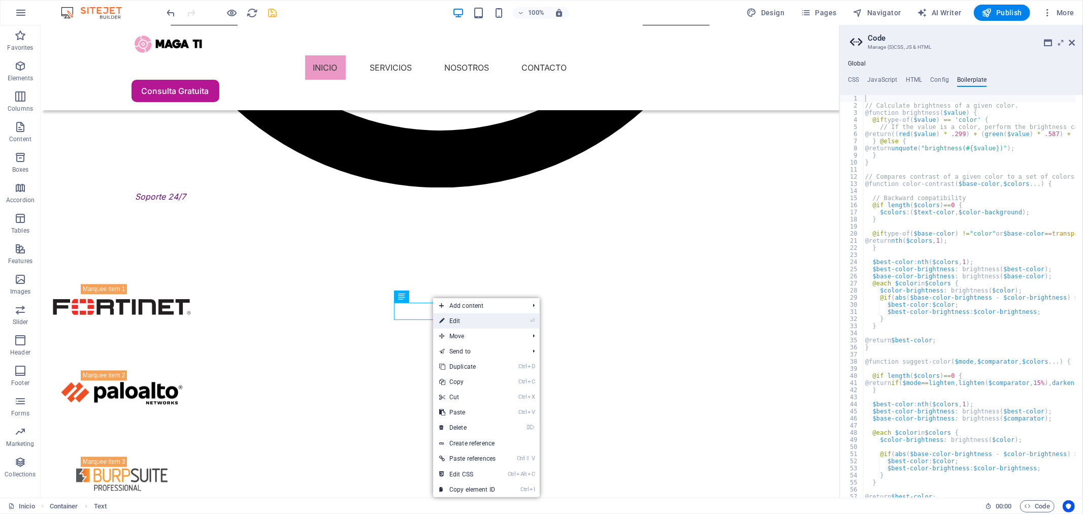
click at [456, 320] on link "⏎ Edit" at bounding box center [467, 320] width 69 height 15
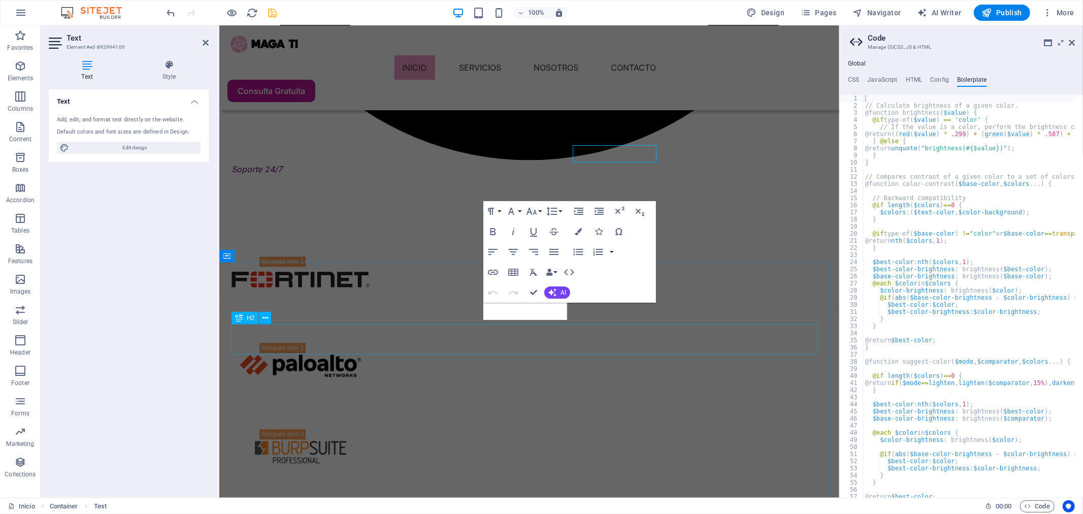
select select "px"
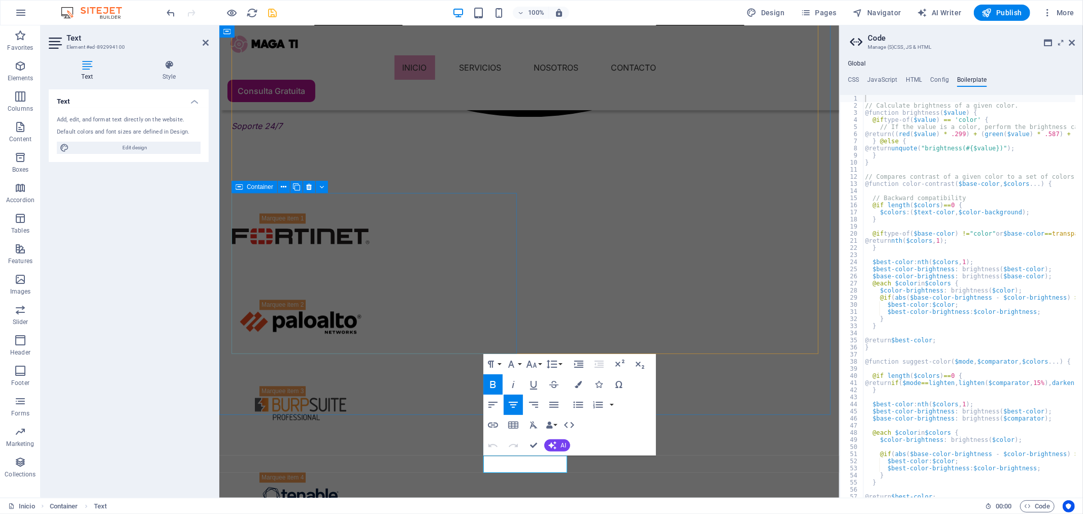
scroll to position [1911, 0]
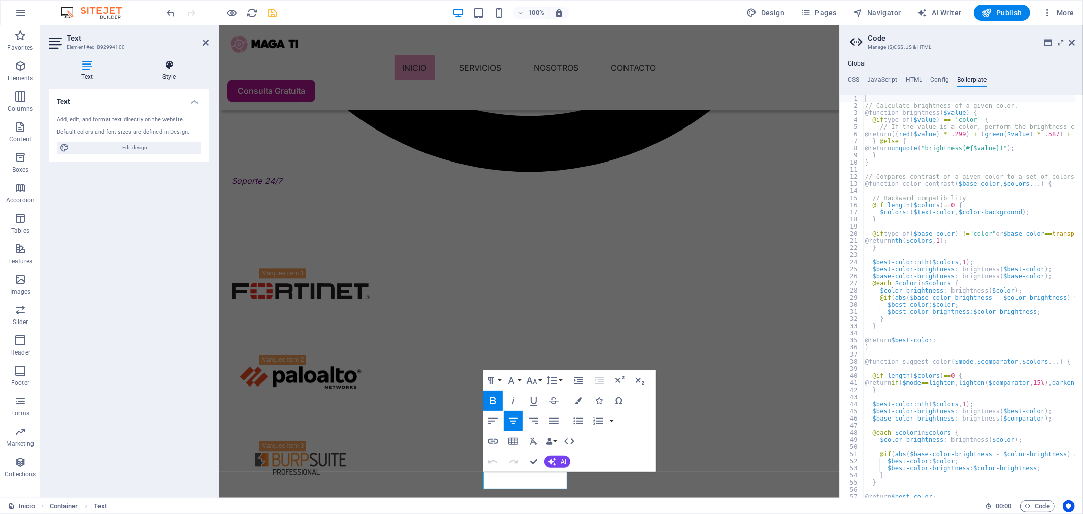
click at [180, 74] on h4 "Style" at bounding box center [168, 70] width 79 height 21
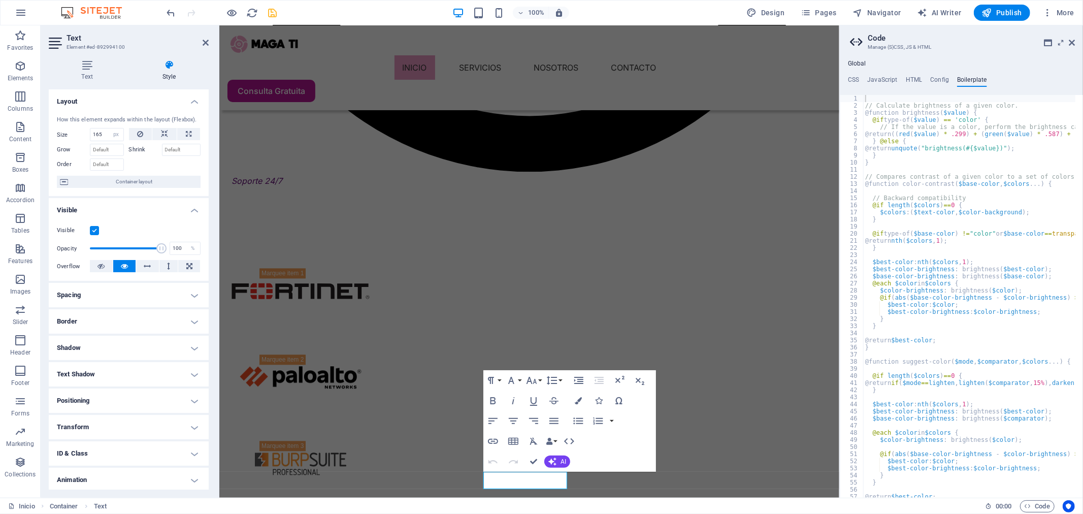
click at [194, 318] on h4 "Border" at bounding box center [129, 321] width 160 height 24
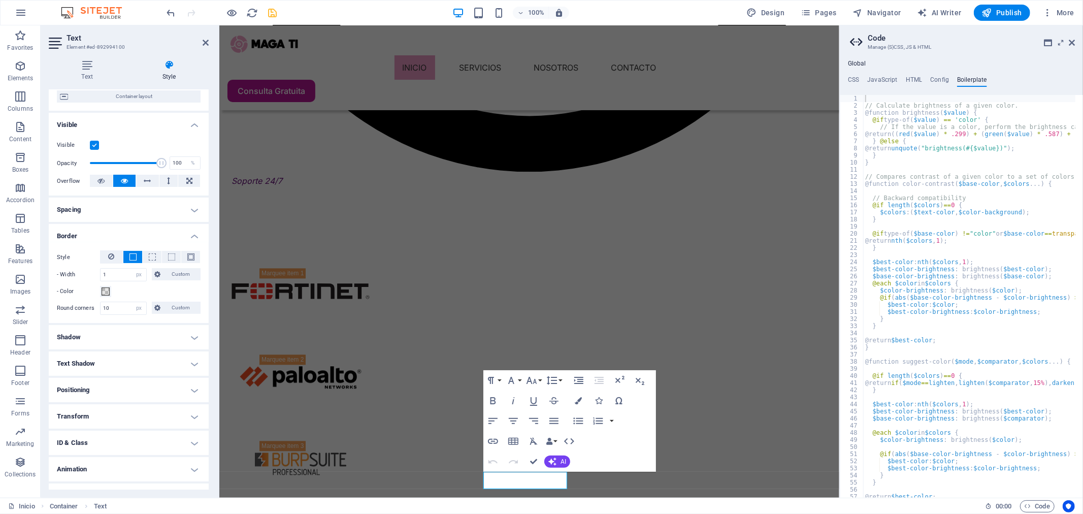
scroll to position [103, 0]
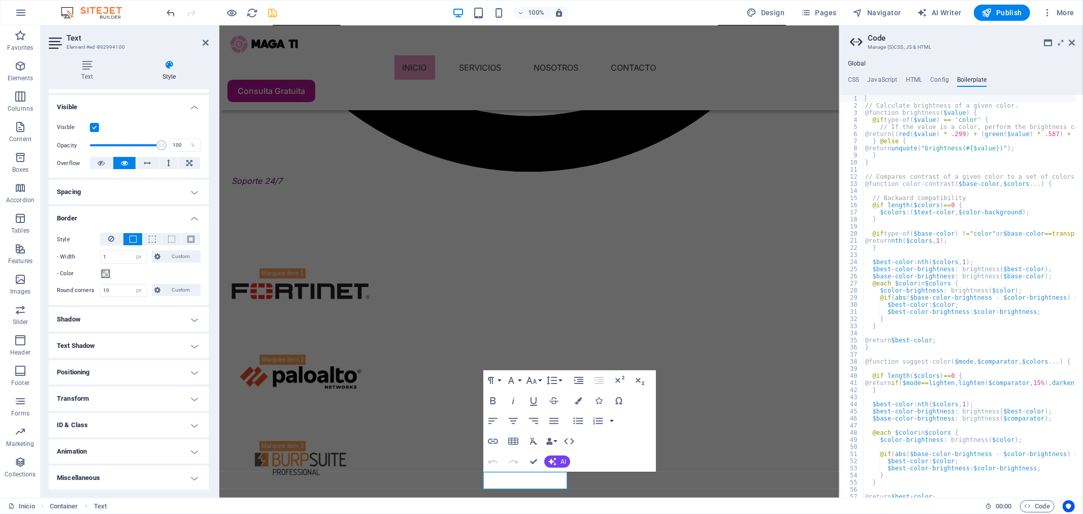
click at [193, 190] on h4 "Spacing" at bounding box center [129, 192] width 160 height 24
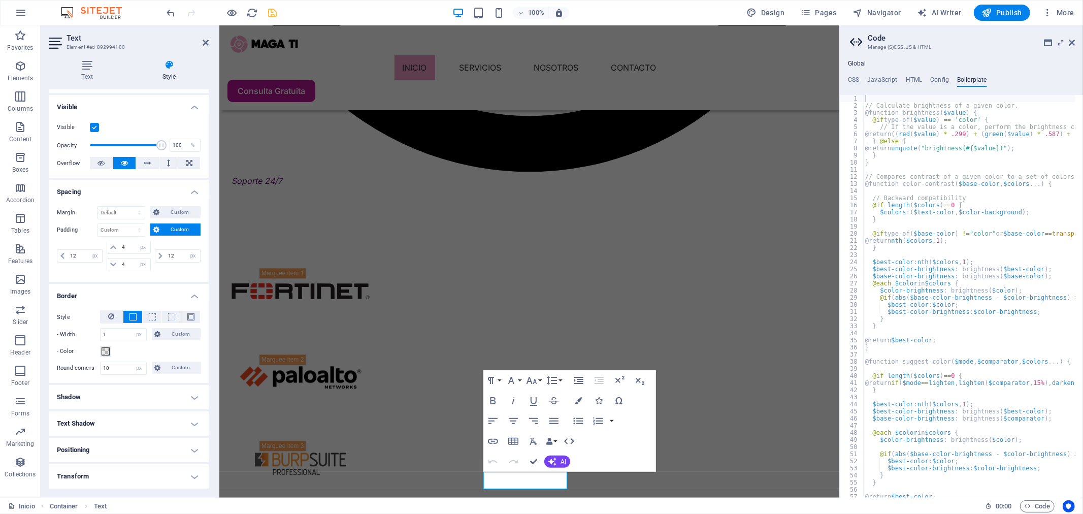
click at [193, 190] on h4 "Spacing" at bounding box center [129, 189] width 160 height 18
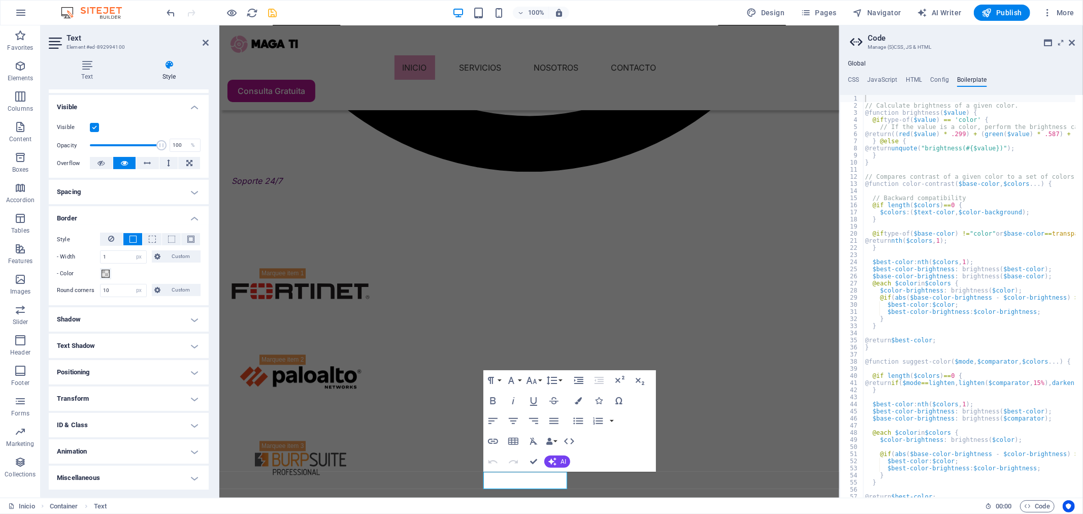
click at [193, 190] on h4 "Spacing" at bounding box center [129, 192] width 160 height 24
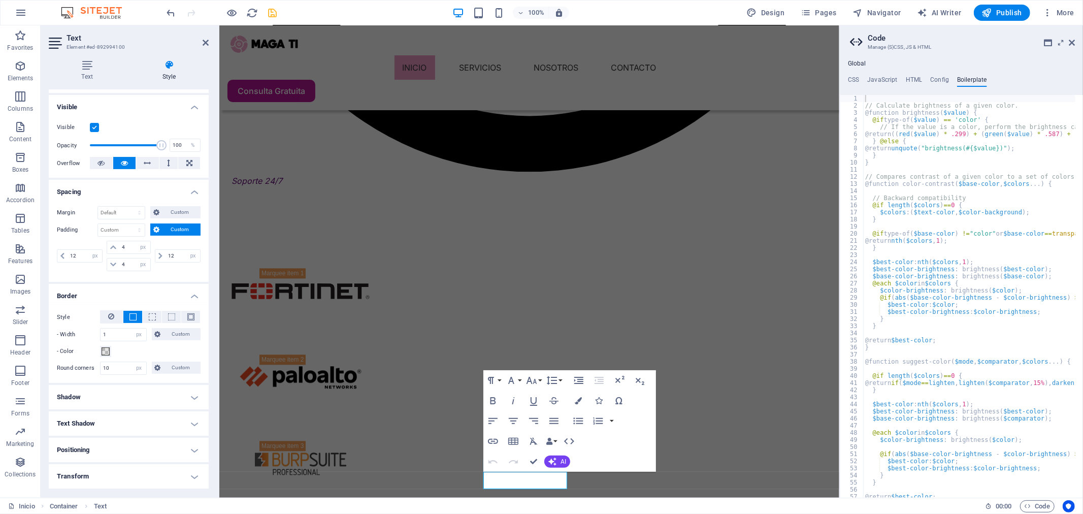
click at [193, 190] on h4 "Spacing" at bounding box center [129, 189] width 160 height 18
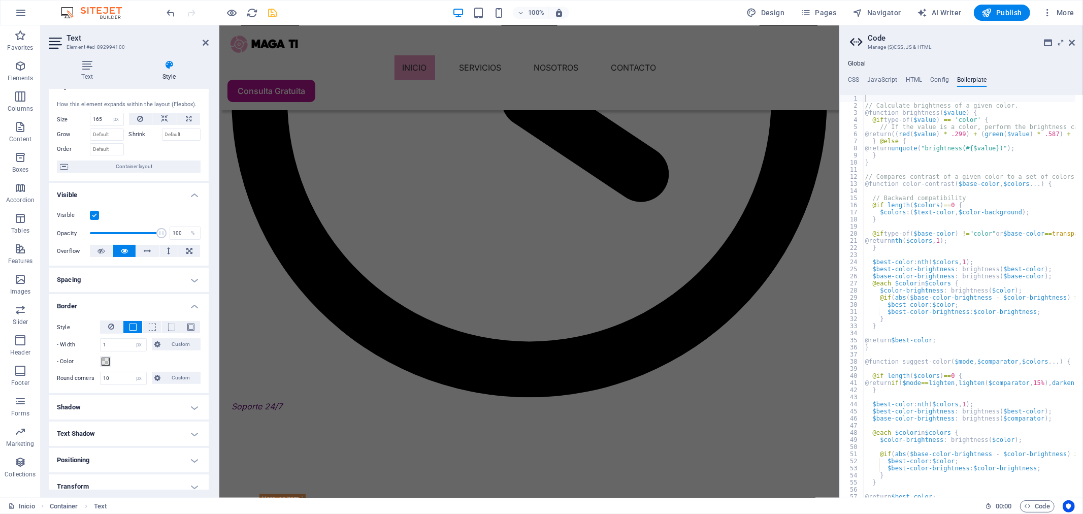
scroll to position [0, 0]
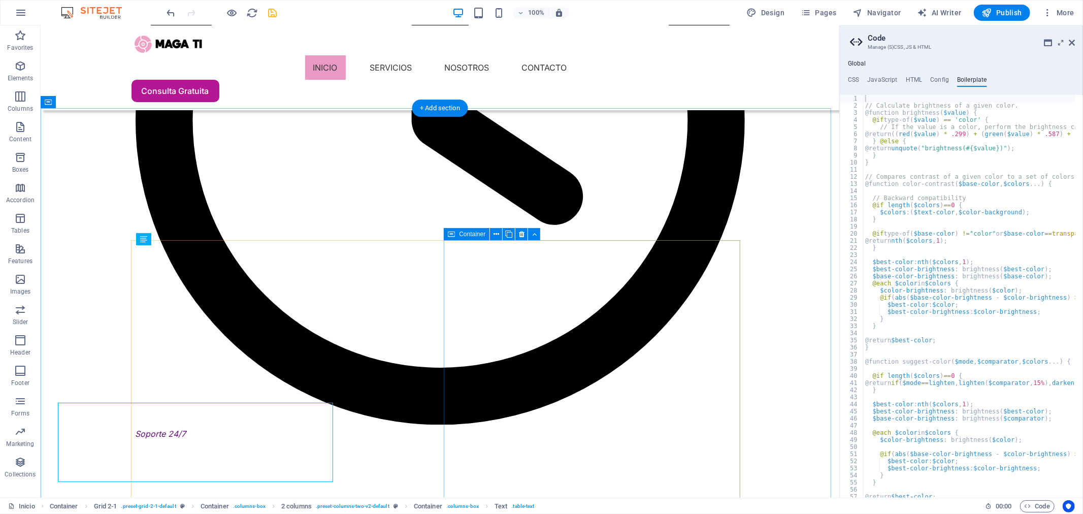
scroll to position [1529, 0]
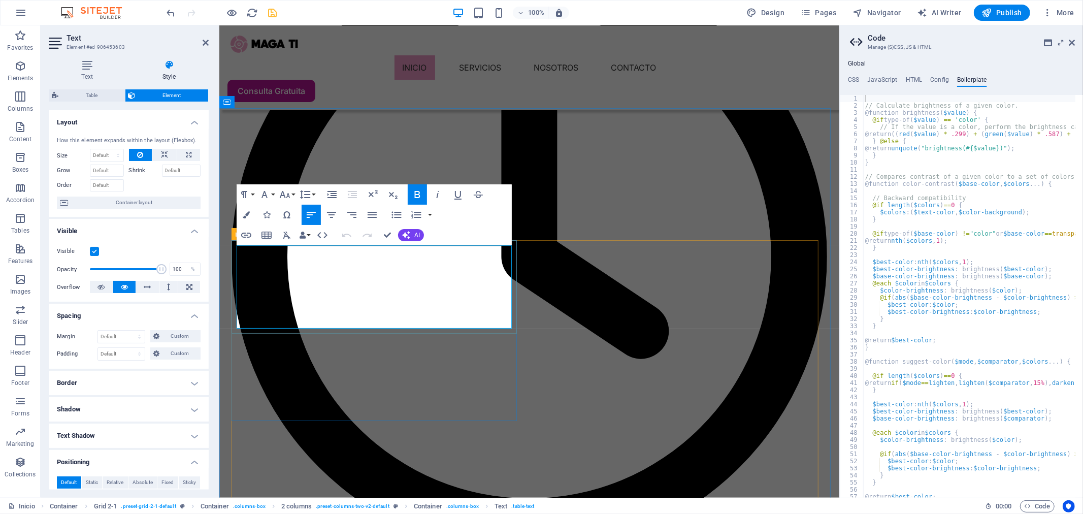
scroll to position [1686, 0]
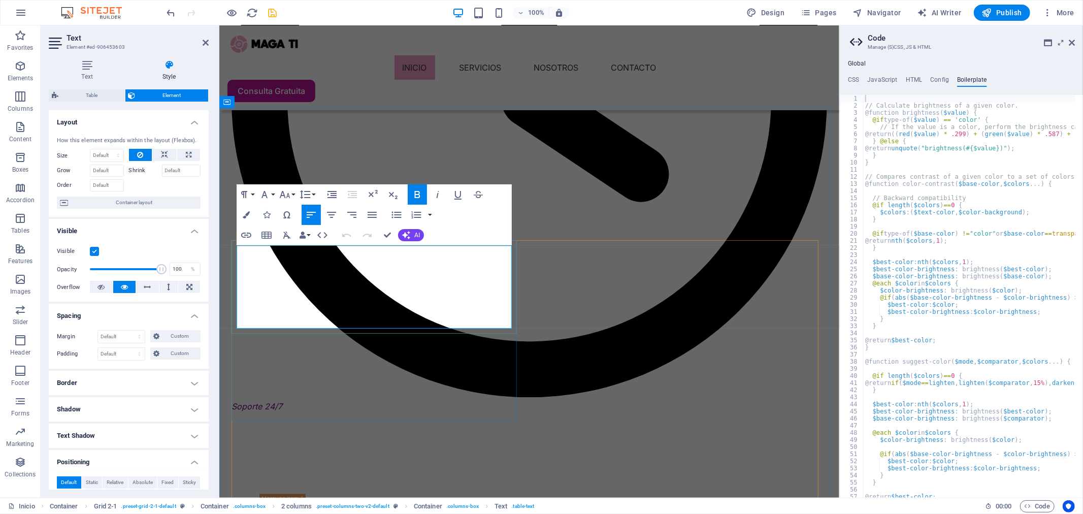
click at [98, 155] on select "Default auto px % 1/1 1/2 1/3 1/4 1/5 1/6 1/7 1/8 1/9 1/10" at bounding box center [106, 155] width 33 height 12
select select "px"
click at [108, 149] on select "Default auto px % 1/1 1/2 1/3 1/4 1/5 1/6 1/7 1/8 1/9 1/10" at bounding box center [106, 155] width 33 height 12
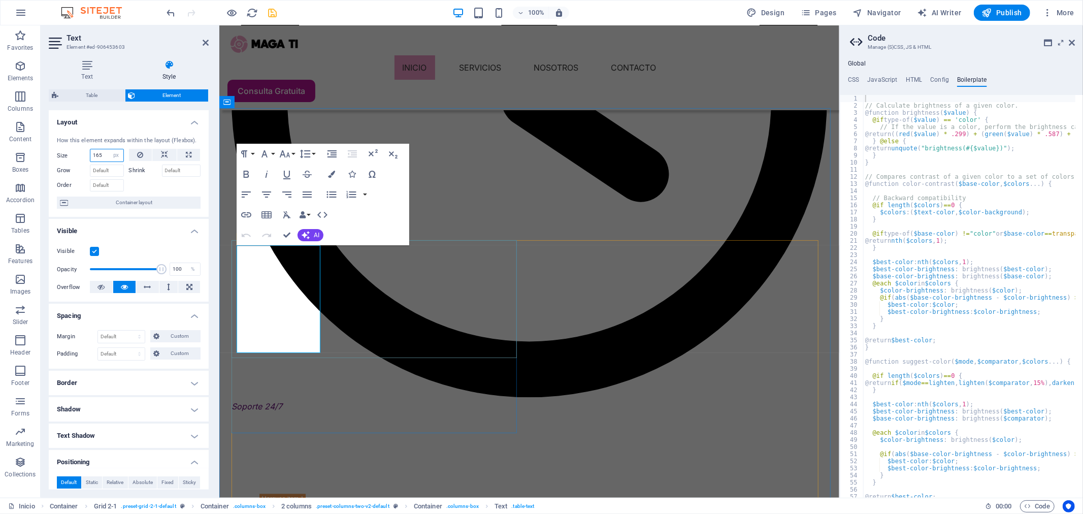
type input "165"
click at [115, 154] on select "Default auto px % 1/1 1/2 1/3 1/4 1/5 1/6 1/7 1/8 1/9 1/10" at bounding box center [116, 155] width 14 height 12
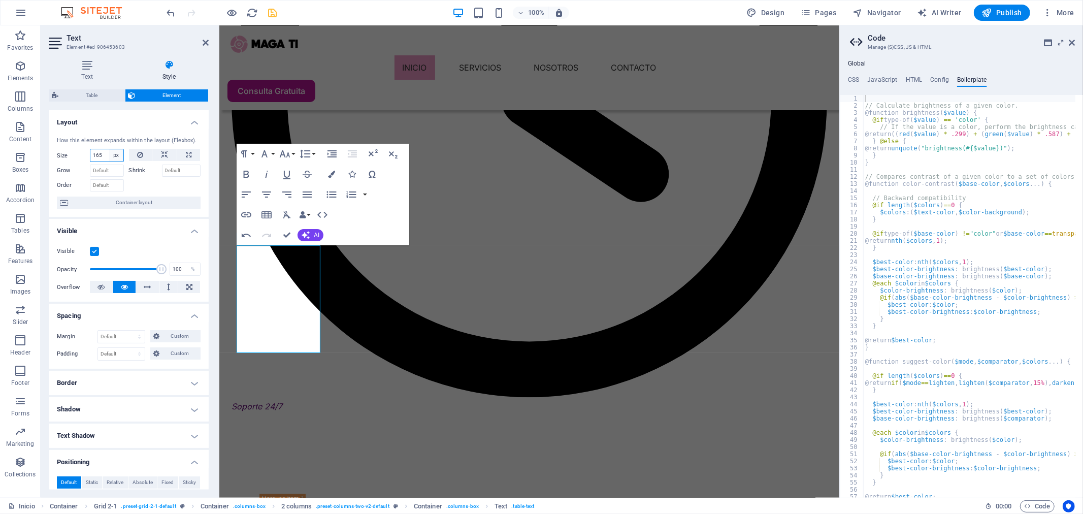
select select "9814tihplfo"
click at [109, 149] on select "Default auto px % 1/1 1/2 1/3 1/4 1/5 1/6 1/7 1/8 1/9 1/10" at bounding box center [116, 155] width 14 height 12
select select "DISABLED_OPTION_VALUE"
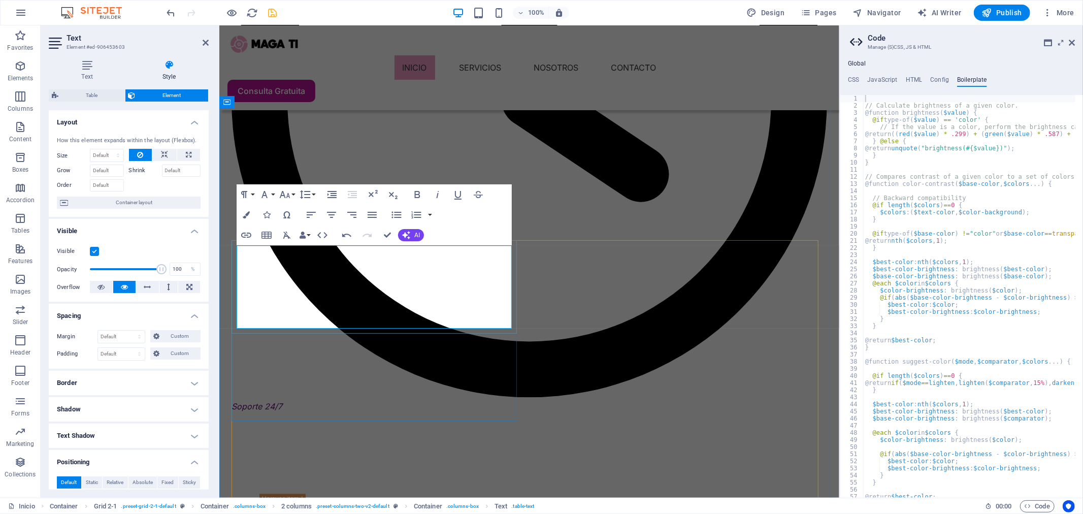
click at [439, 225] on icon "button" at bounding box center [433, 221] width 12 height 12
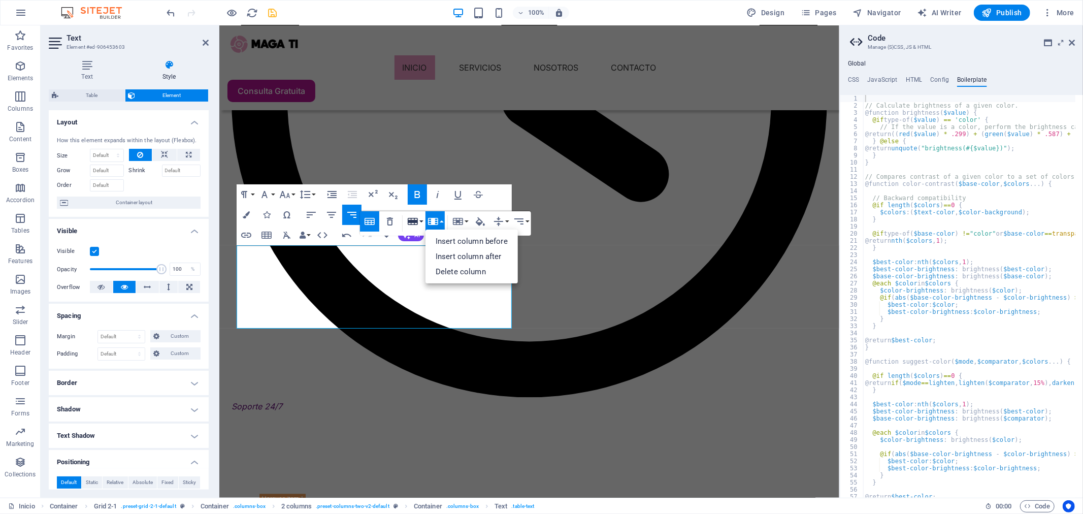
click at [417, 222] on icon "button" at bounding box center [413, 221] width 10 height 7
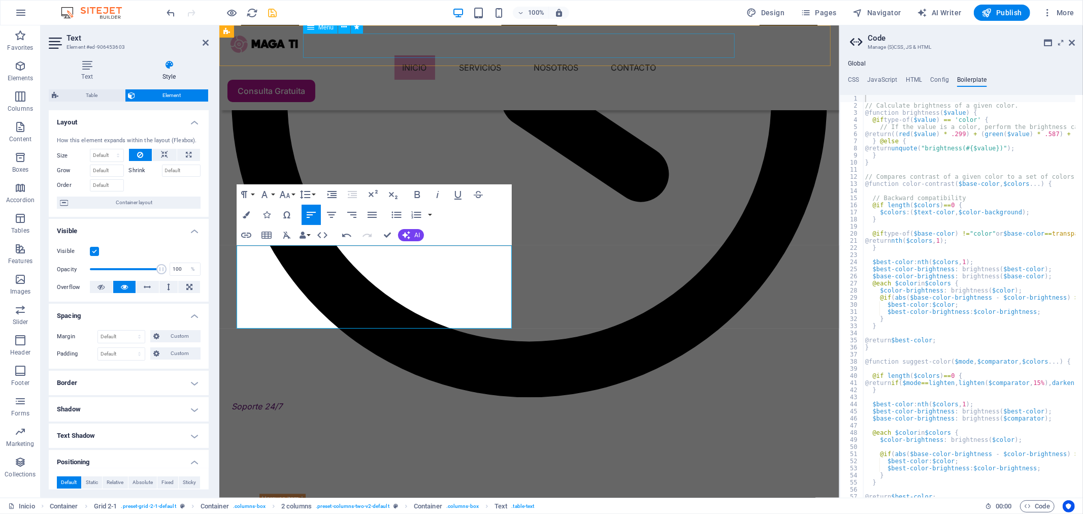
scroll to position [0, 3]
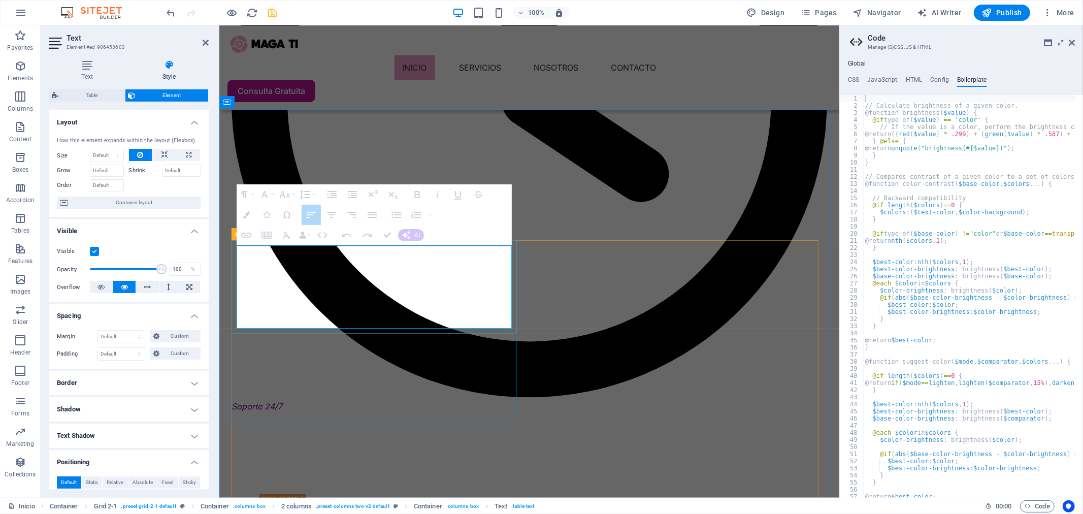
drag, startPoint x: 238, startPoint y: 279, endPoint x: 427, endPoint y: 313, distance: 192.5
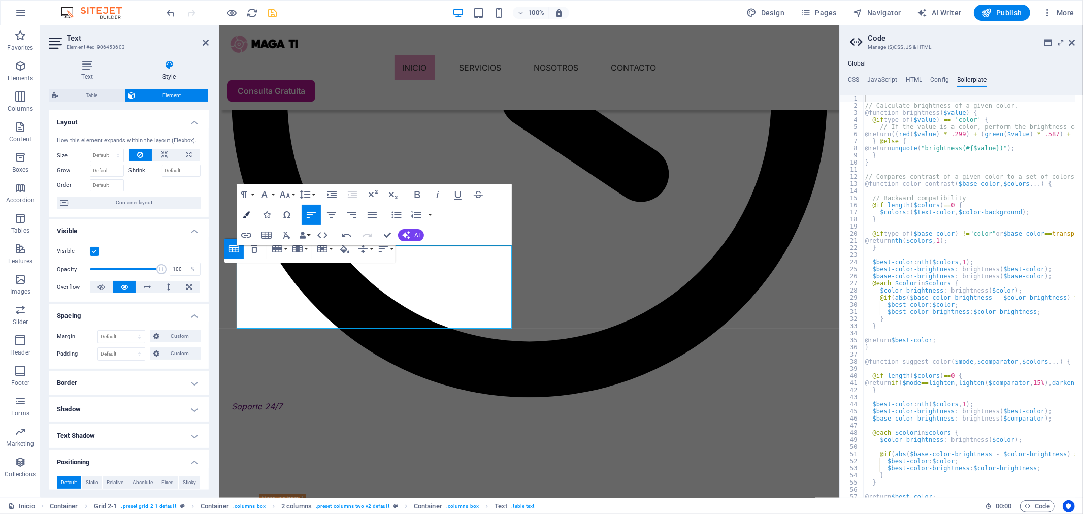
click at [247, 215] on icon "button" at bounding box center [246, 214] width 7 height 7
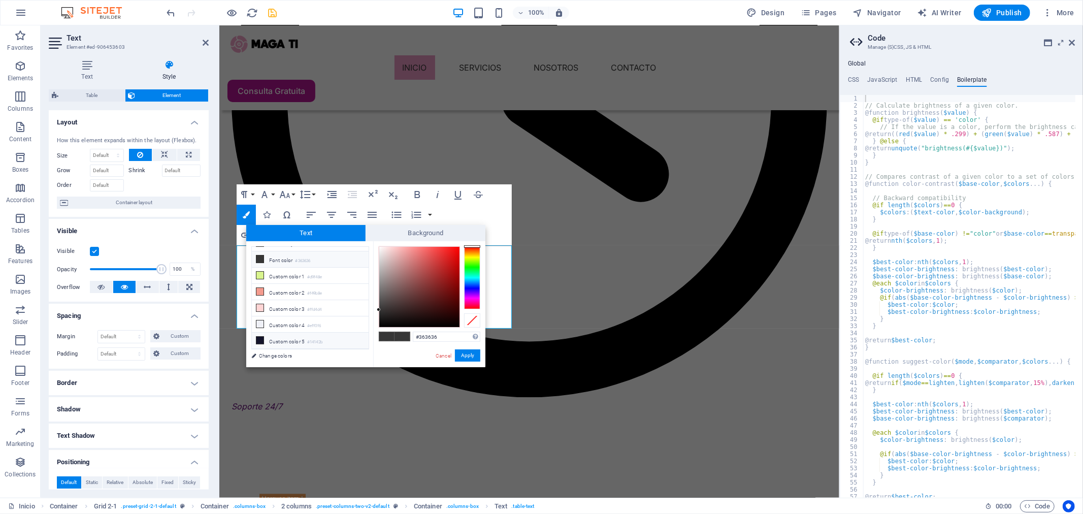
scroll to position [46, 0]
click at [307, 327] on li "Custom color 4 #eff0f6" at bounding box center [310, 324] width 117 height 16
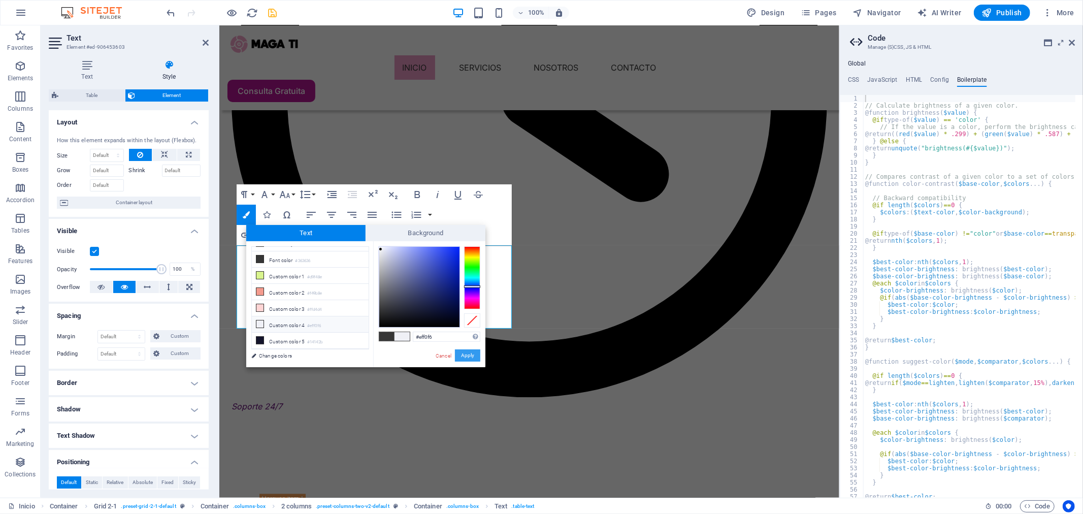
click at [473, 356] on button "Apply" at bounding box center [467, 355] width 25 height 12
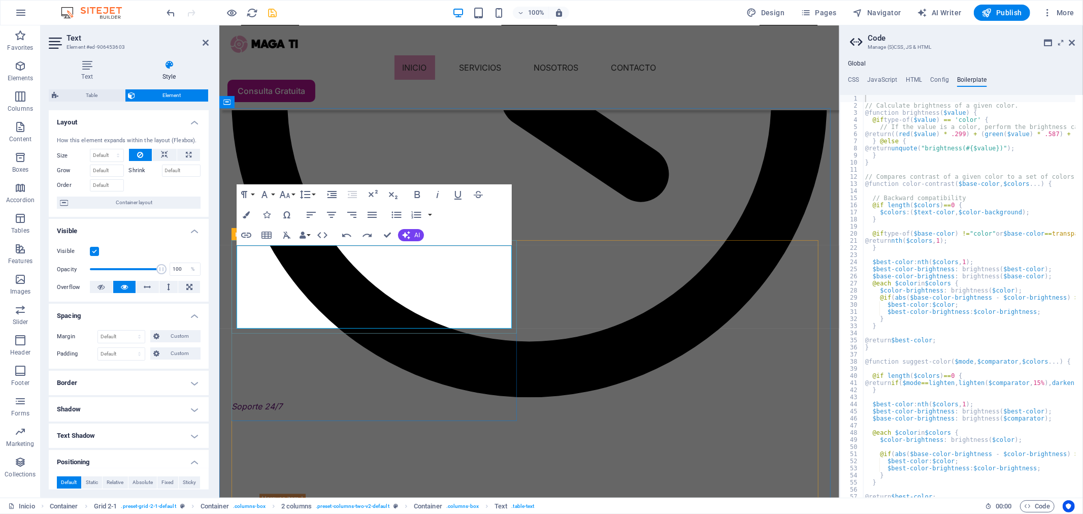
click at [250, 214] on button "Colors" at bounding box center [246, 215] width 19 height 20
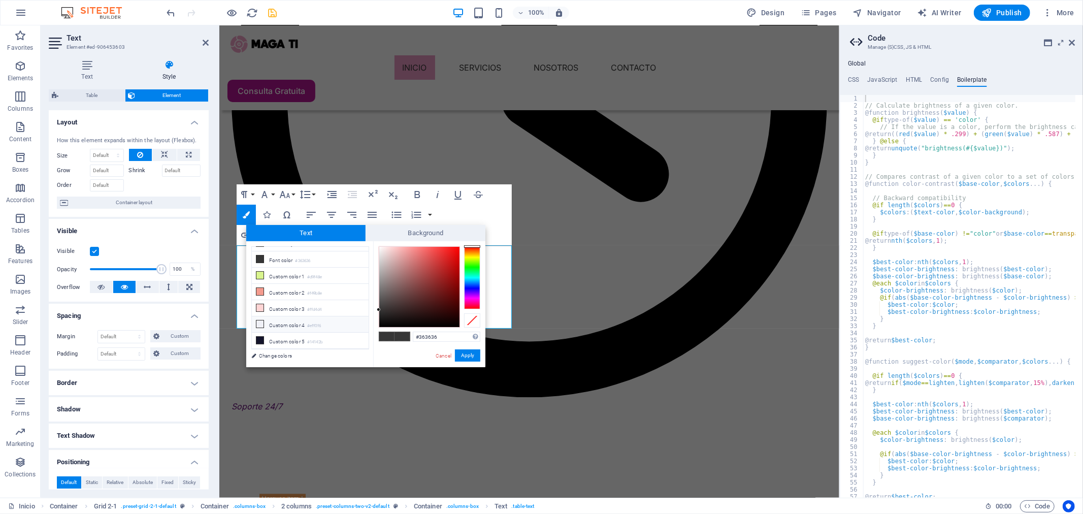
click at [303, 327] on li "Custom color 4 #eff0f6" at bounding box center [310, 324] width 117 height 16
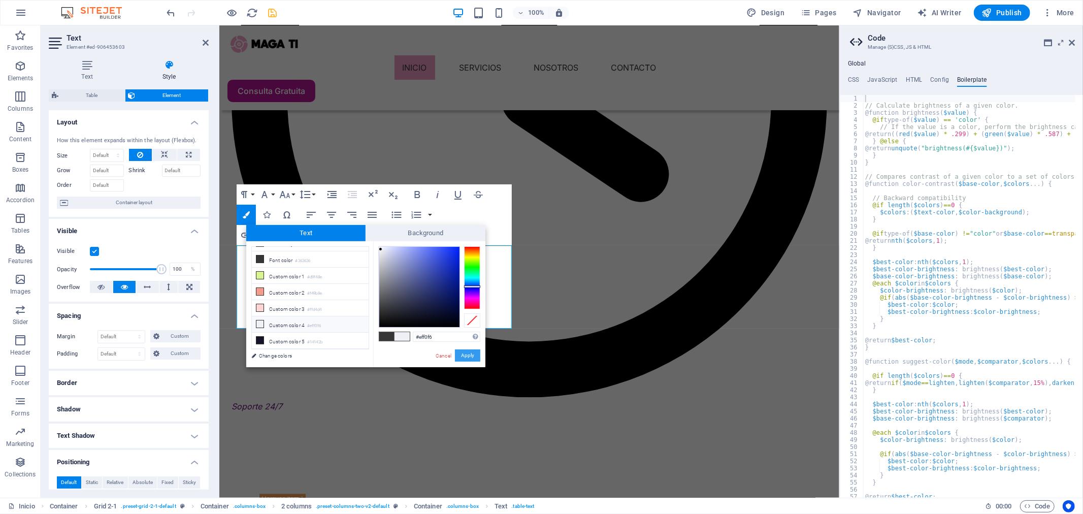
drag, startPoint x: 470, startPoint y: 356, endPoint x: 201, endPoint y: 317, distance: 272.4
click at [470, 356] on button "Apply" at bounding box center [467, 355] width 25 height 12
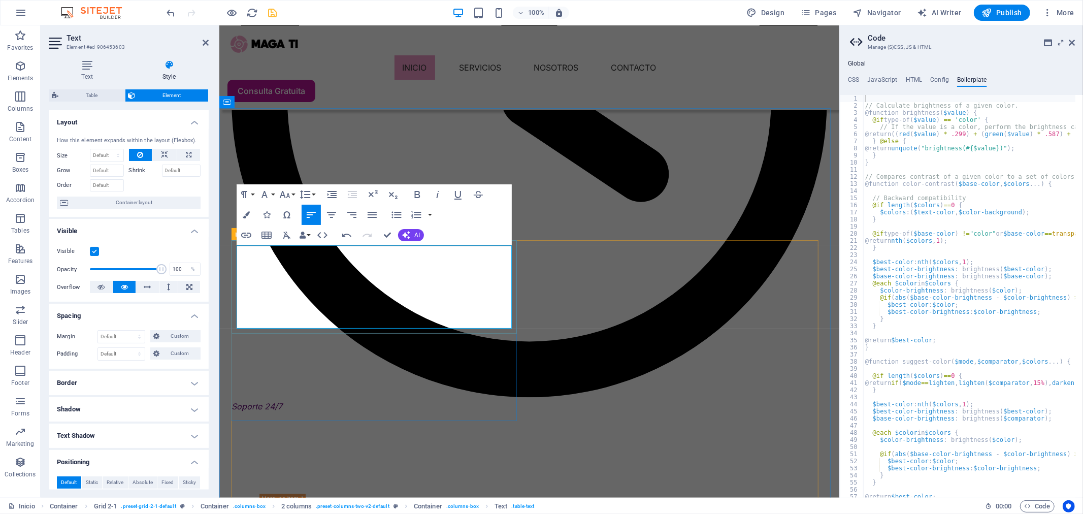
click at [245, 206] on button "Colors" at bounding box center [246, 215] width 19 height 20
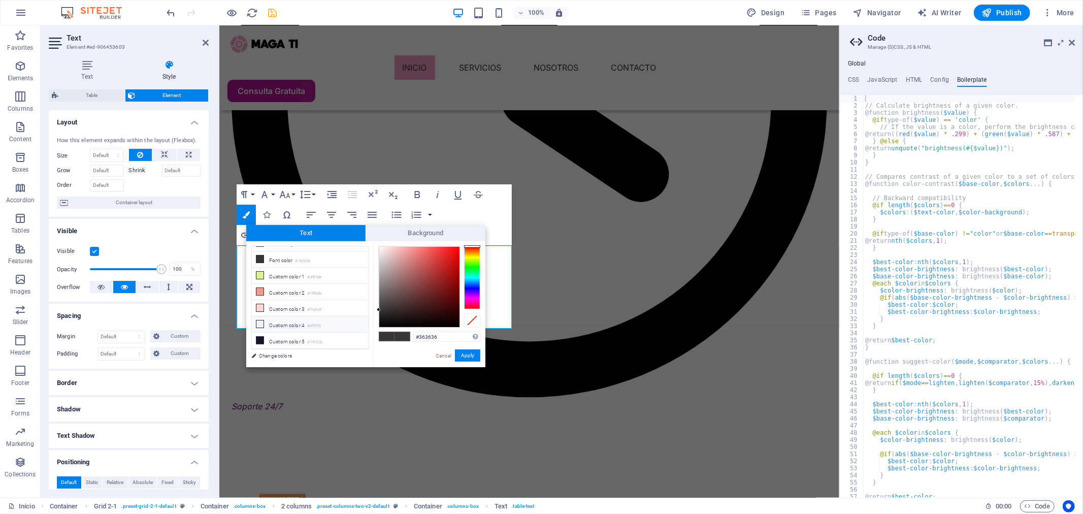
click at [285, 322] on li "Custom color 4 #eff0f6" at bounding box center [310, 324] width 117 height 16
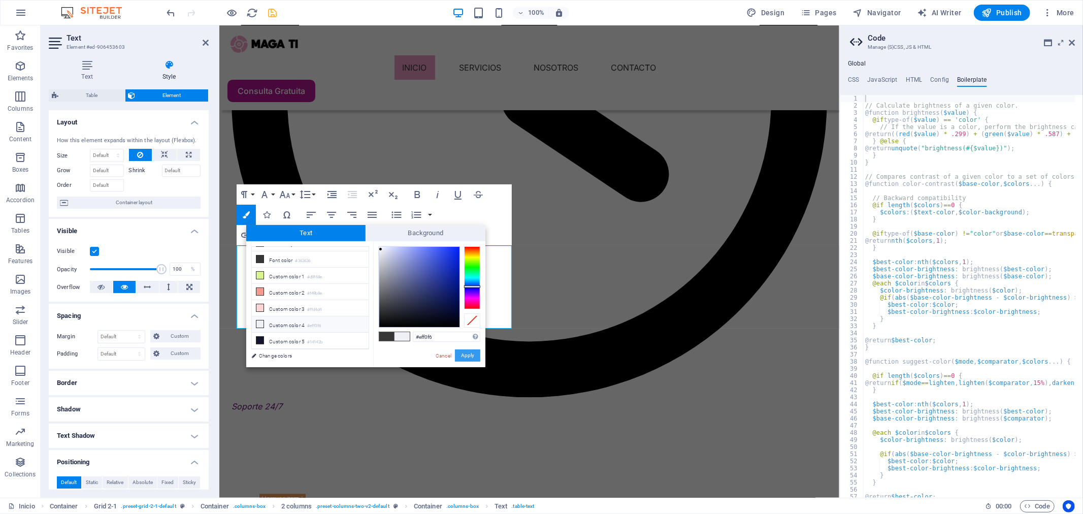
click at [473, 355] on button "Apply" at bounding box center [467, 355] width 25 height 12
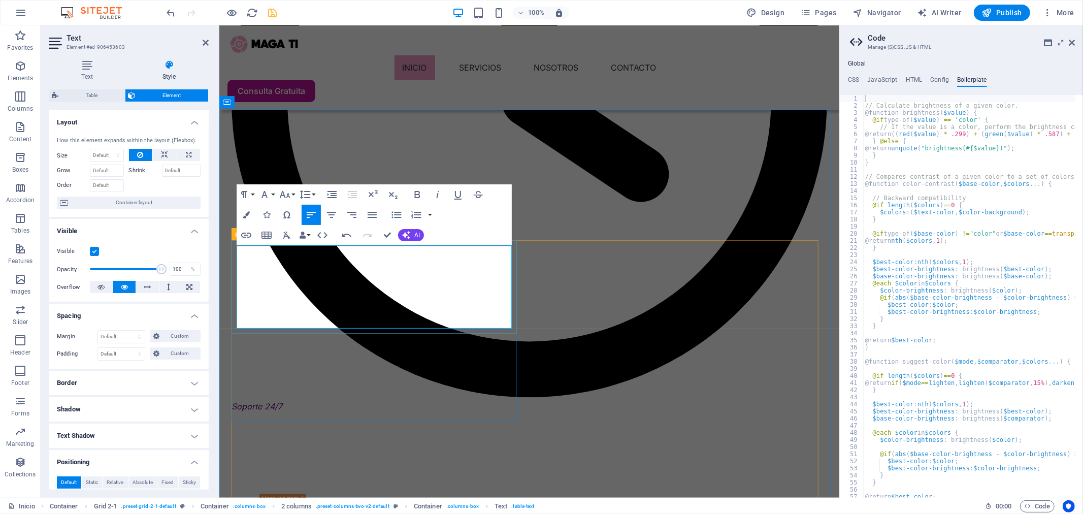
click at [252, 213] on button "Colors" at bounding box center [246, 215] width 19 height 20
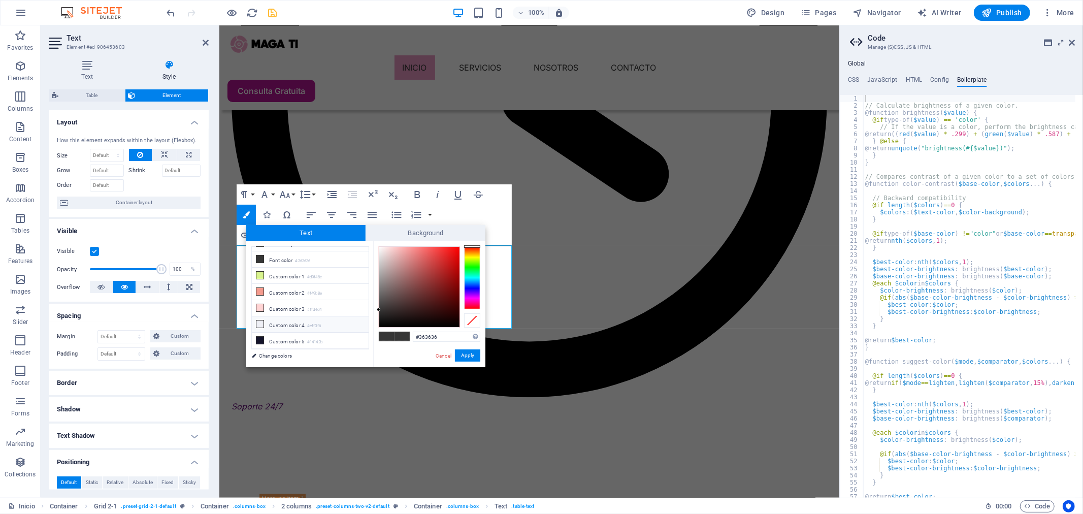
click at [295, 322] on li "Custom color 4 #eff0f6" at bounding box center [310, 324] width 117 height 16
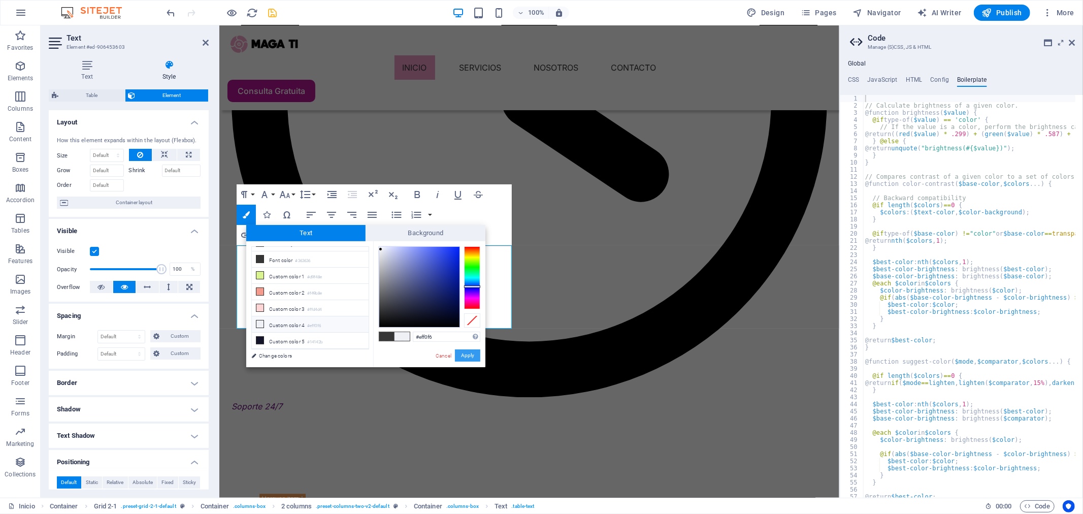
click at [469, 355] on button "Apply" at bounding box center [467, 355] width 25 height 12
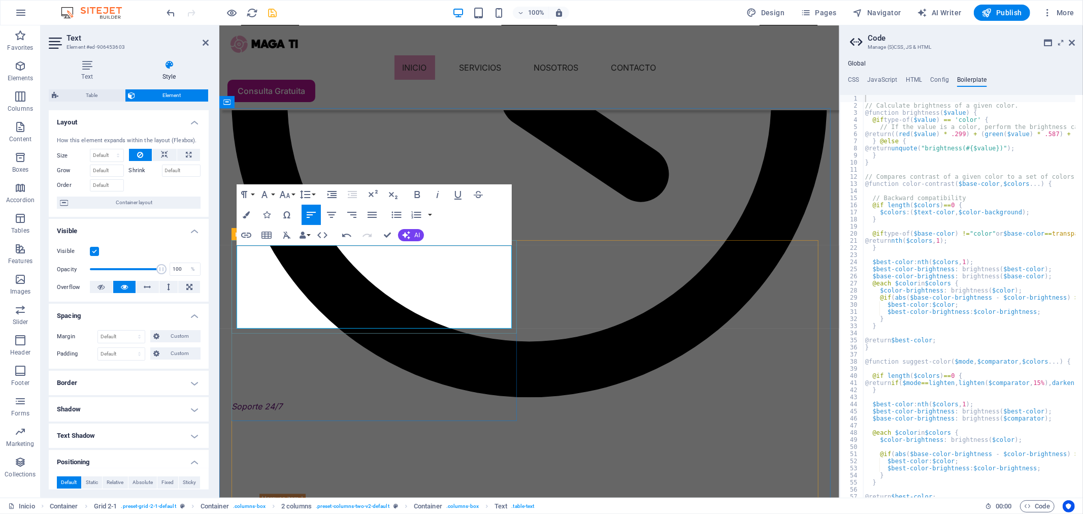
click at [250, 214] on button "Colors" at bounding box center [246, 215] width 19 height 20
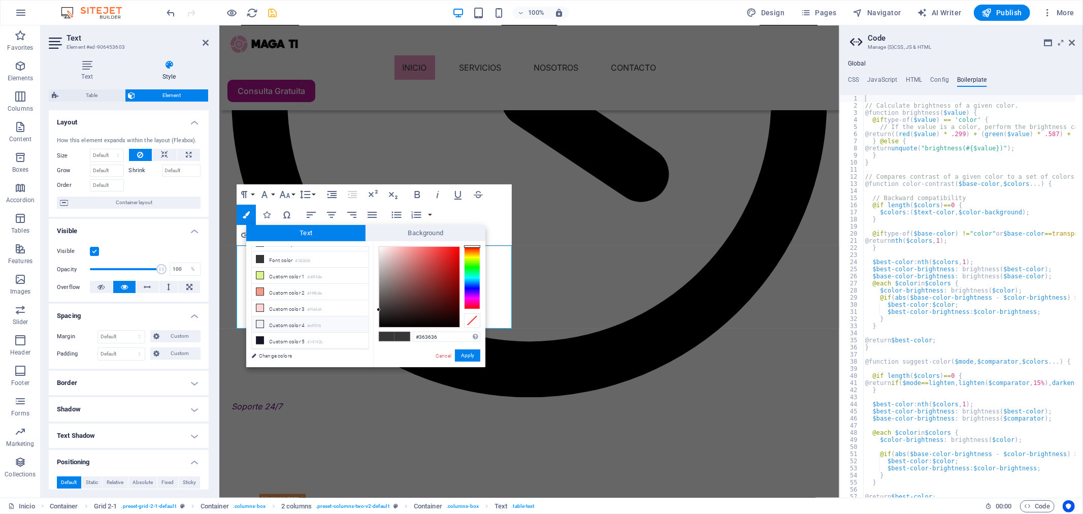
click at [293, 327] on li "Custom color 4 #eff0f6" at bounding box center [310, 324] width 117 height 16
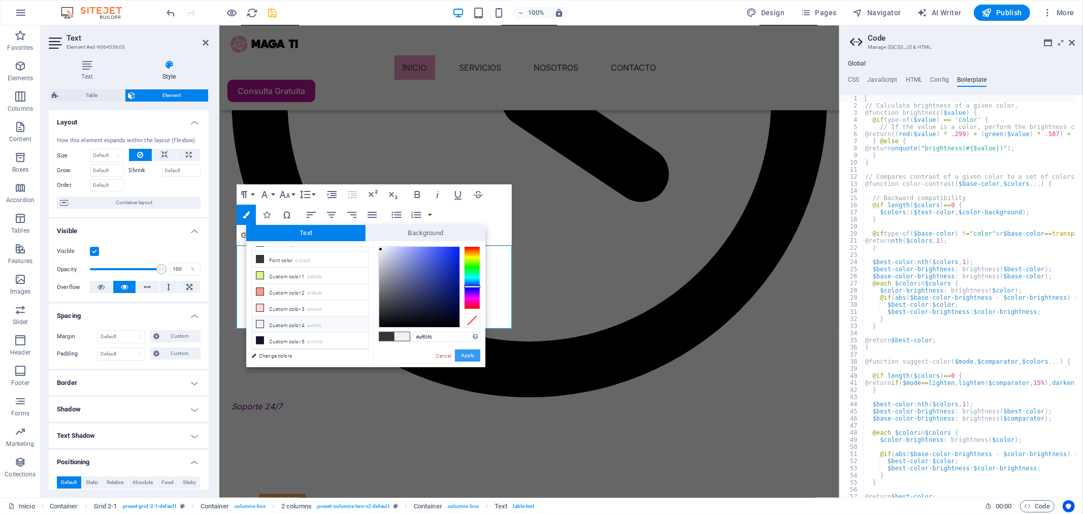
click at [470, 356] on button "Apply" at bounding box center [467, 355] width 25 height 12
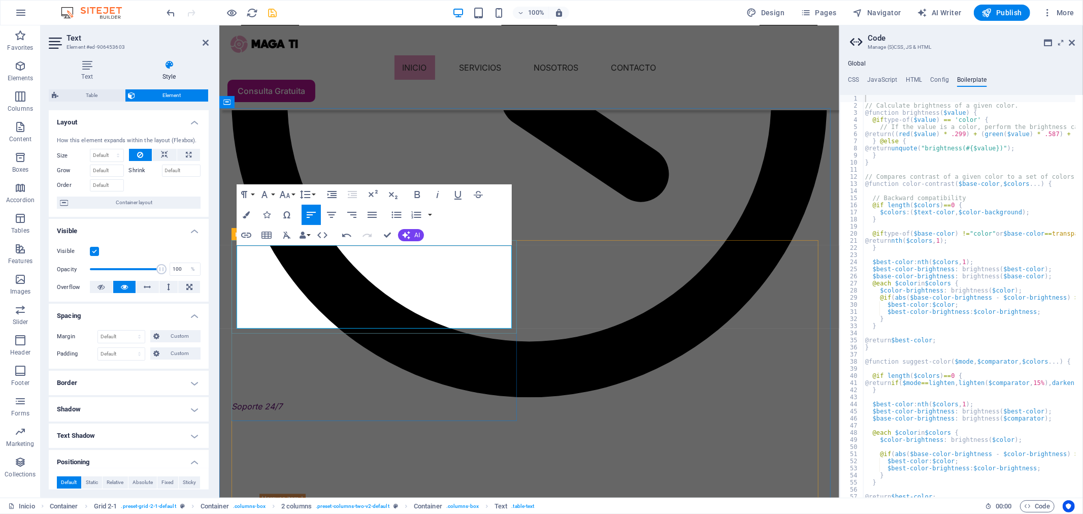
click at [251, 213] on button "Colors" at bounding box center [246, 215] width 19 height 20
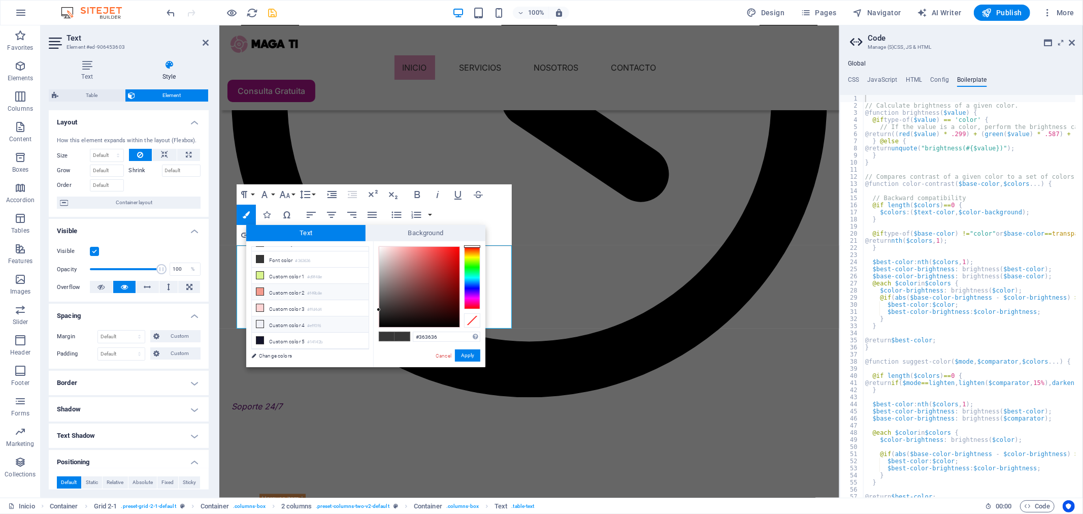
click at [288, 291] on li "Custom color 2 #f49b8e" at bounding box center [310, 292] width 117 height 16
click at [476, 354] on button "Apply" at bounding box center [467, 355] width 25 height 12
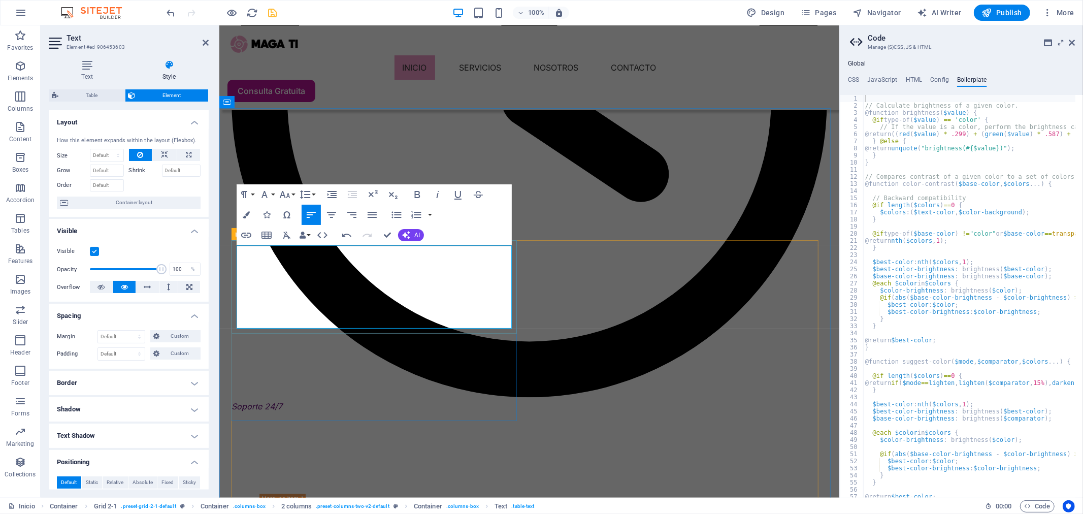
click at [250, 215] on button "Colors" at bounding box center [246, 215] width 19 height 20
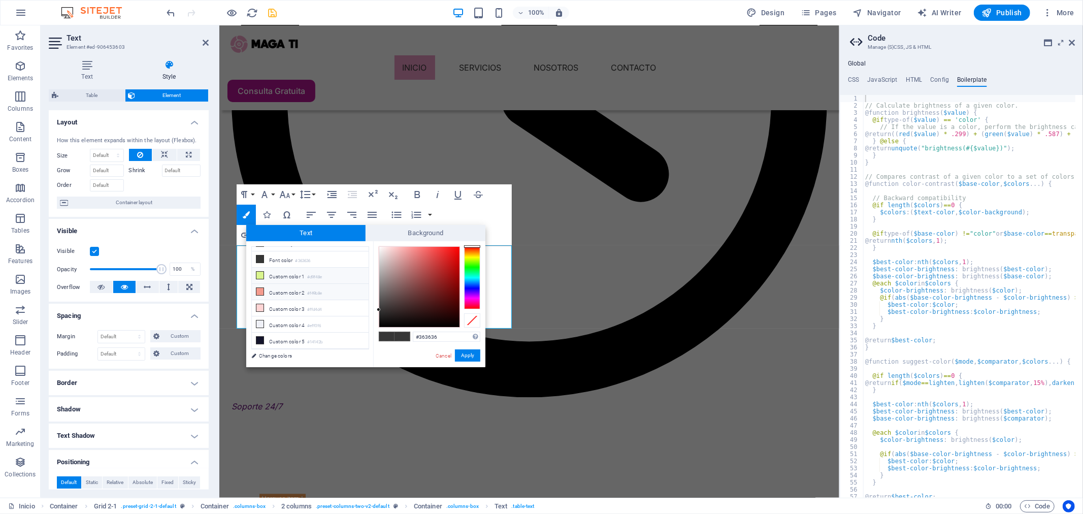
click at [287, 280] on li "Custom color 1 #d9f48e" at bounding box center [310, 276] width 117 height 16
click at [472, 353] on button "Apply" at bounding box center [467, 355] width 25 height 12
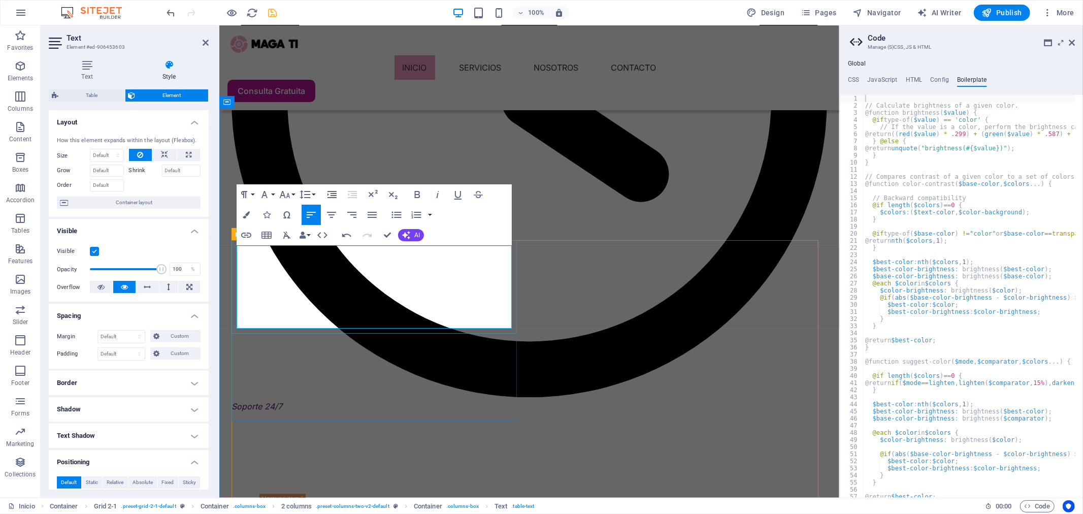
click at [250, 216] on button "Colors" at bounding box center [246, 215] width 19 height 20
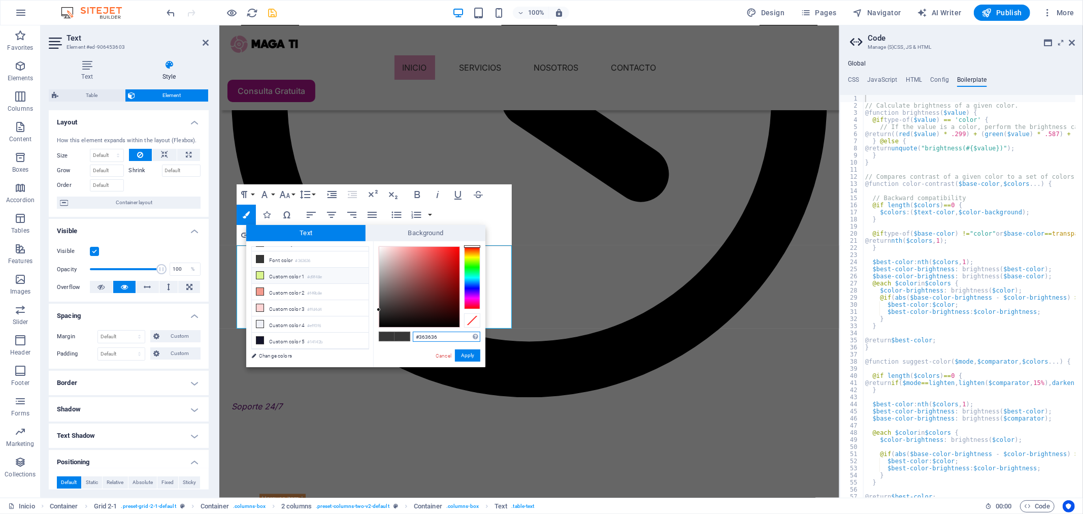
click at [471, 253] on div at bounding box center [472, 277] width 16 height 63
drag, startPoint x: 447, startPoint y: 270, endPoint x: 461, endPoint y: 254, distance: 21.2
click at [461, 254] on div at bounding box center [430, 286] width 102 height 81
click at [459, 257] on div at bounding box center [459, 257] width 4 height 4
drag, startPoint x: 473, startPoint y: 359, endPoint x: 252, endPoint y: 334, distance: 222.3
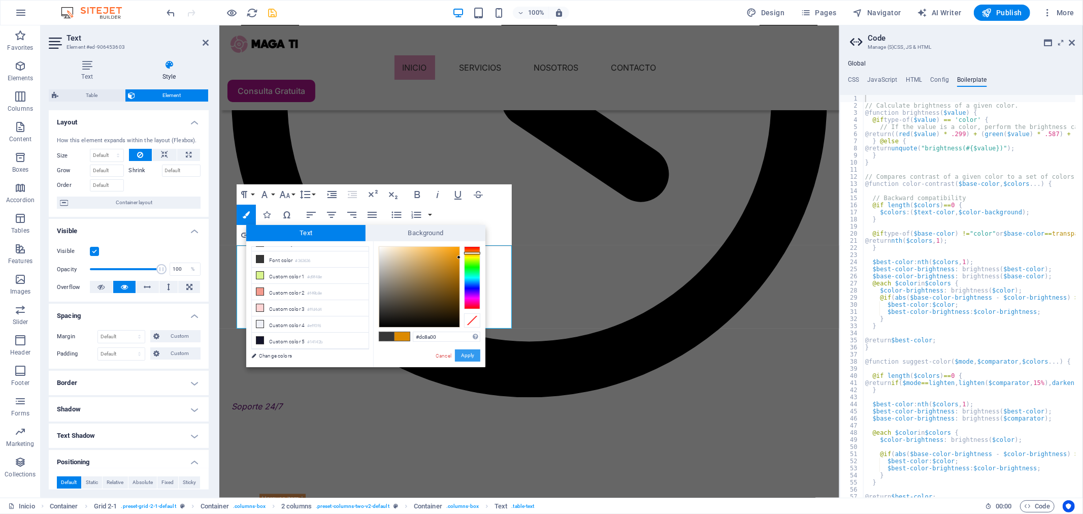
click at [473, 359] on button "Apply" at bounding box center [467, 355] width 25 height 12
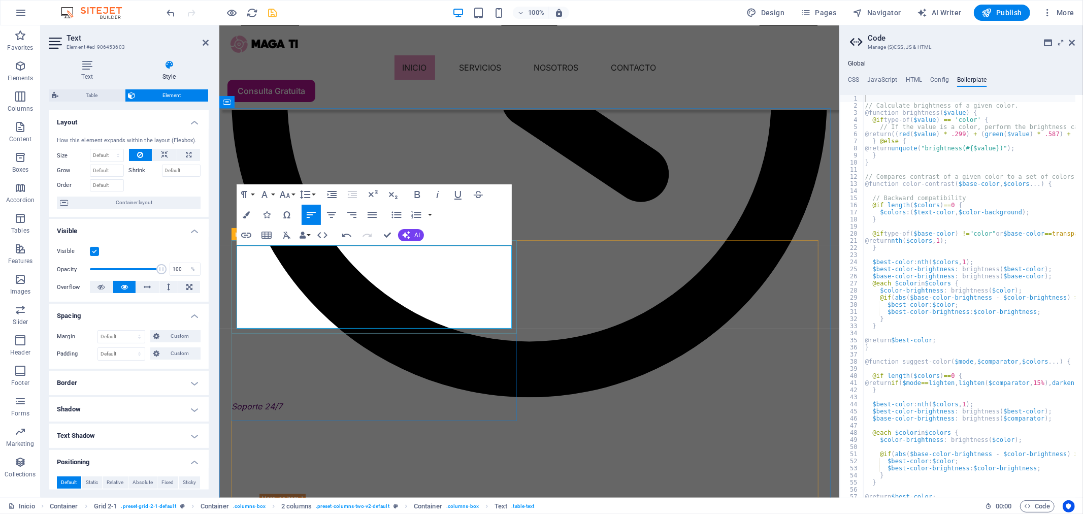
click at [248, 215] on icon "button" at bounding box center [246, 214] width 7 height 7
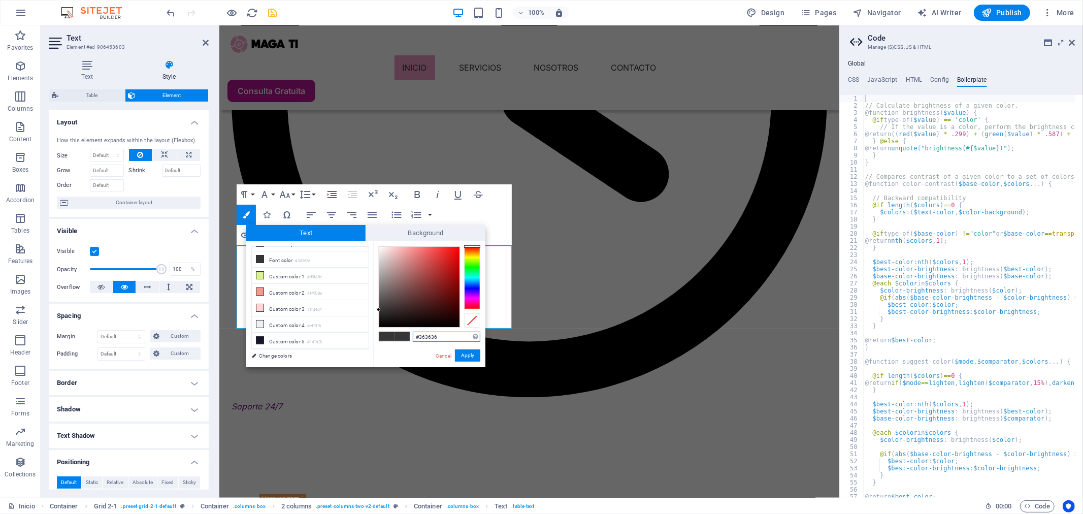
type input "#e40101"
click at [458, 255] on div at bounding box center [419, 287] width 80 height 80
click at [463, 354] on button "Apply" at bounding box center [467, 355] width 25 height 12
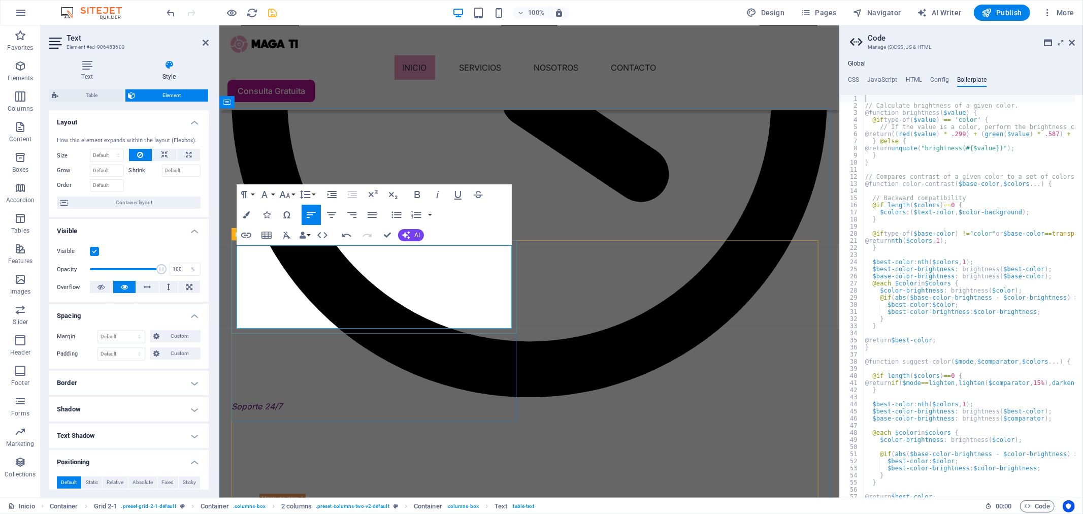
drag, startPoint x: 465, startPoint y: 282, endPoint x: 467, endPoint y: 316, distance: 34.1
click at [356, 212] on icon "button" at bounding box center [352, 215] width 12 height 12
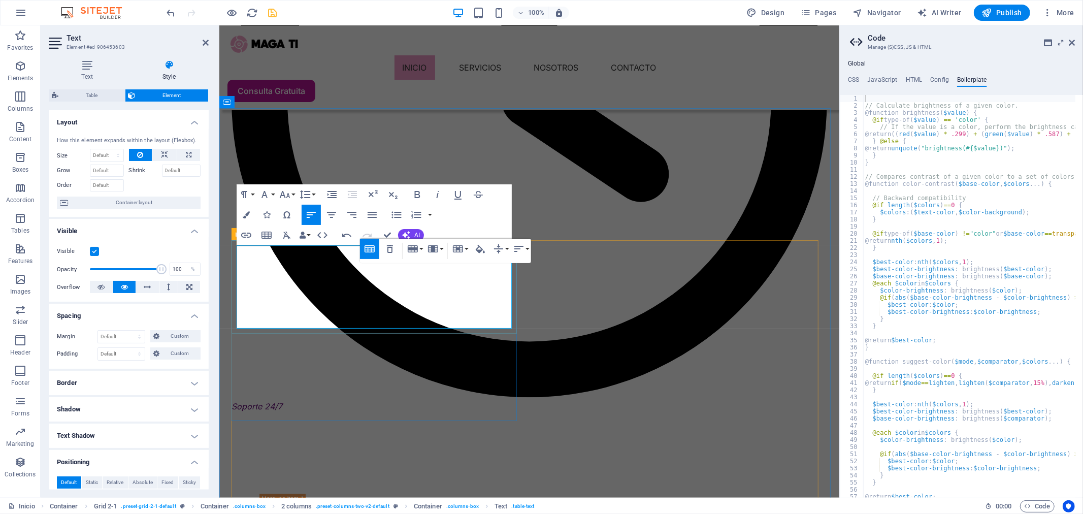
click at [356, 214] on icon "button" at bounding box center [352, 215] width 12 height 12
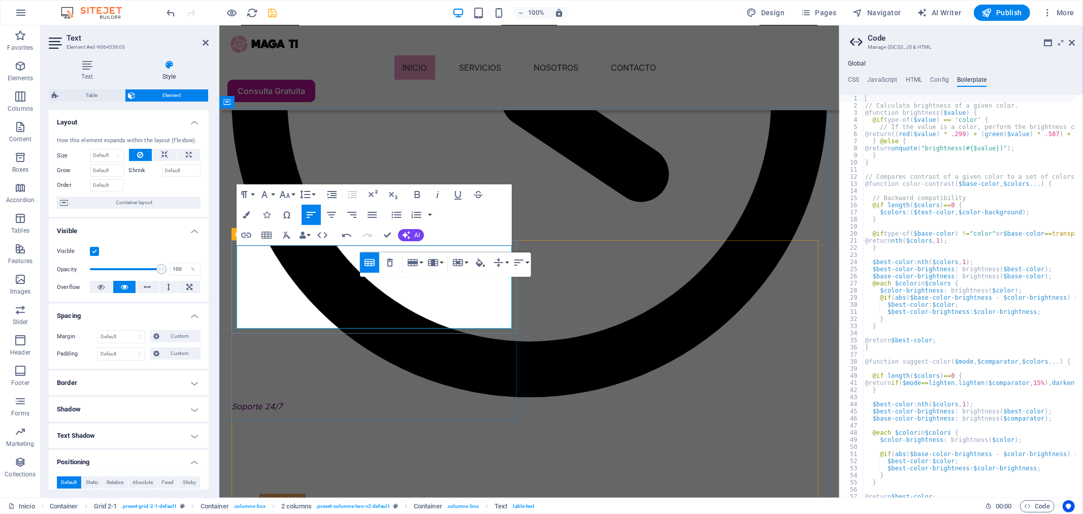
click at [353, 207] on button "Align Right" at bounding box center [351, 215] width 19 height 20
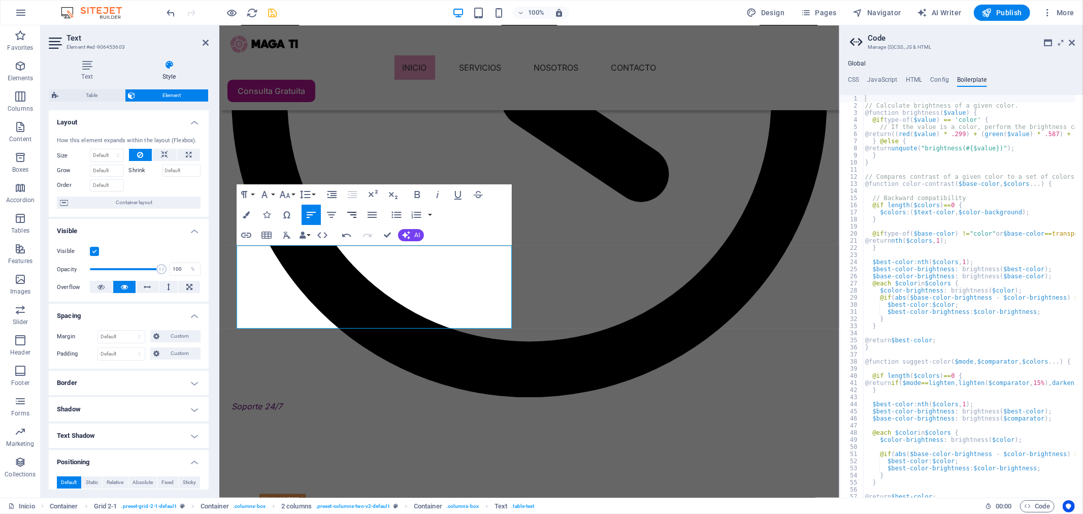
click at [357, 215] on icon "button" at bounding box center [352, 215] width 12 height 12
click at [350, 214] on icon "button" at bounding box center [352, 215] width 12 height 12
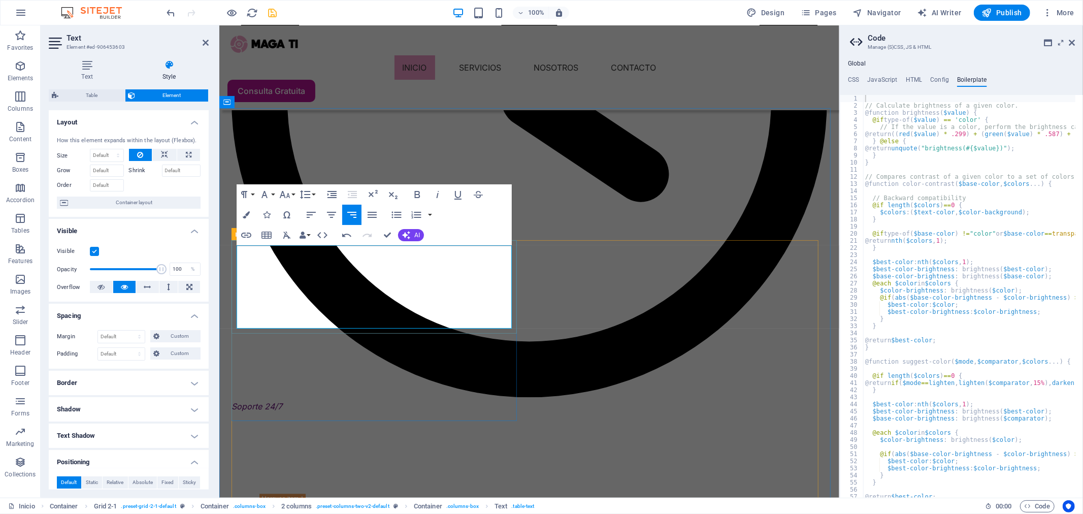
click at [418, 194] on icon "button" at bounding box center [418, 194] width 6 height 7
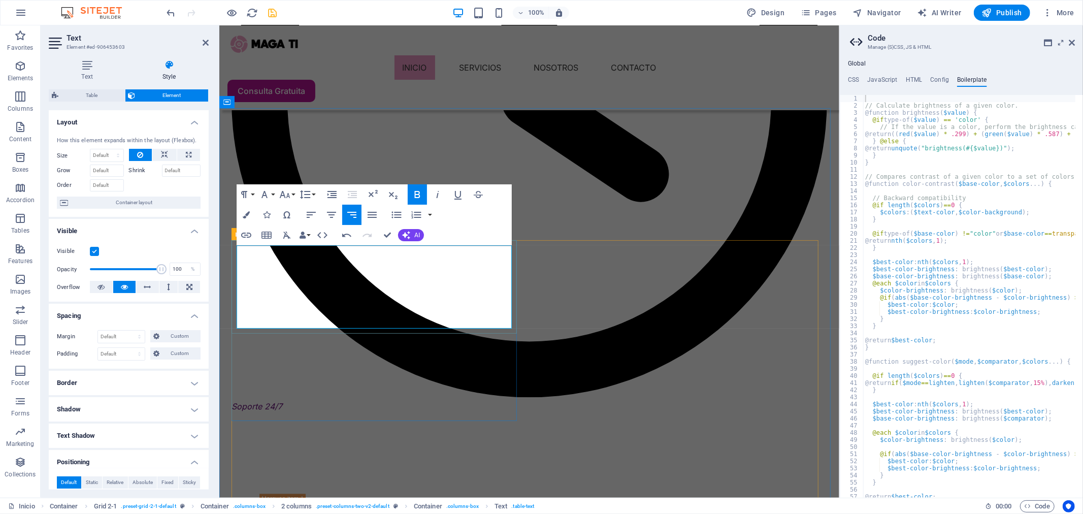
click at [425, 190] on button "Bold" at bounding box center [417, 194] width 19 height 20
click at [420, 196] on icon "button" at bounding box center [417, 194] width 12 height 12
click at [419, 198] on icon "button" at bounding box center [417, 194] width 12 height 12
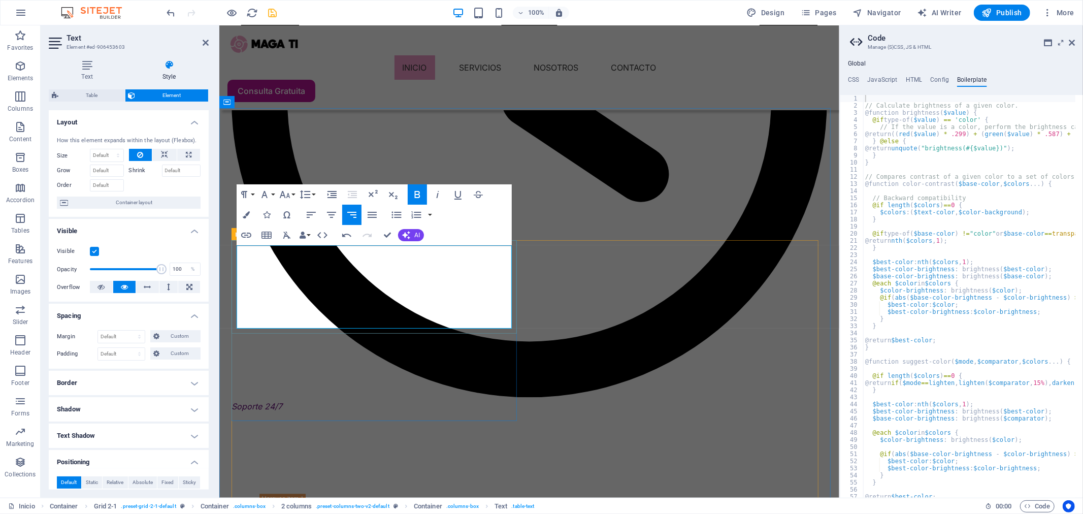
click at [419, 192] on icon "button" at bounding box center [418, 194] width 6 height 7
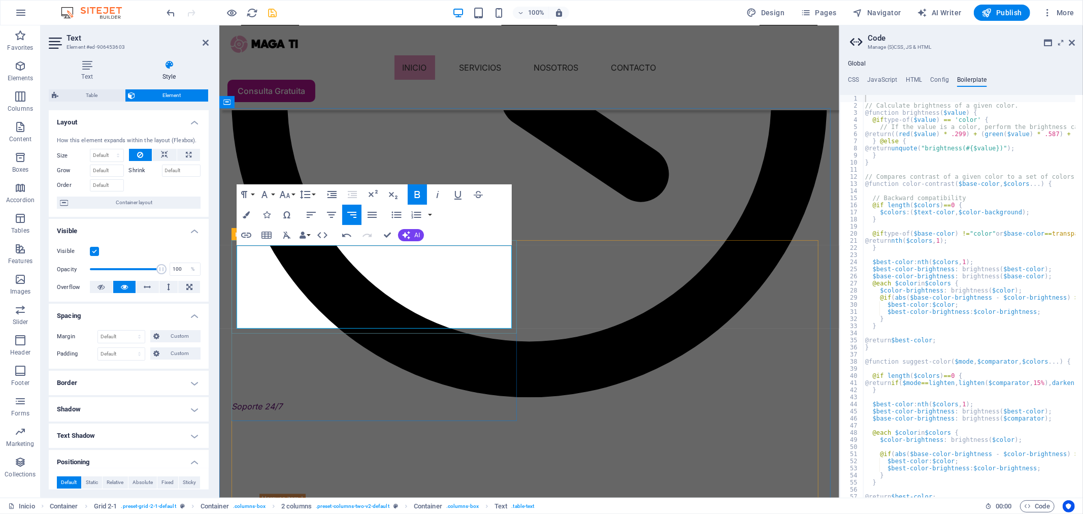
click at [420, 194] on icon "button" at bounding box center [417, 194] width 12 height 12
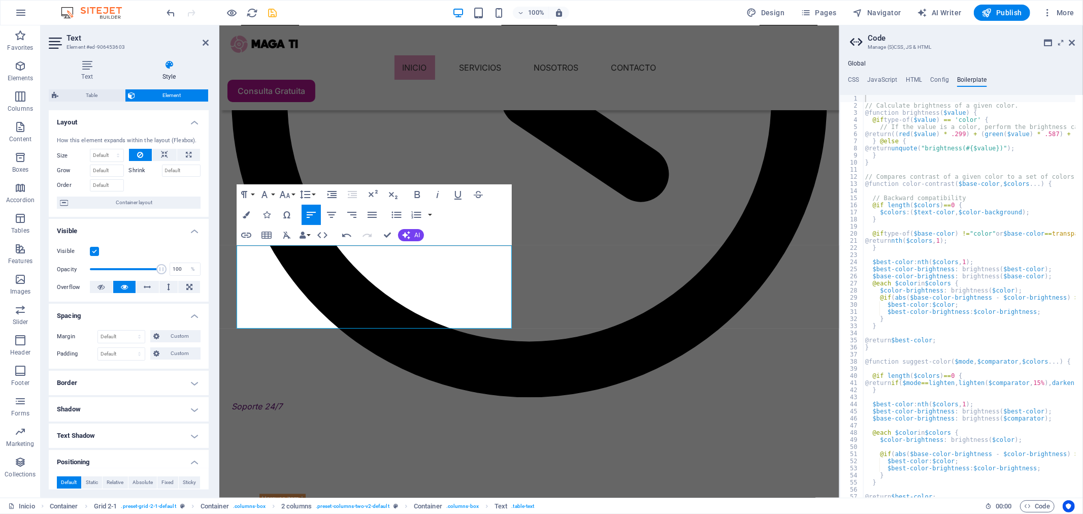
click at [184, 382] on h4 "Border" at bounding box center [129, 383] width 160 height 24
click at [133, 400] on span at bounding box center [132, 403] width 7 height 7
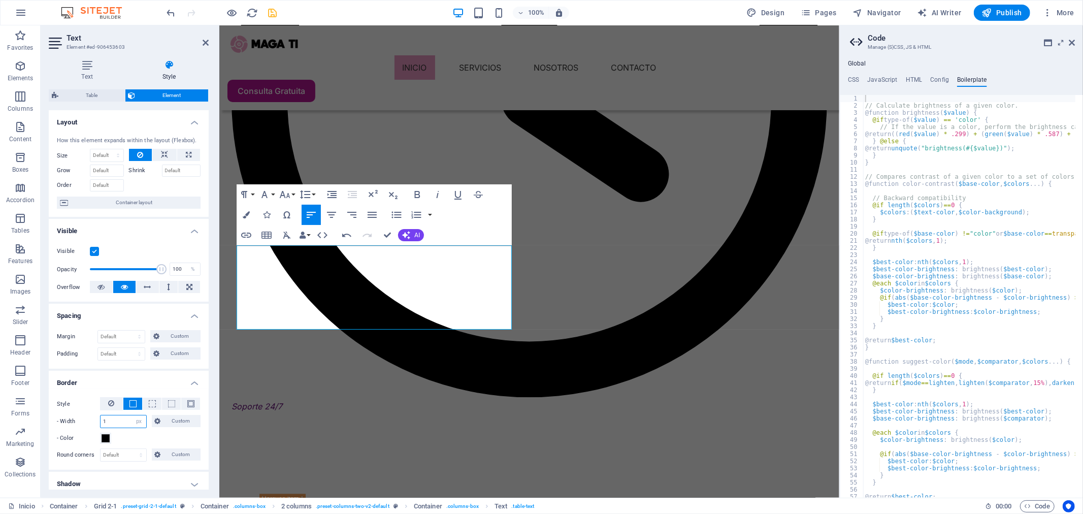
click at [113, 420] on input "1" at bounding box center [124, 421] width 46 height 12
click at [108, 438] on span at bounding box center [106, 438] width 8 height 8
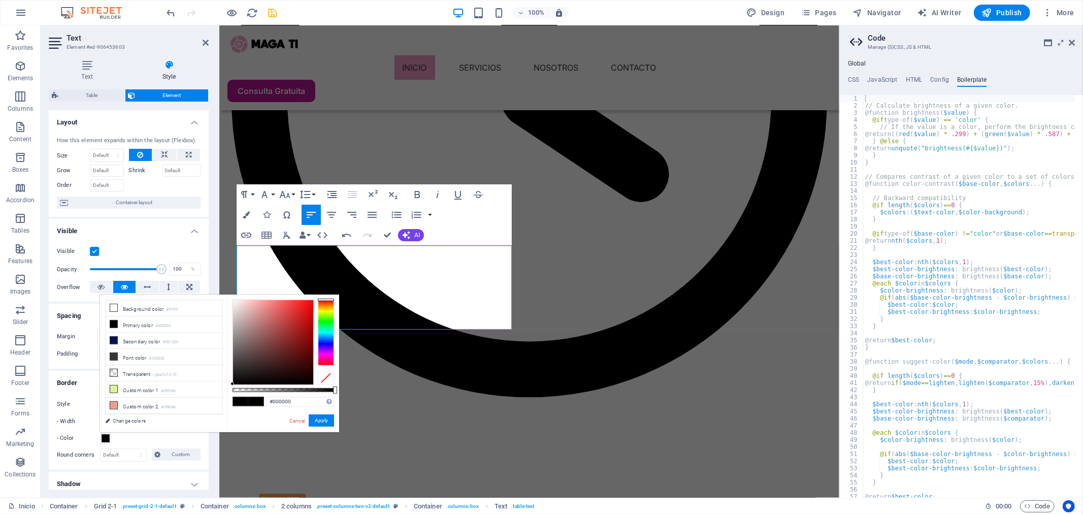
click at [329, 337] on div at bounding box center [326, 333] width 16 height 66
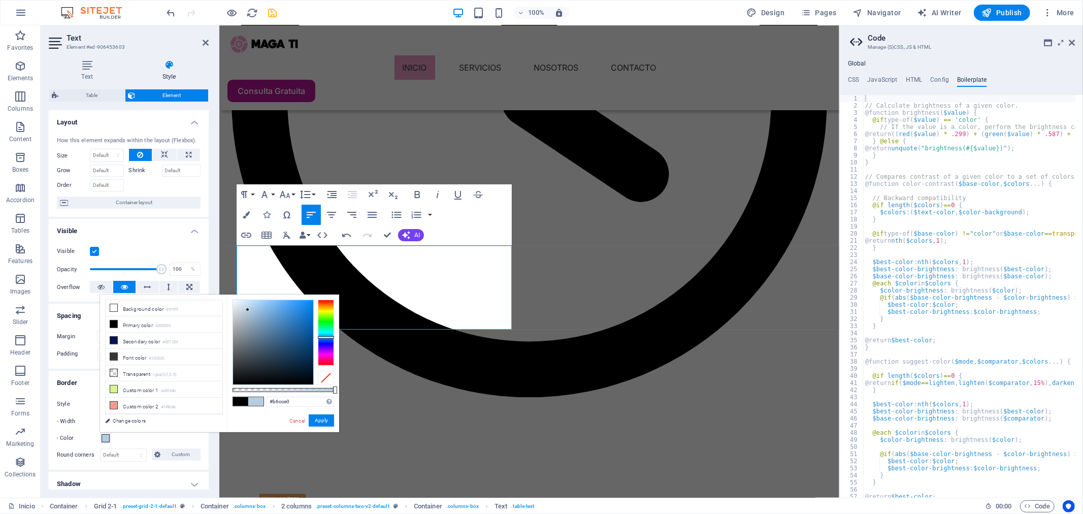
type input "#b8cfe3"
drag, startPoint x: 244, startPoint y: 332, endPoint x: 244, endPoint y: 339, distance: 7.1
click at [248, 309] on div at bounding box center [273, 342] width 80 height 84
click at [325, 423] on button "Apply" at bounding box center [321, 420] width 25 height 12
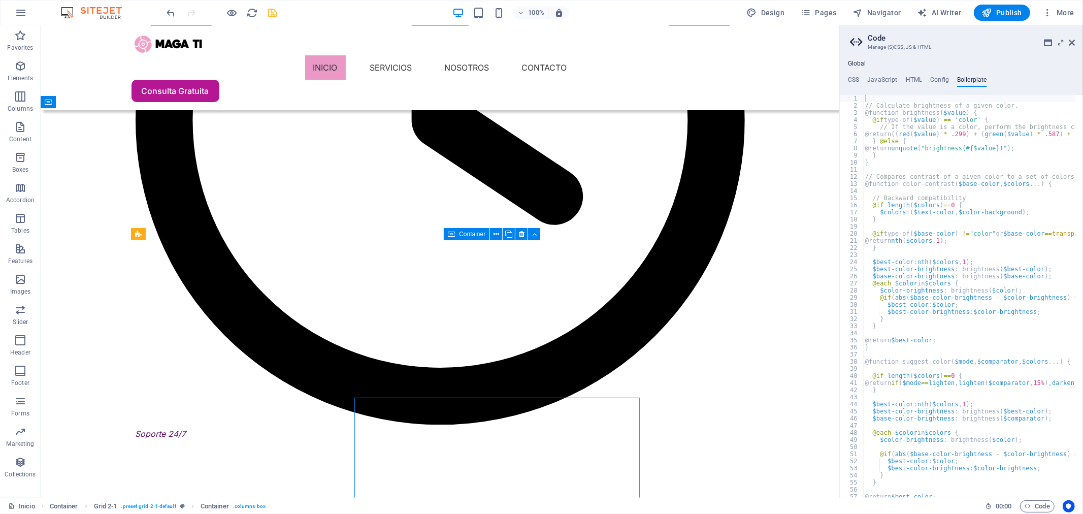
scroll to position [1529, 0]
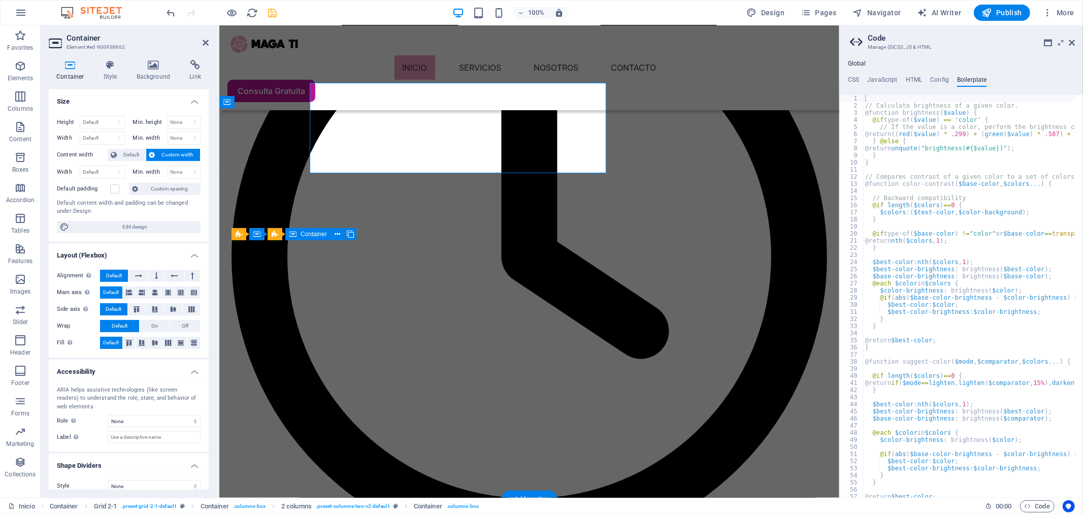
scroll to position [1686, 0]
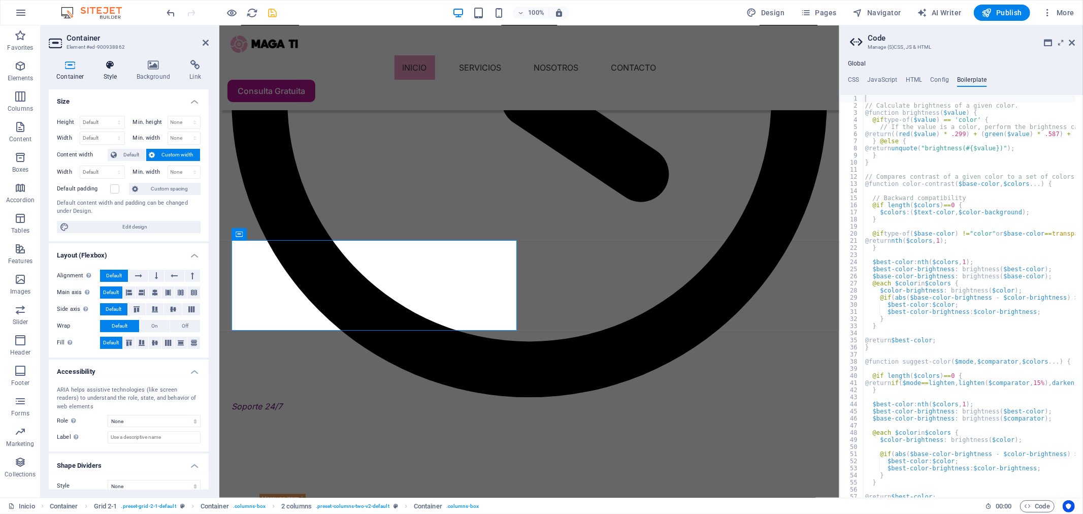
click at [118, 77] on h4 "Style" at bounding box center [112, 70] width 33 height 21
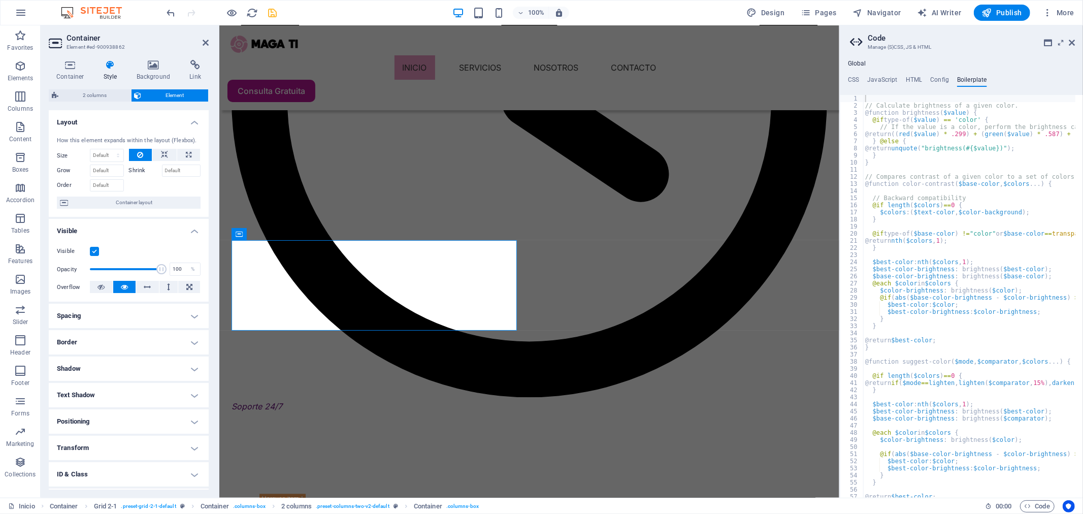
click at [198, 346] on h4 "Border" at bounding box center [129, 342] width 160 height 24
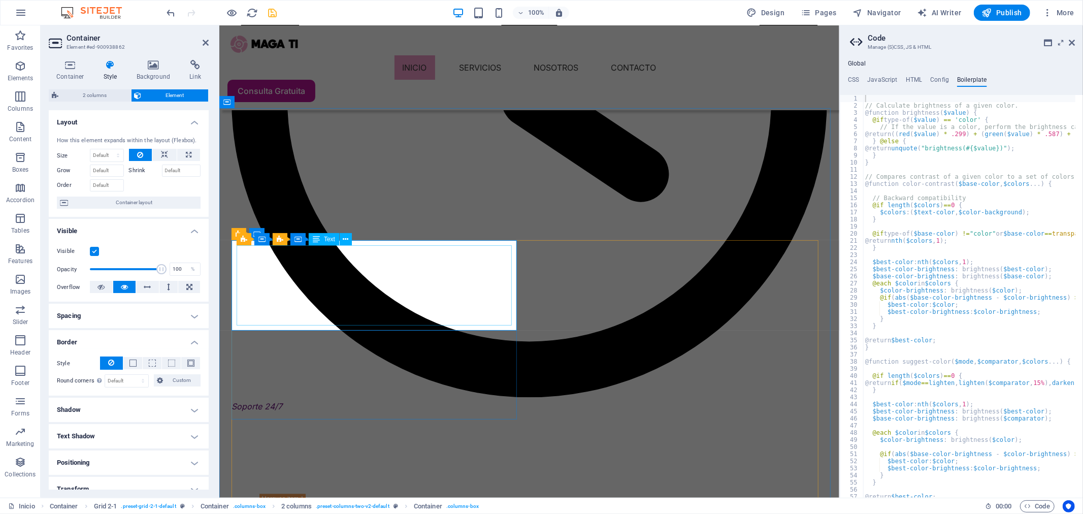
select select "px"
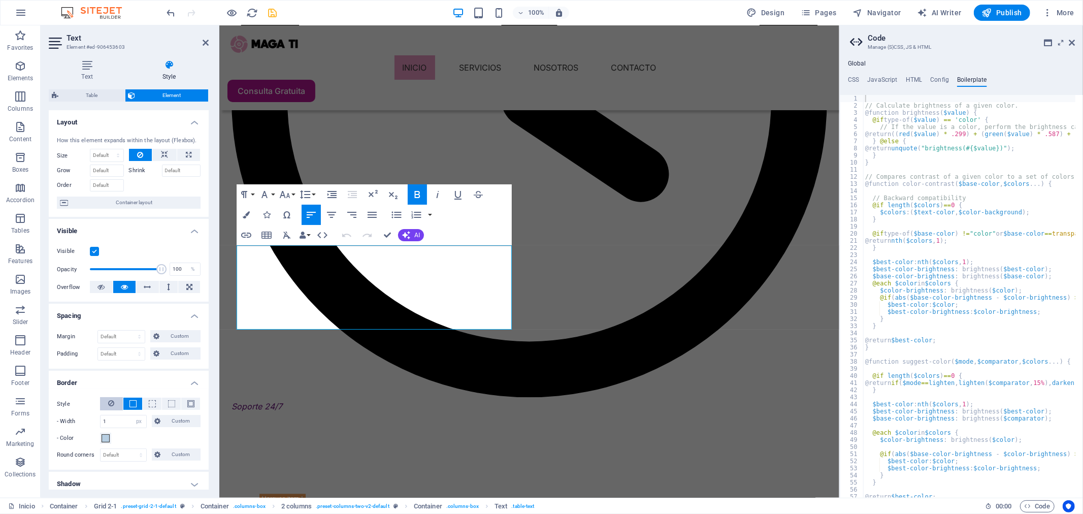
click at [112, 404] on icon at bounding box center [112, 403] width 6 height 12
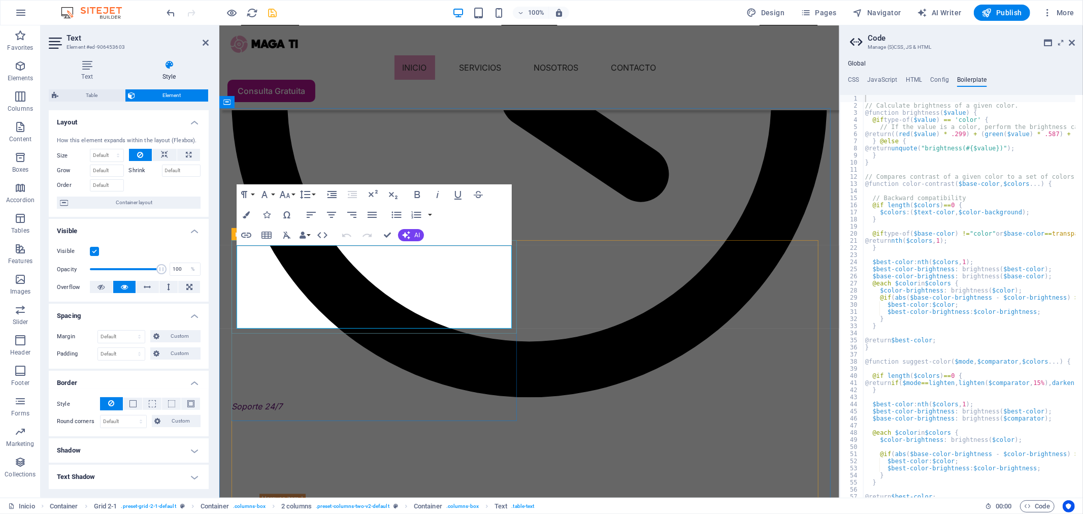
select select "px"
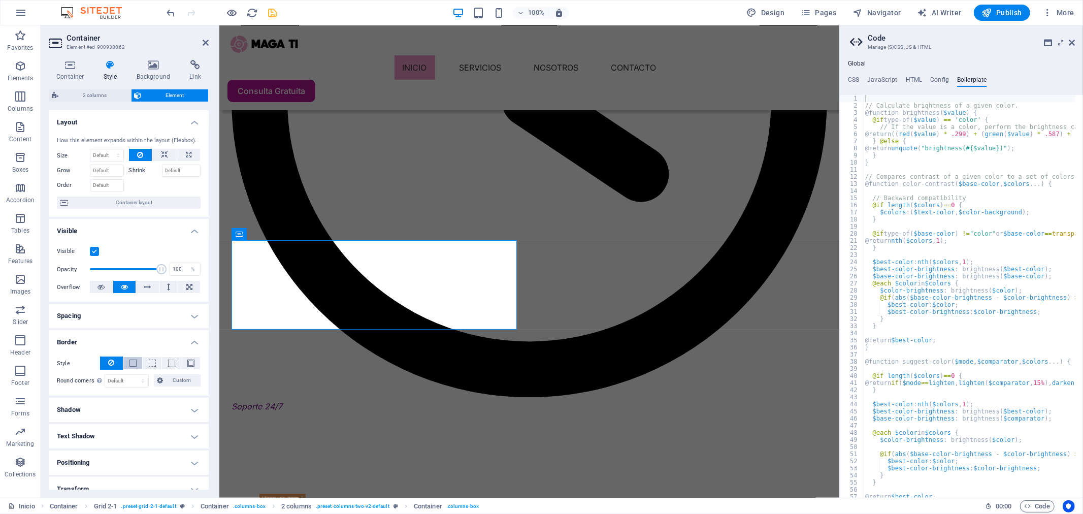
click at [135, 362] on span at bounding box center [132, 362] width 7 height 7
click at [123, 381] on input "1" at bounding box center [124, 381] width 46 height 12
click at [106, 399] on span at bounding box center [106, 397] width 8 height 8
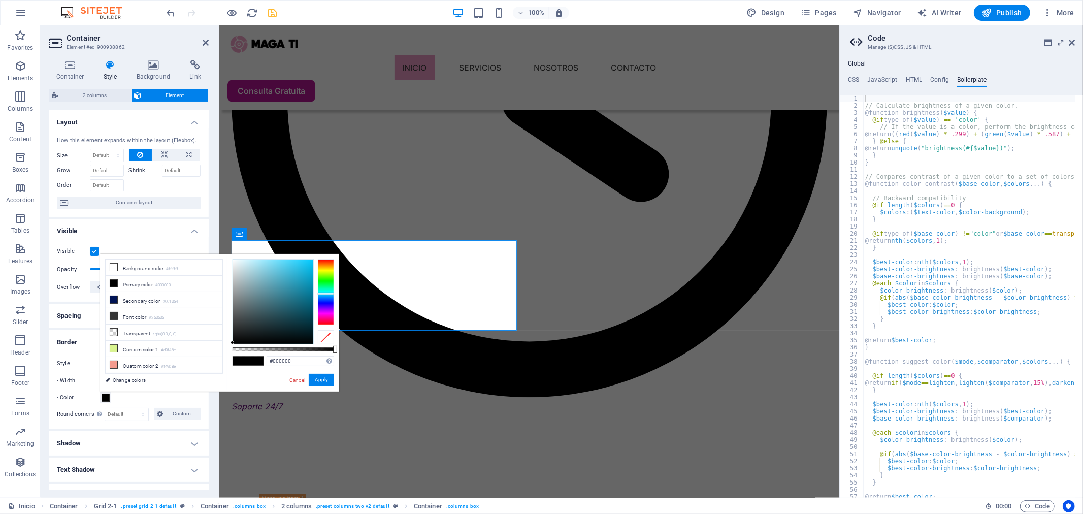
click at [328, 293] on div at bounding box center [326, 292] width 16 height 66
click at [258, 274] on div at bounding box center [273, 301] width 80 height 84
type input "#a1cbd6"
click at [252, 272] on div at bounding box center [273, 301] width 80 height 84
click at [321, 376] on button "Apply" at bounding box center [321, 380] width 25 height 12
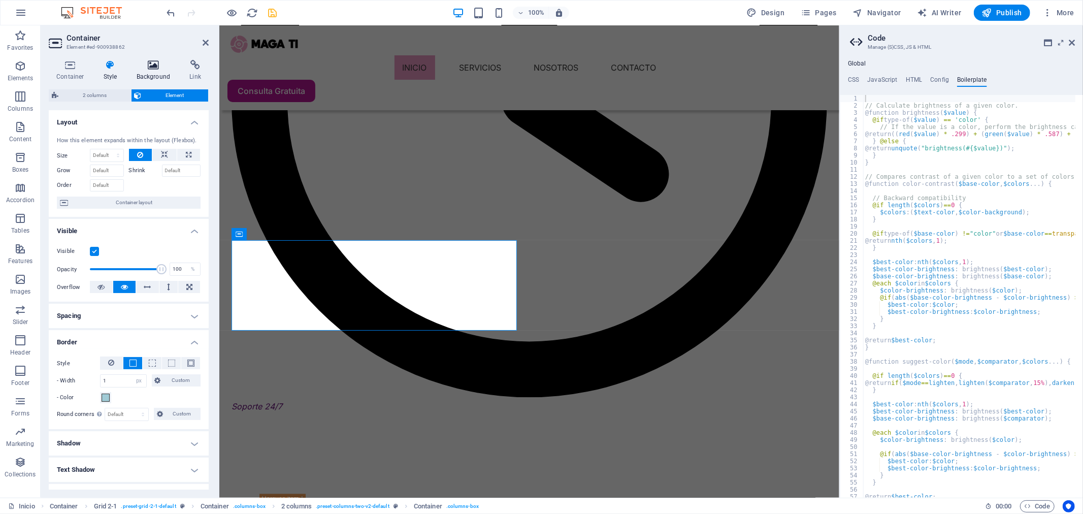
click at [153, 72] on h4 "Background" at bounding box center [155, 70] width 53 height 21
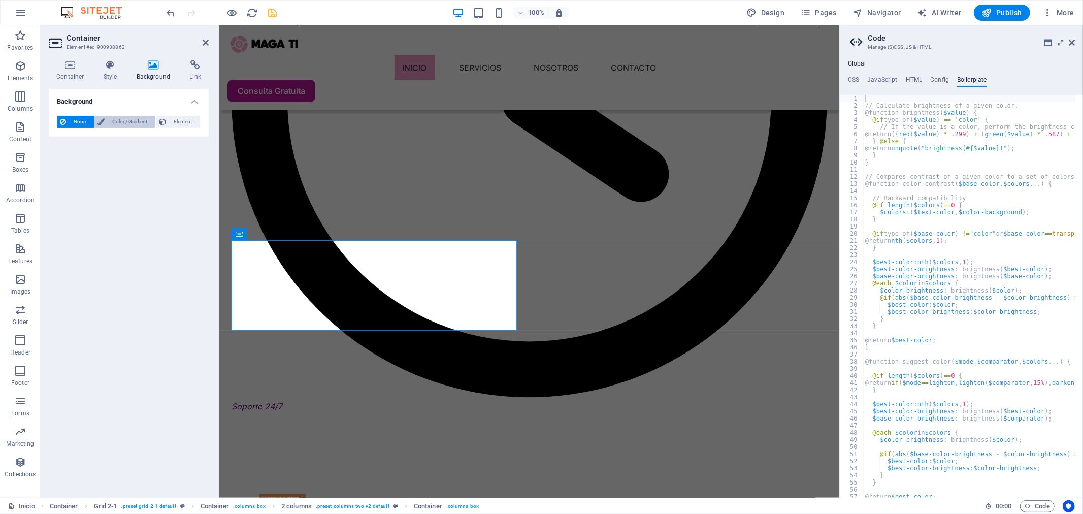
click at [127, 116] on span "Color / Gradient" at bounding box center [130, 122] width 45 height 12
click at [63, 168] on div at bounding box center [63, 162] width 12 height 12
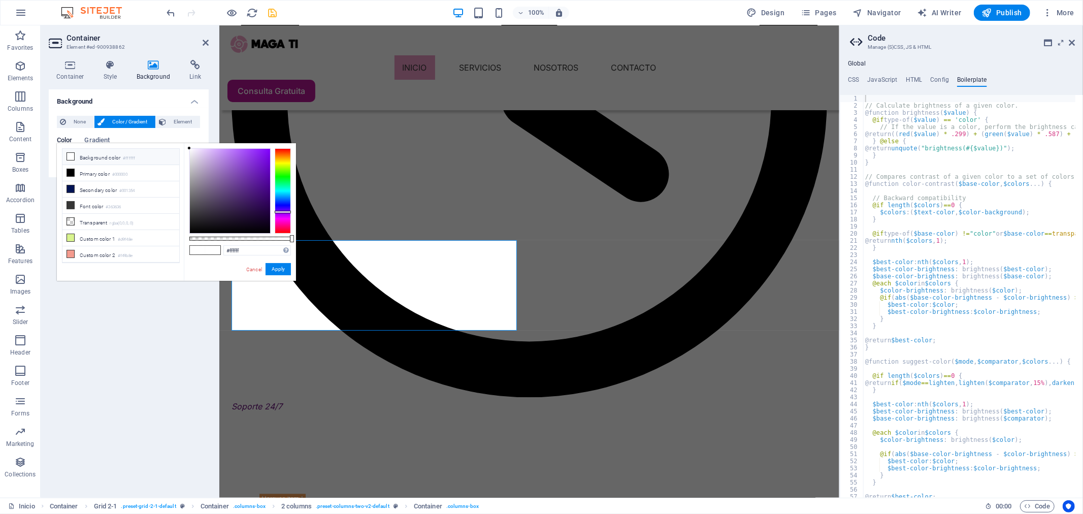
click at [285, 212] on div at bounding box center [283, 190] width 16 height 85
click at [285, 207] on div at bounding box center [283, 190] width 16 height 85
type input "#110838"
drag, startPoint x: 253, startPoint y: 196, endPoint x: 258, endPoint y: 214, distance: 19.0
click at [258, 214] on div at bounding box center [230, 191] width 80 height 84
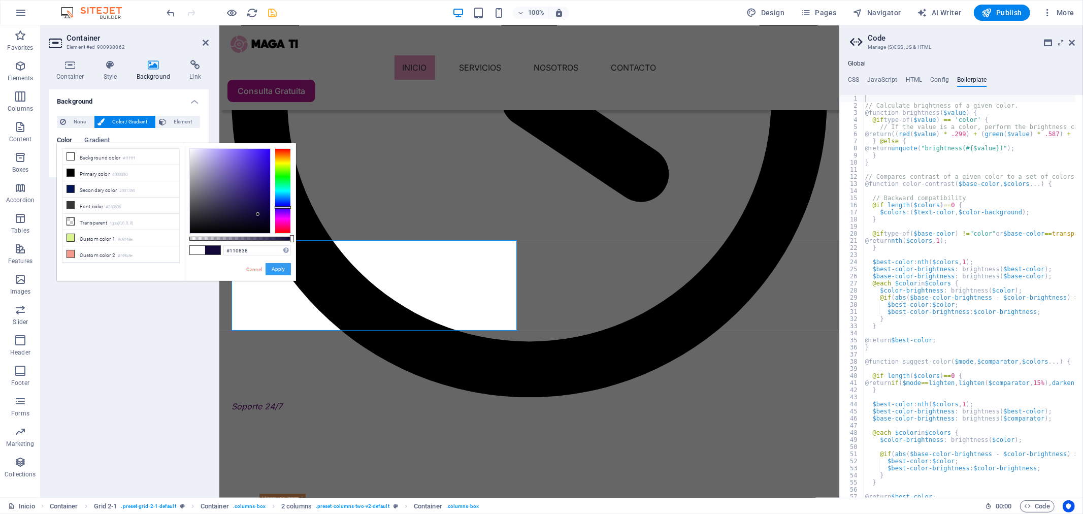
click at [276, 268] on button "Apply" at bounding box center [278, 269] width 25 height 12
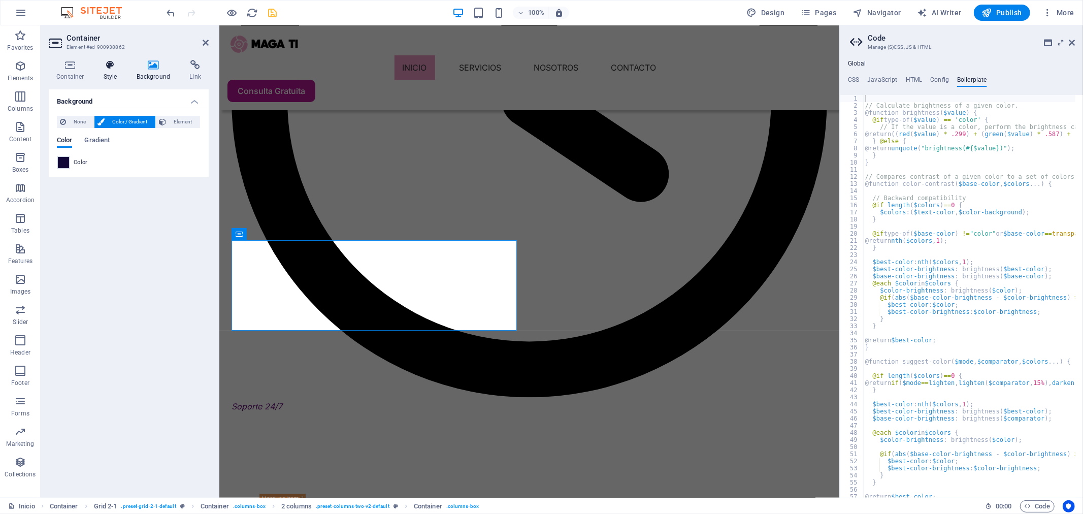
click at [112, 74] on h4 "Style" at bounding box center [112, 70] width 33 height 21
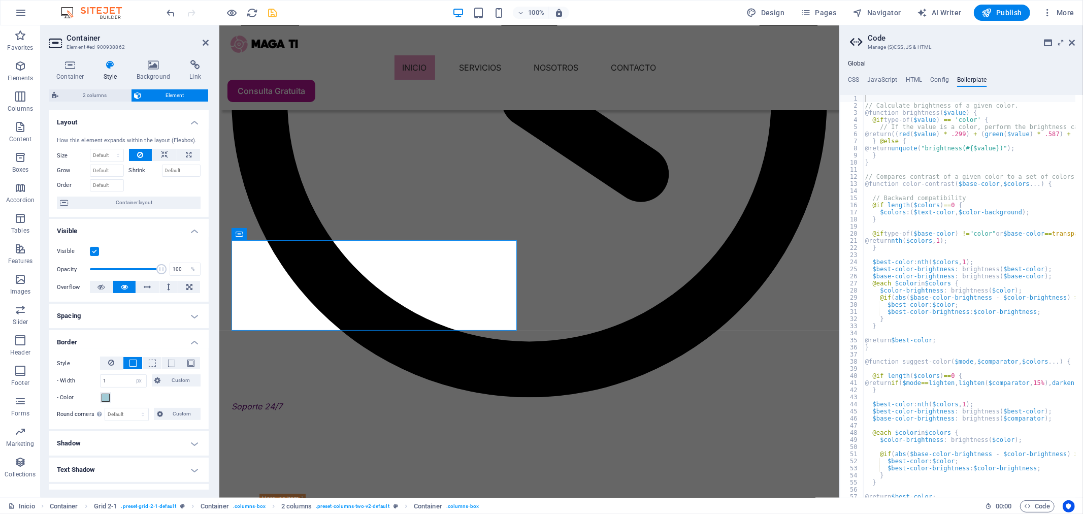
click at [180, 316] on h4 "Spacing" at bounding box center [129, 316] width 160 height 24
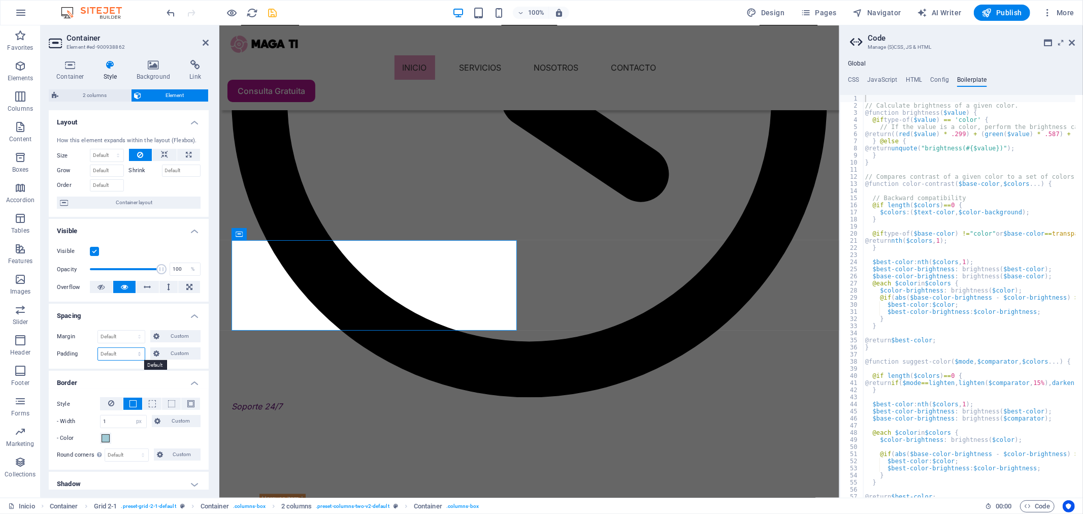
click at [140, 354] on select "Default px rem % vh vw Custom" at bounding box center [121, 354] width 47 height 12
select select "px"
click at [129, 348] on select "Default px rem % vh vw Custom" at bounding box center [121, 354] width 47 height 12
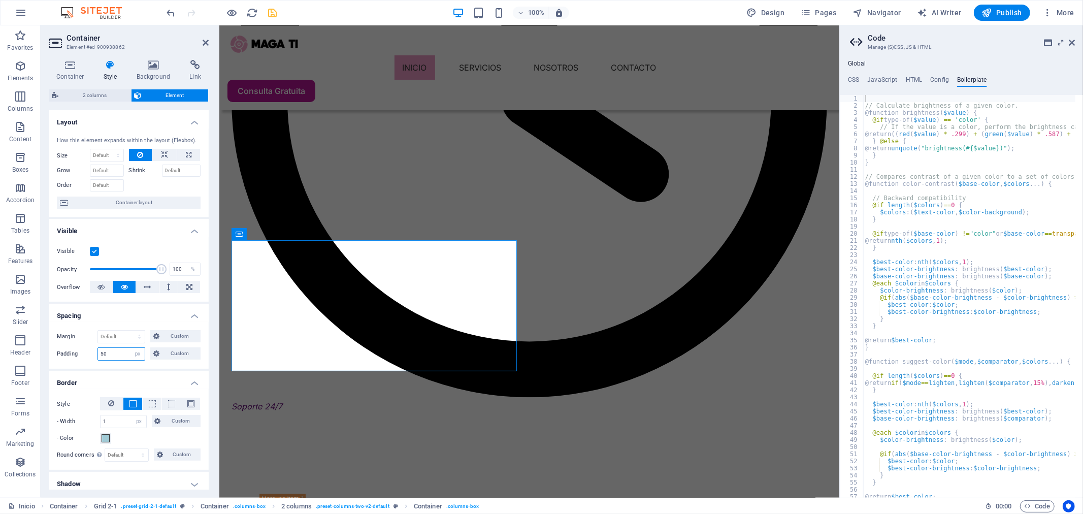
click at [113, 354] on input "50" at bounding box center [121, 354] width 47 height 12
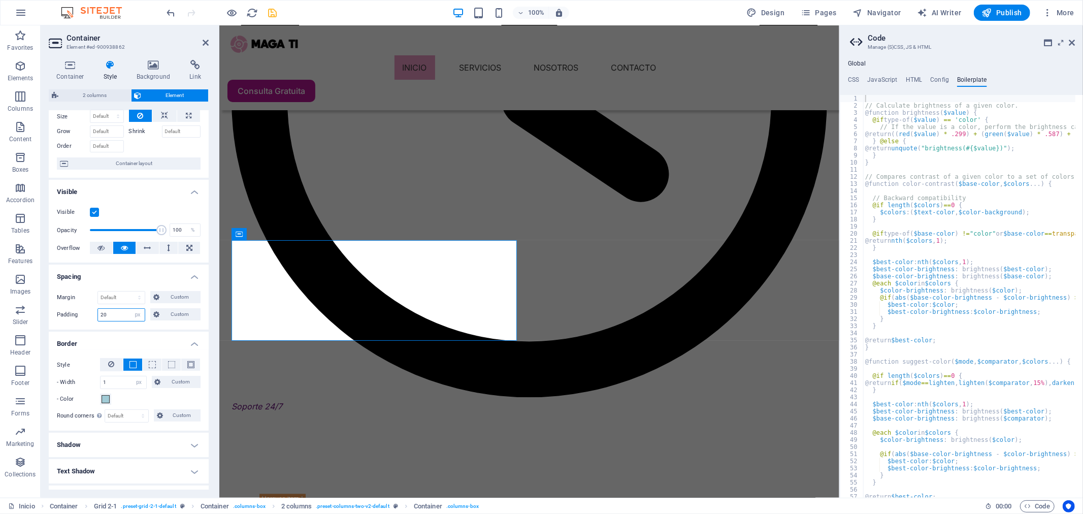
scroll to position [56, 0]
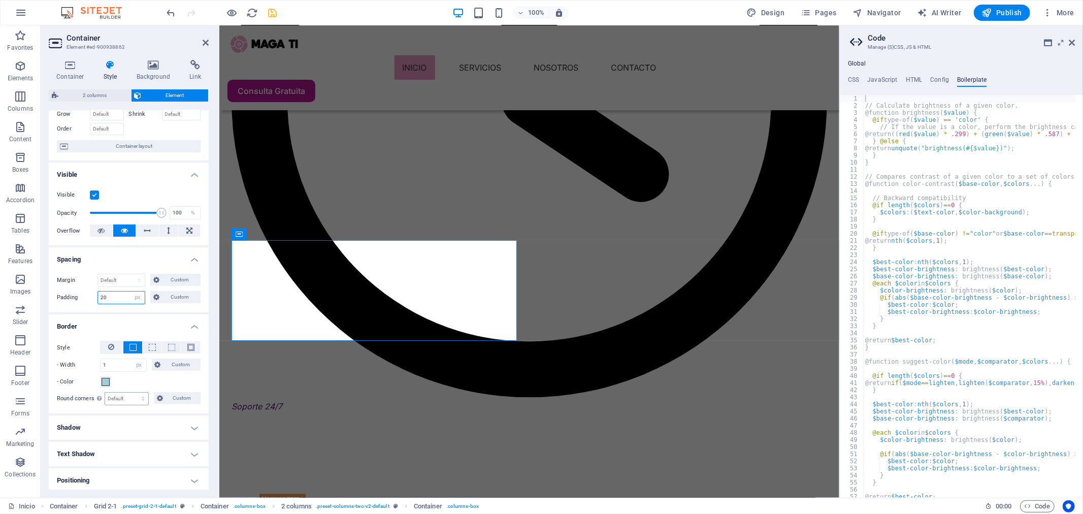
type input "20"
click at [141, 399] on select "Default px rem % vh vw Custom" at bounding box center [126, 398] width 43 height 12
select select "px"
click at [133, 392] on select "Default px rem % vh vw Custom" at bounding box center [126, 398] width 43 height 12
click at [125, 397] on input "40" at bounding box center [126, 398] width 43 height 12
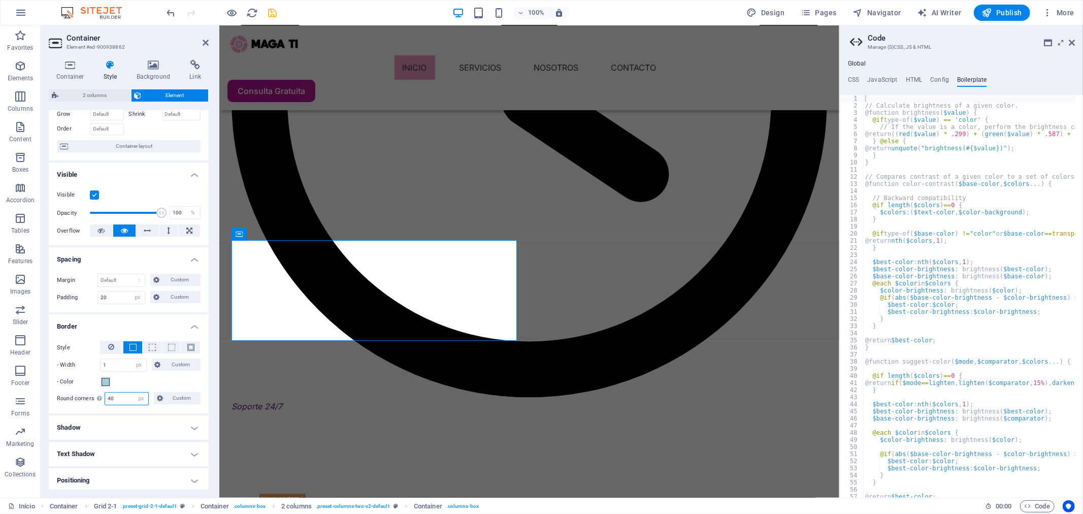
click at [125, 397] on input "40" at bounding box center [126, 398] width 43 height 12
type input "20"
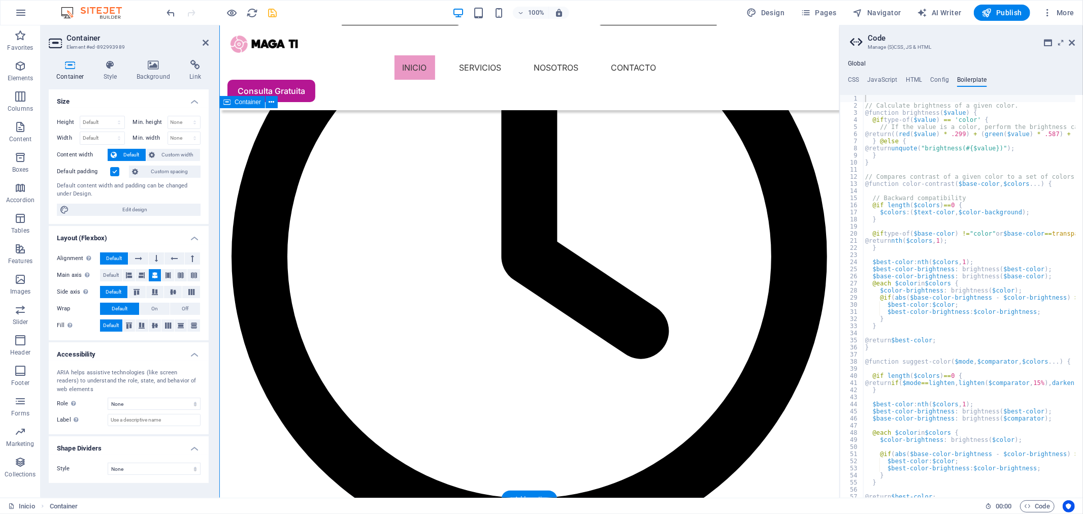
scroll to position [1686, 0]
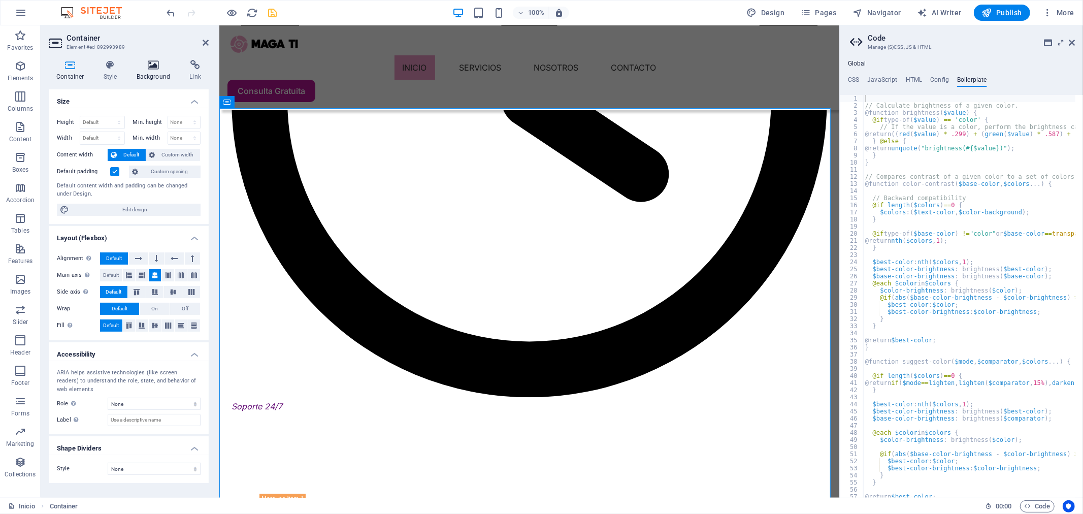
click at [152, 73] on h4 "Background" at bounding box center [155, 70] width 53 height 21
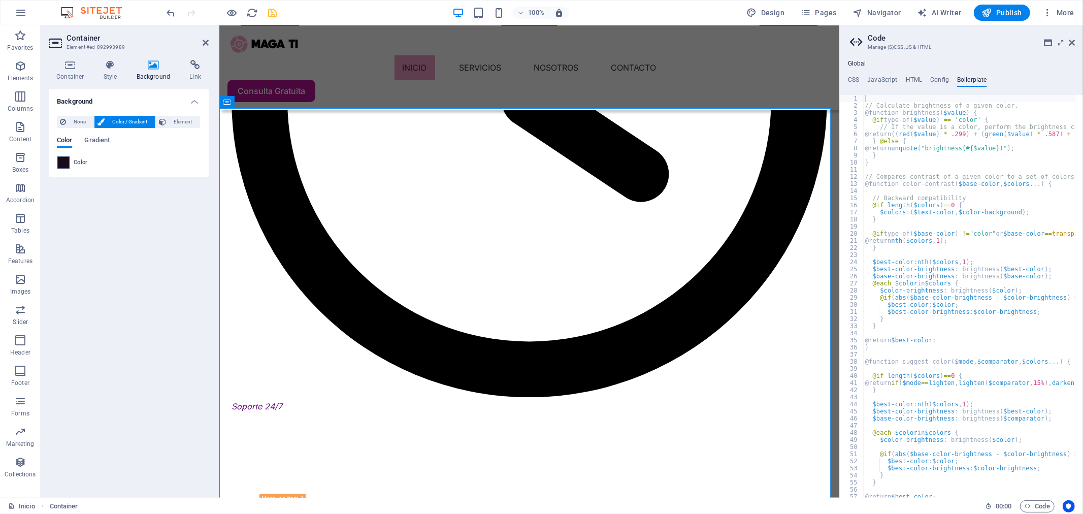
click at [66, 160] on span at bounding box center [63, 162] width 11 height 11
type input "#180b1b"
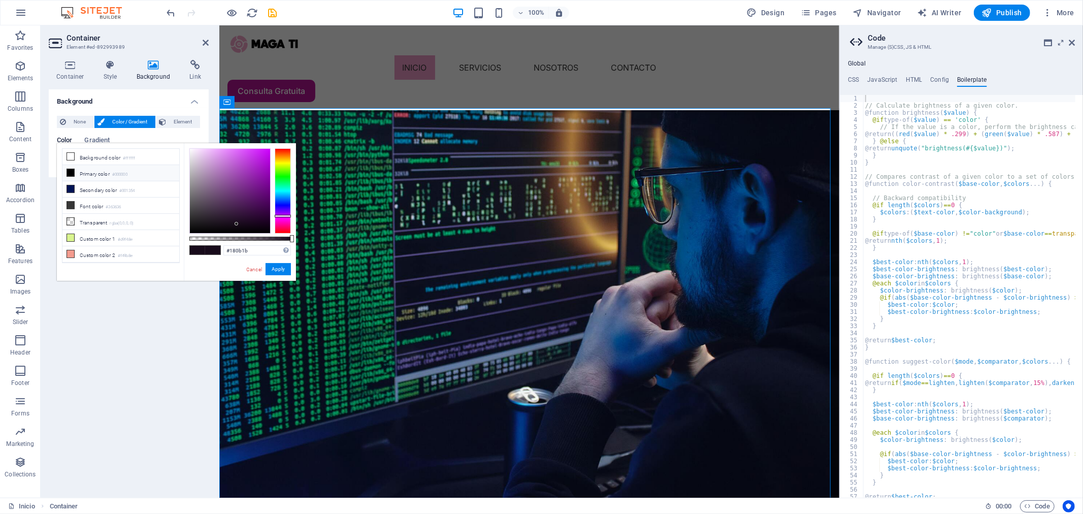
scroll to position [1686, 0]
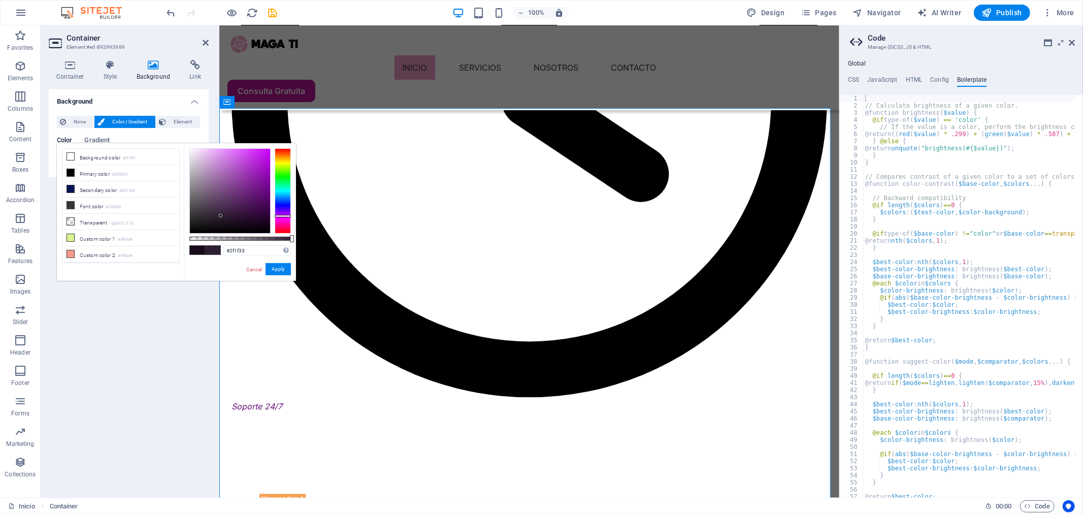
drag, startPoint x: 236, startPoint y: 222, endPoint x: 221, endPoint y: 216, distance: 15.5
click at [221, 216] on div at bounding box center [221, 216] width 4 height 4
click at [281, 212] on div at bounding box center [283, 190] width 16 height 85
type input "#301946"
drag, startPoint x: 226, startPoint y: 214, endPoint x: 241, endPoint y: 210, distance: 14.9
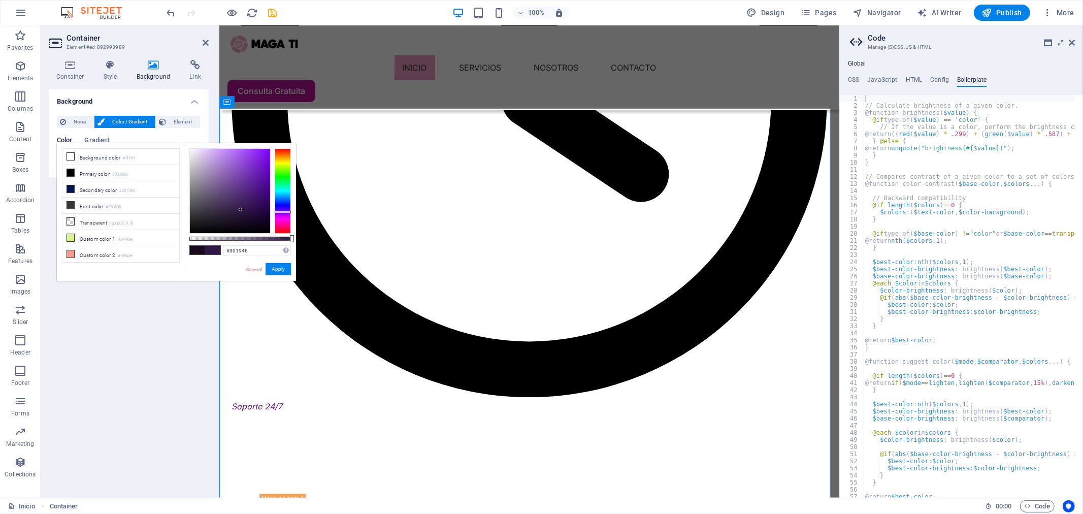
click at [241, 210] on div at bounding box center [230, 191] width 80 height 84
click at [285, 268] on button "Apply" at bounding box center [278, 269] width 25 height 12
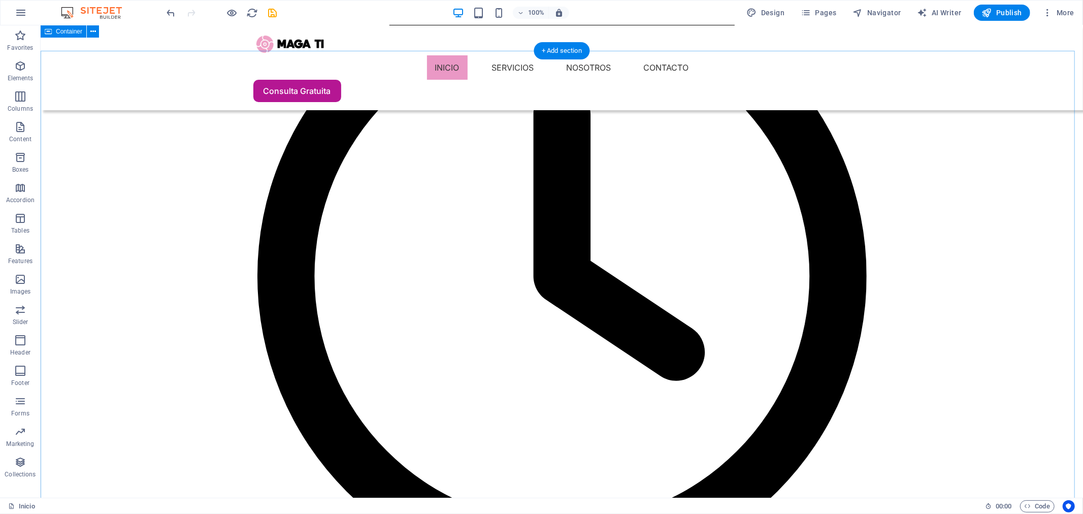
scroll to position [1529, 0]
